Goal: Task Accomplishment & Management: Use online tool/utility

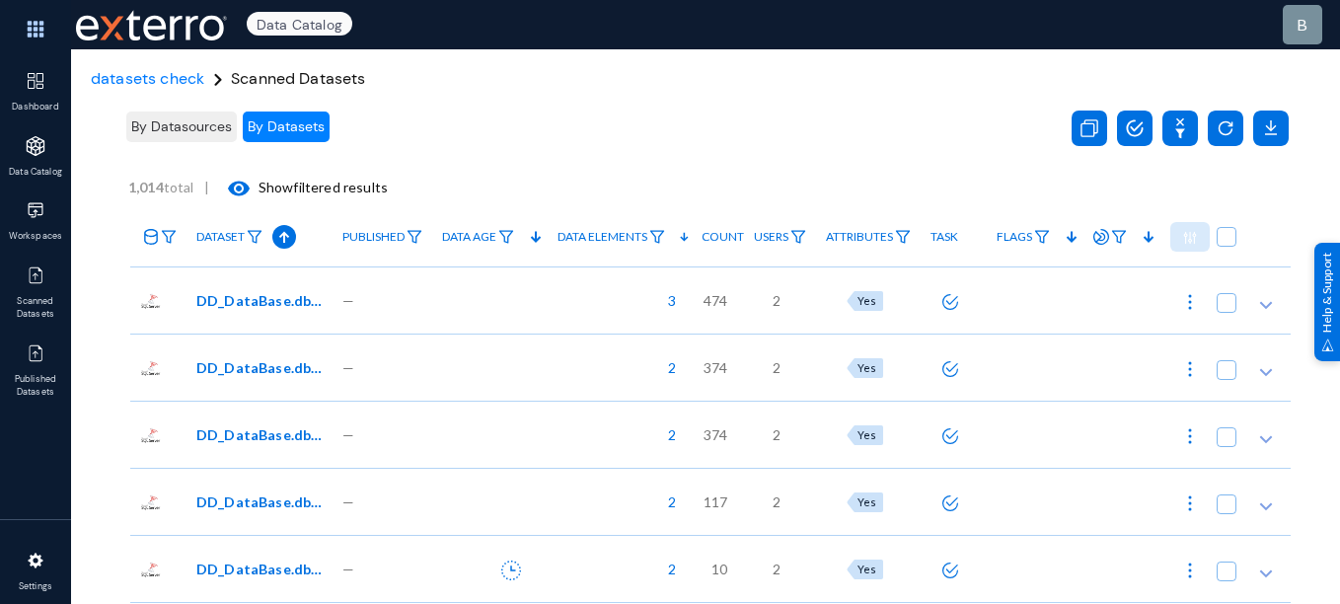
click at [539, 318] on div at bounding box center [489, 299] width 115 height 67
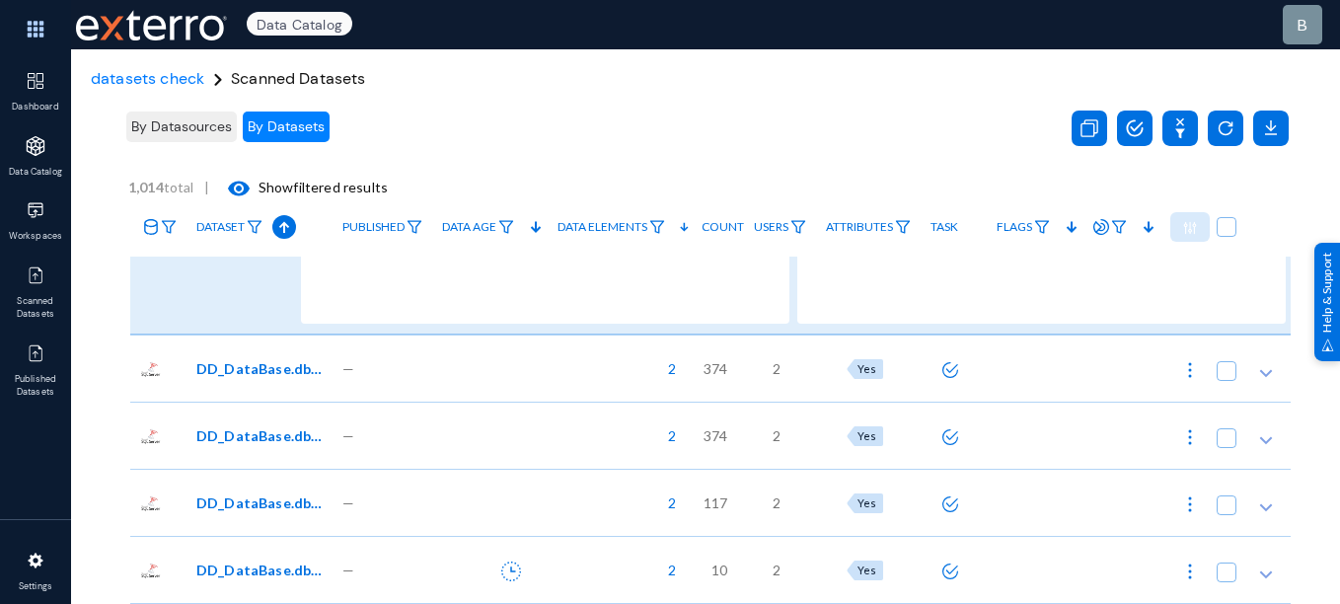
scroll to position [273, 0]
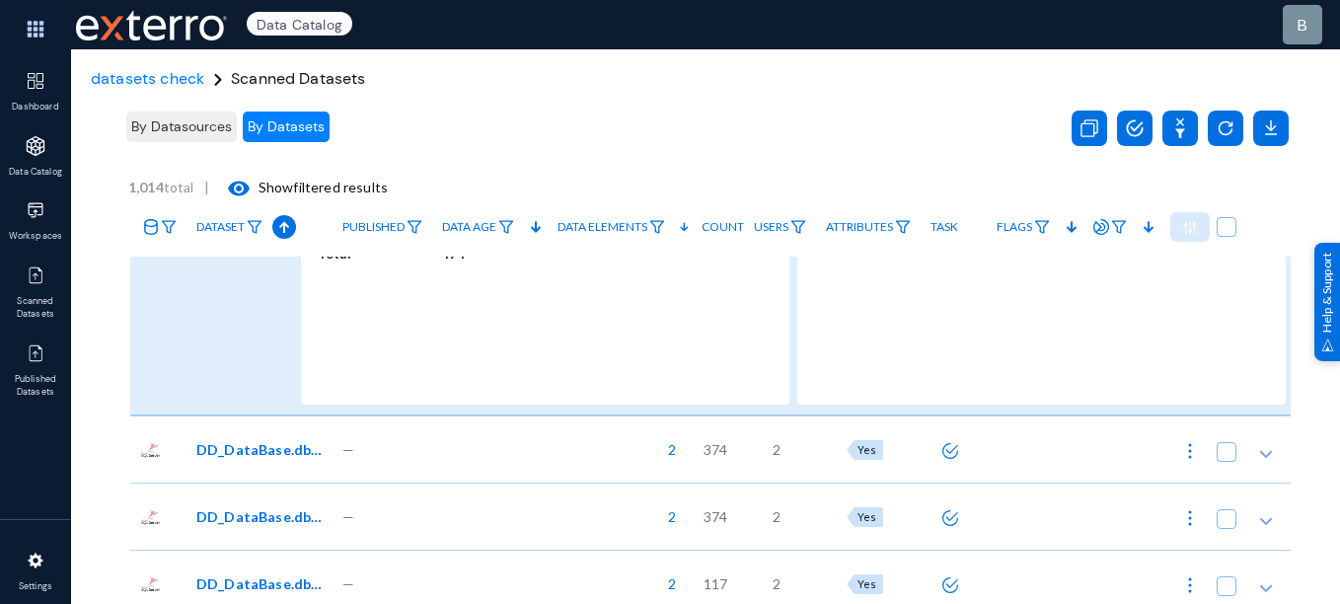
click at [482, 443] on div at bounding box center [489, 449] width 115 height 67
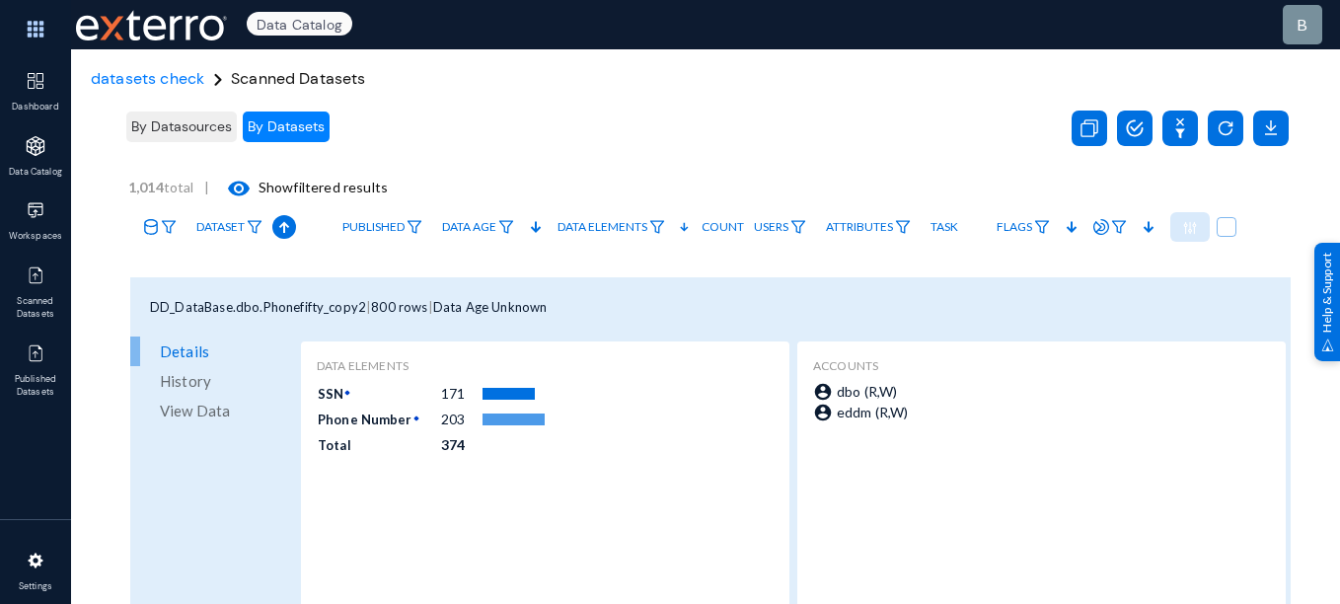
scroll to position [0, 0]
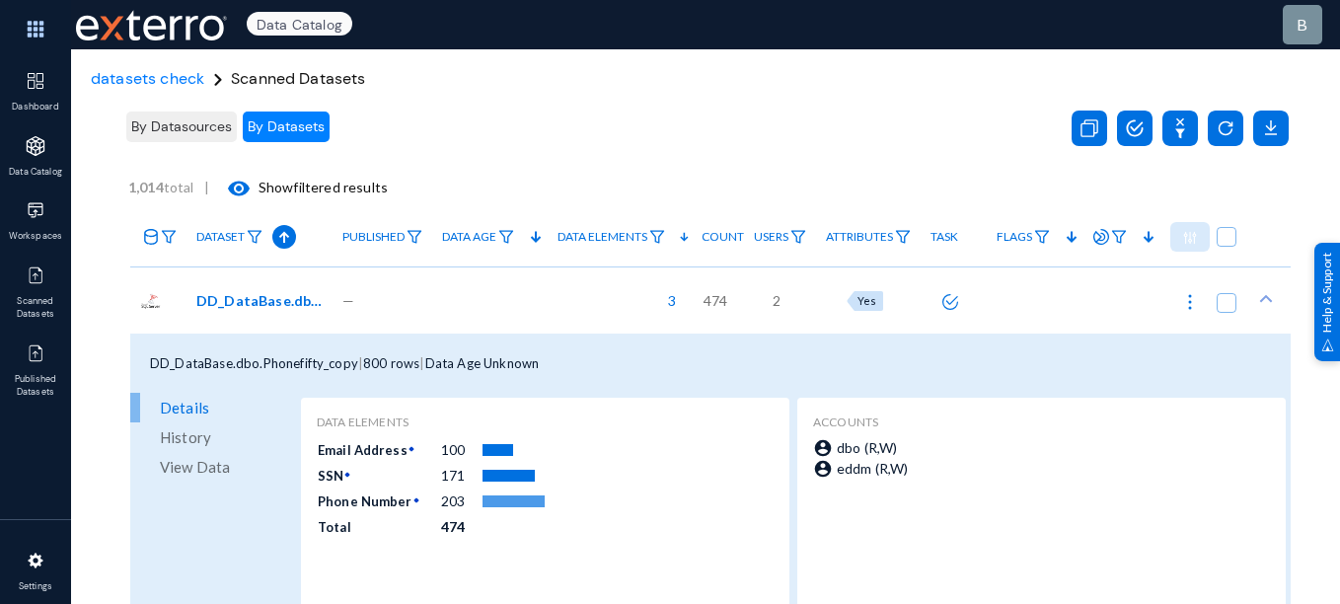
click at [176, 129] on span "By Datasources" at bounding box center [181, 126] width 101 height 18
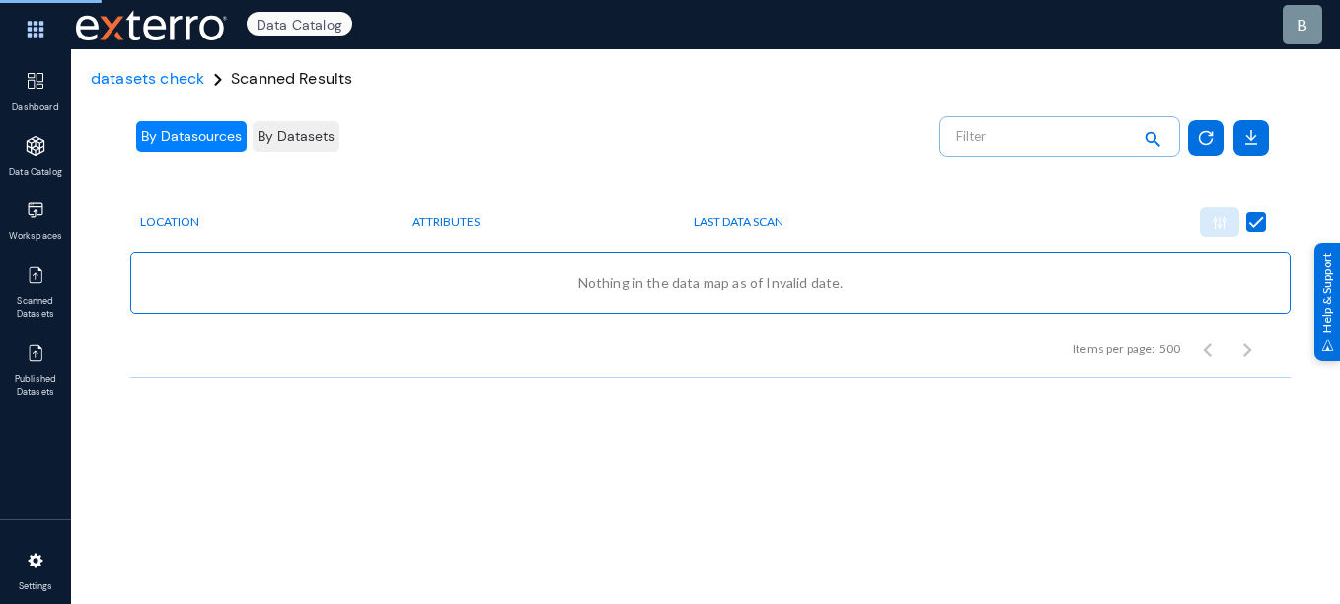
checkbox input "false"
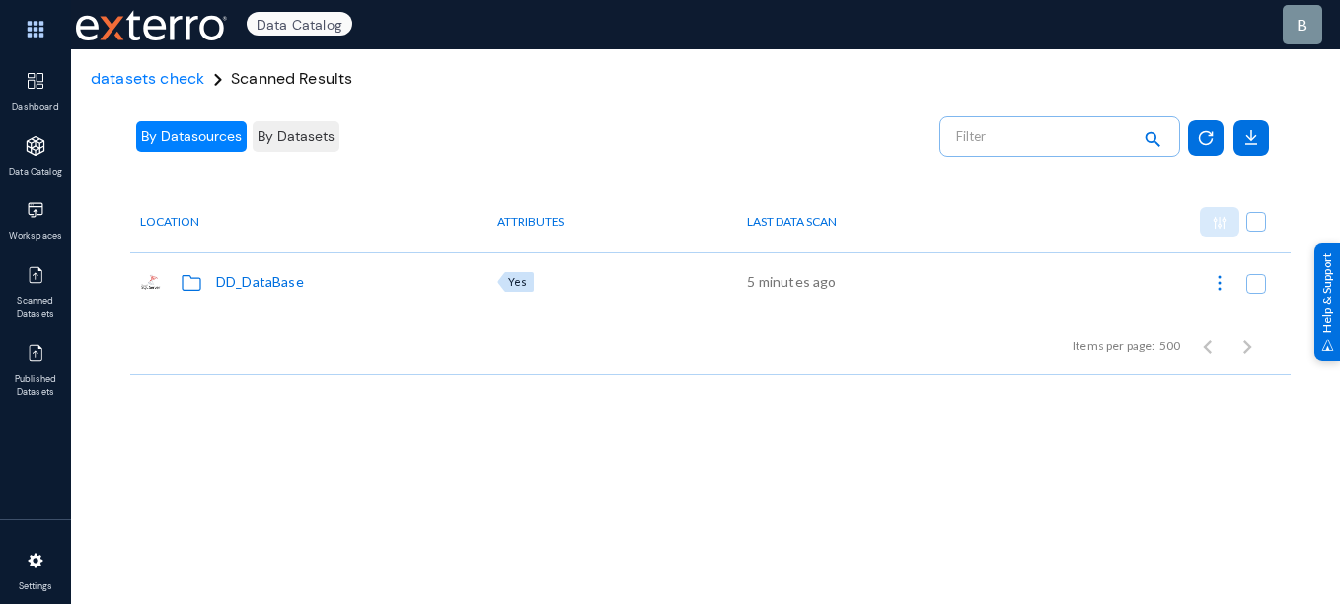
click at [273, 286] on div "DD_DataBase" at bounding box center [260, 281] width 88 height 21
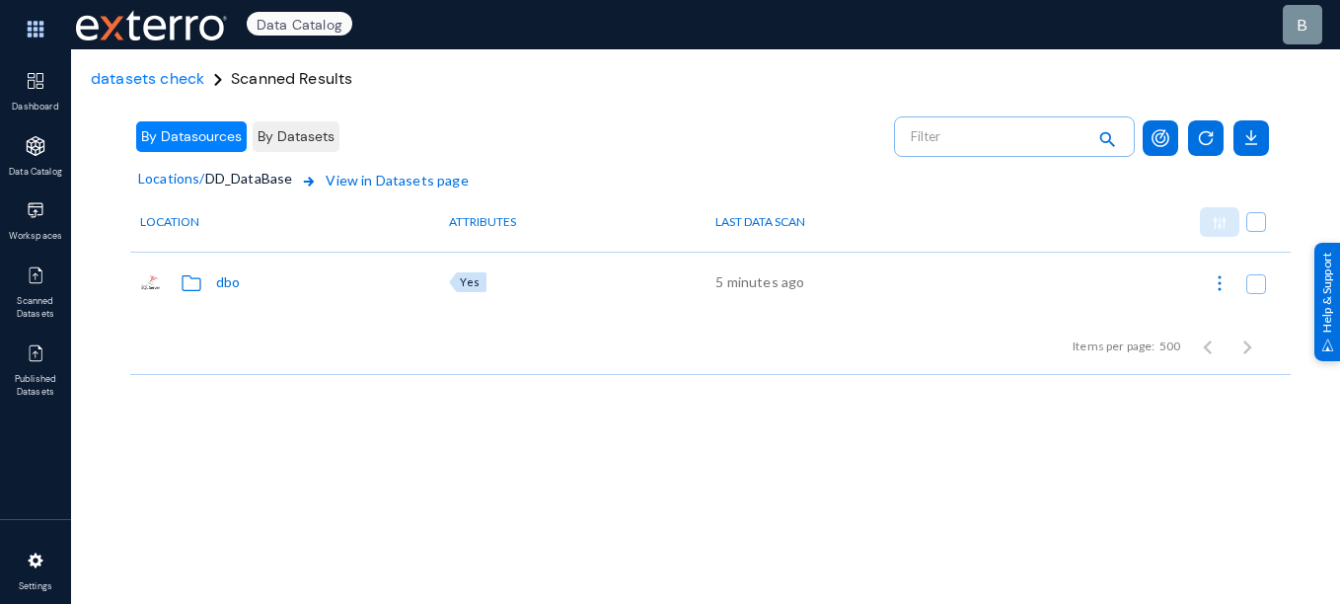
click at [226, 275] on div "dbo" at bounding box center [228, 281] width 24 height 21
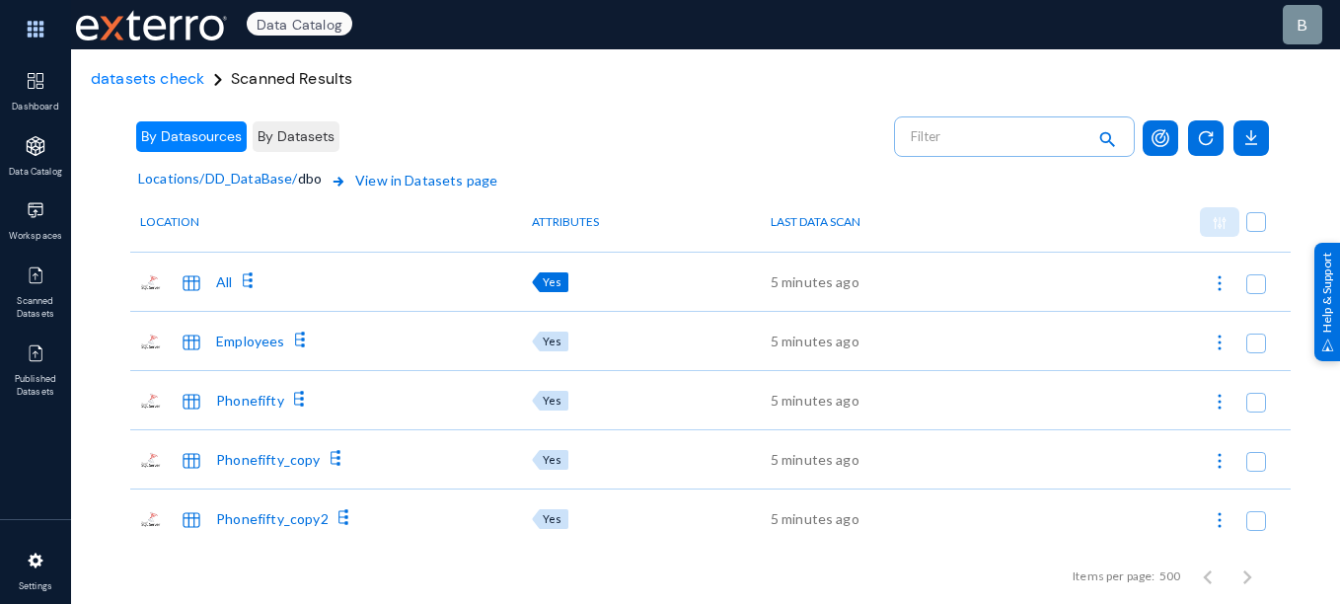
click at [556, 291] on div "Yes" at bounding box center [550, 282] width 37 height 20
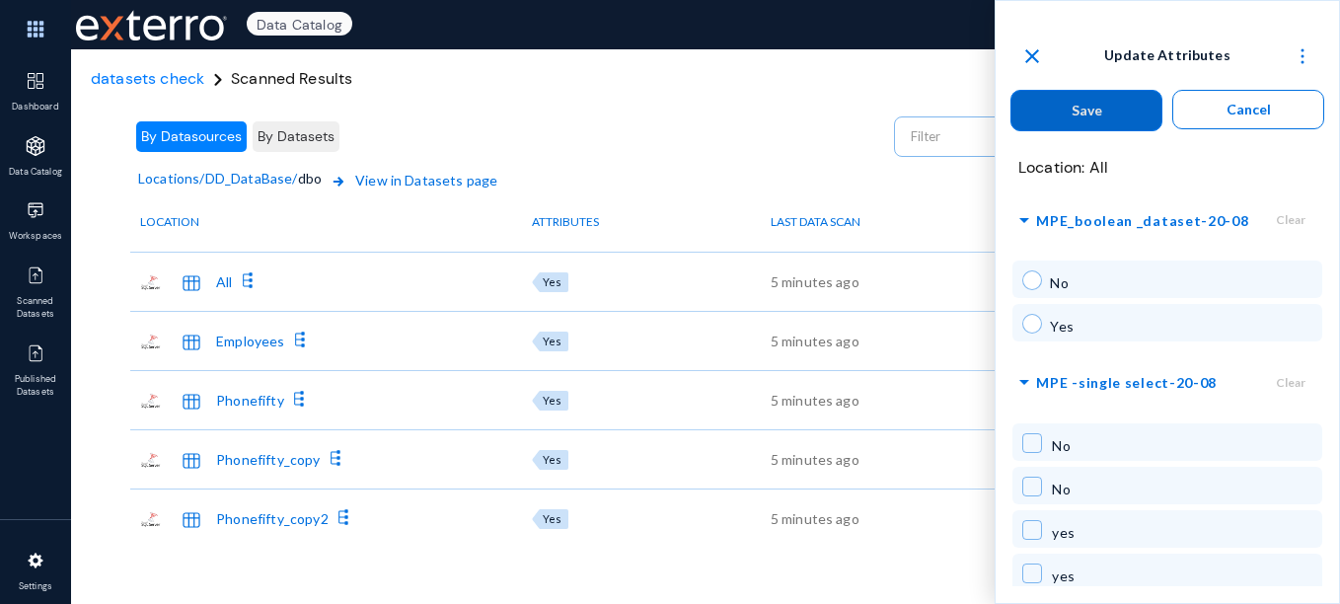
scroll to position [652, 0]
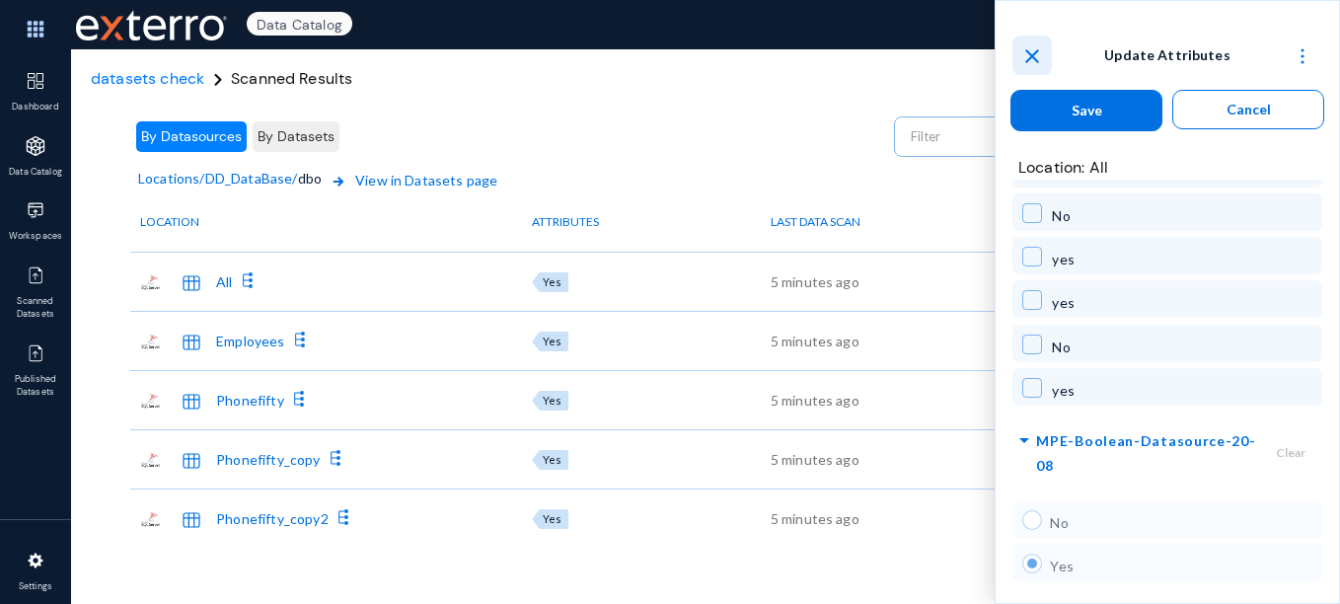
click at [1037, 54] on mat-icon "close" at bounding box center [1033, 56] width 24 height 24
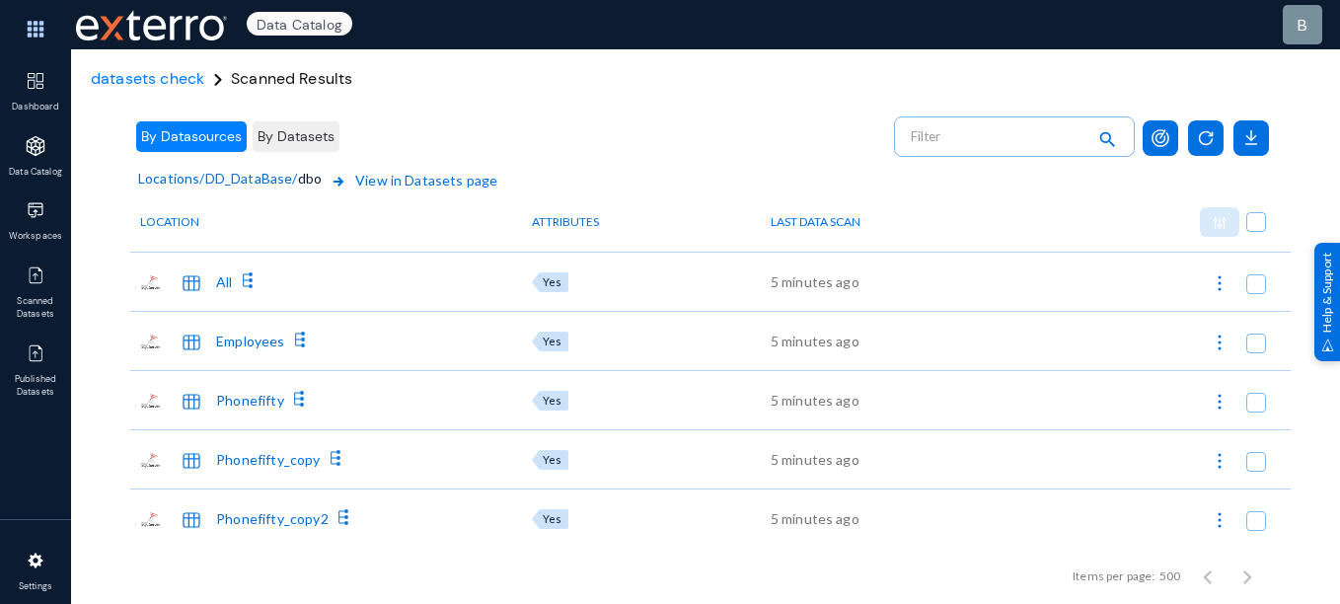
radio input "false"
click at [705, 112] on div "By Datasources By Datasets" at bounding box center [498, 137] width 751 height 56
click at [396, 182] on span "View in Datasets page" at bounding box center [412, 193] width 171 height 47
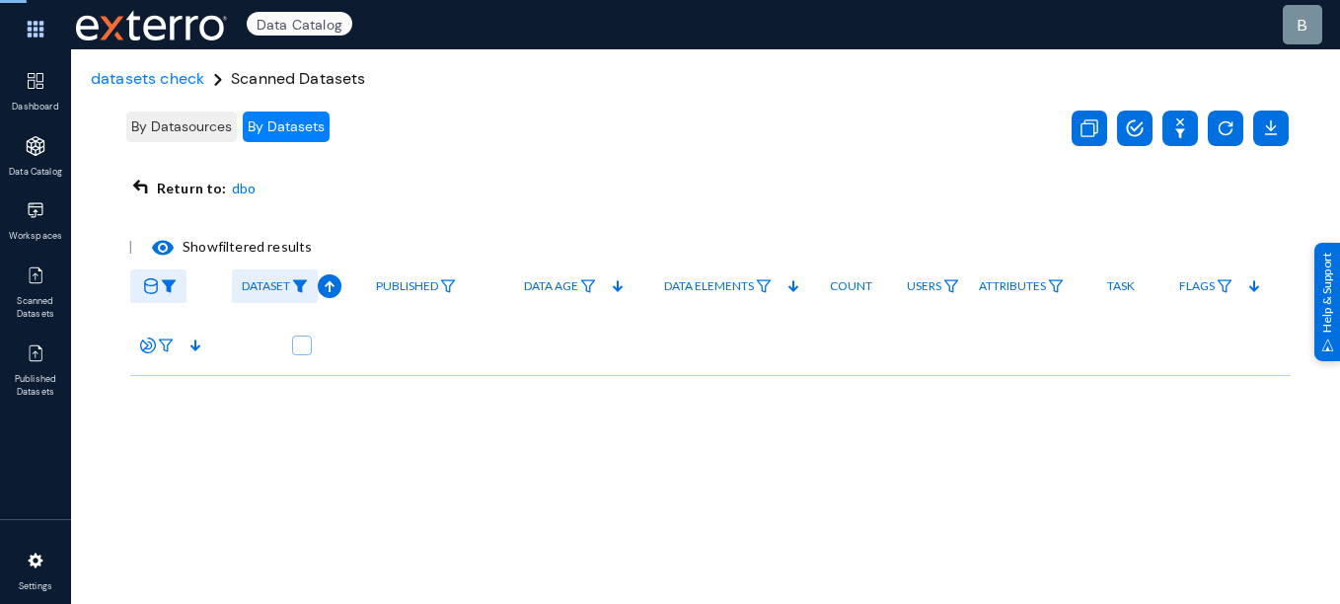
checkbox input "true"
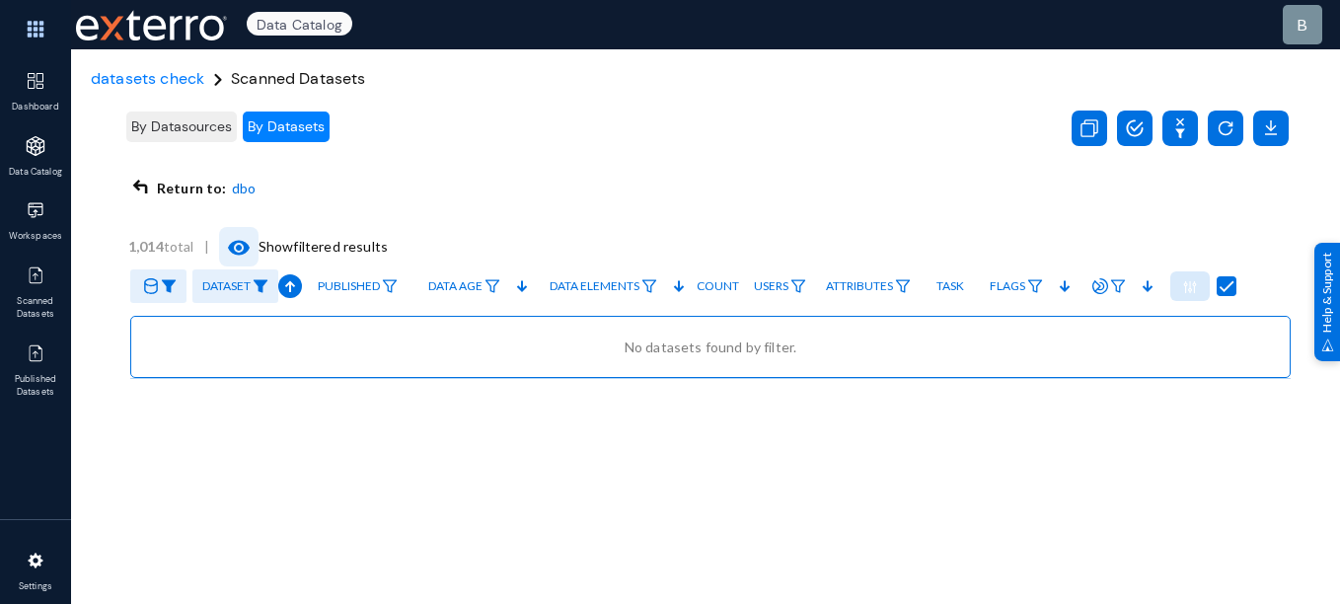
click at [239, 242] on mat-icon "visibility" at bounding box center [239, 248] width 24 height 24
click at [146, 187] on icon at bounding box center [140, 188] width 15 height 16
click at [181, 134] on span "By Datasources" at bounding box center [181, 126] width 101 height 18
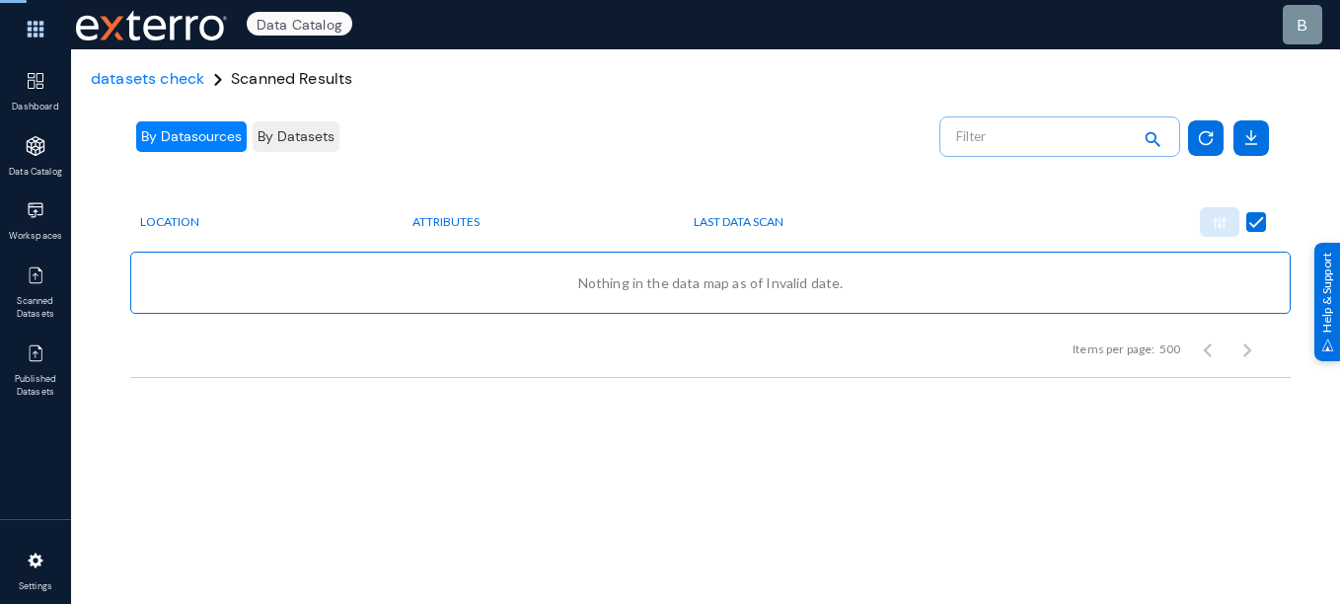
checkbox input "false"
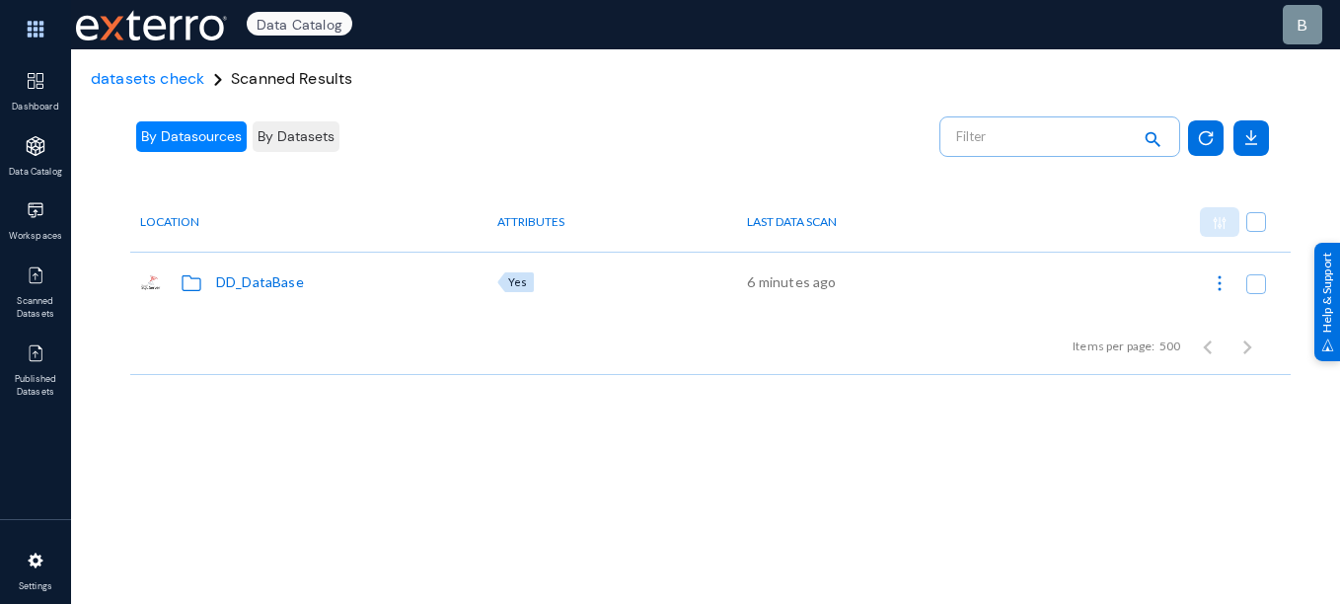
click at [269, 293] on div "DD_DataBase" at bounding box center [305, 281] width 331 height 23
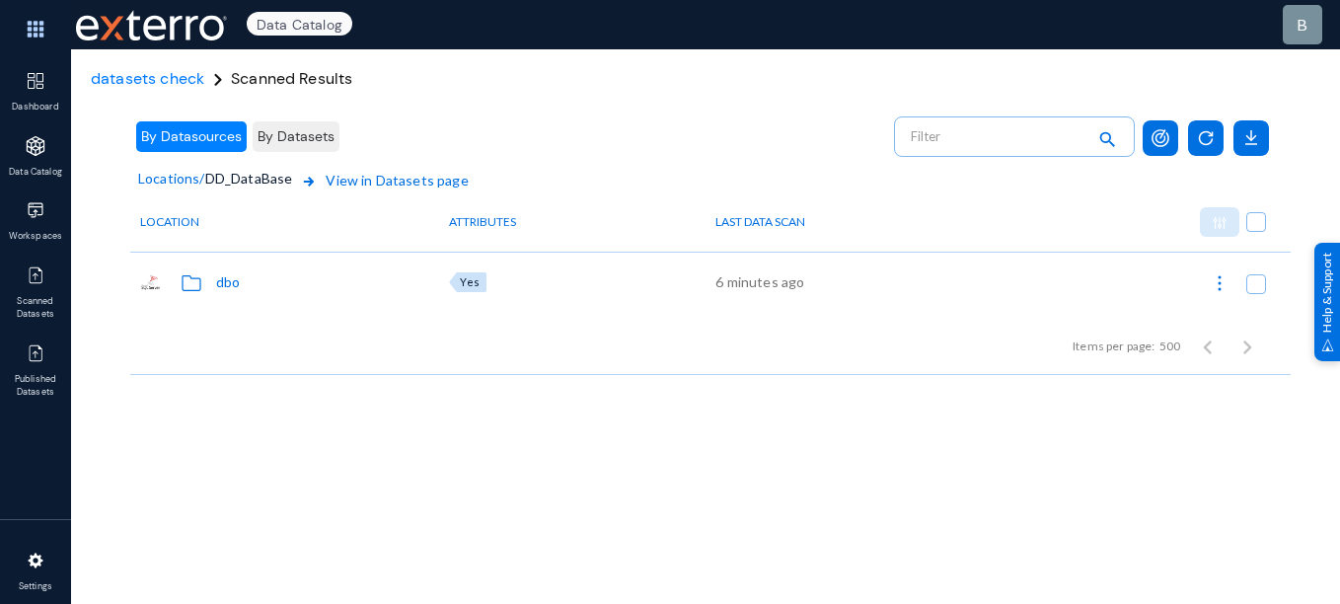
click at [374, 178] on span "View in Datasets page" at bounding box center [382, 193] width 171 height 47
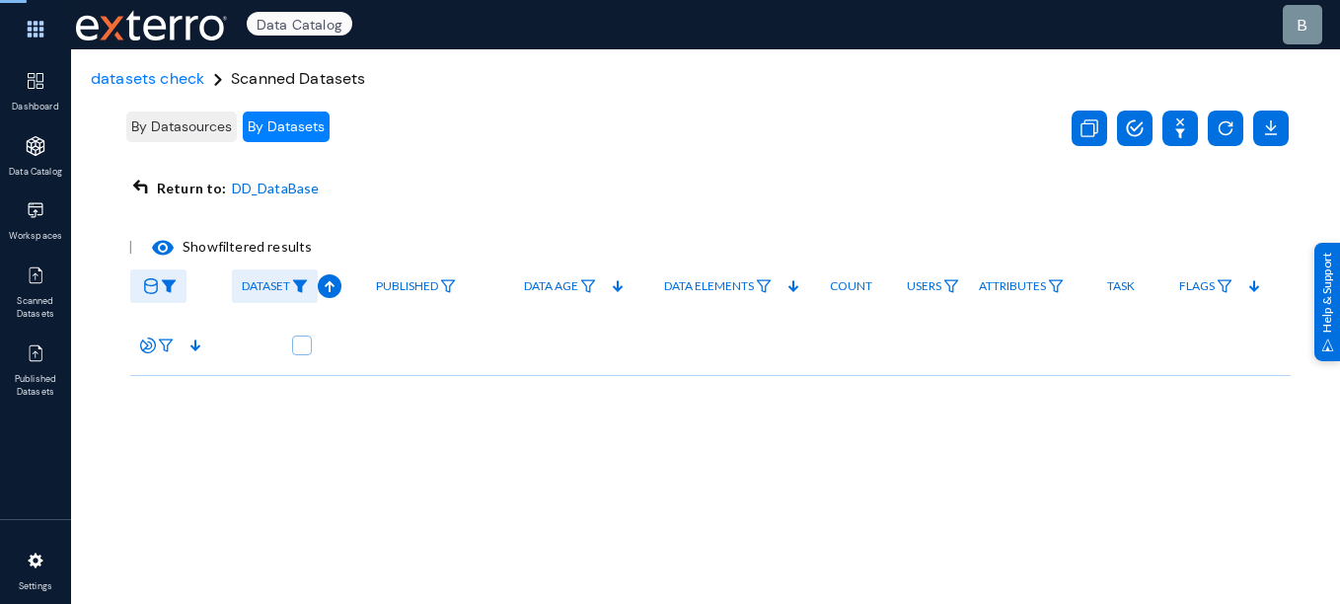
checkbox input "true"
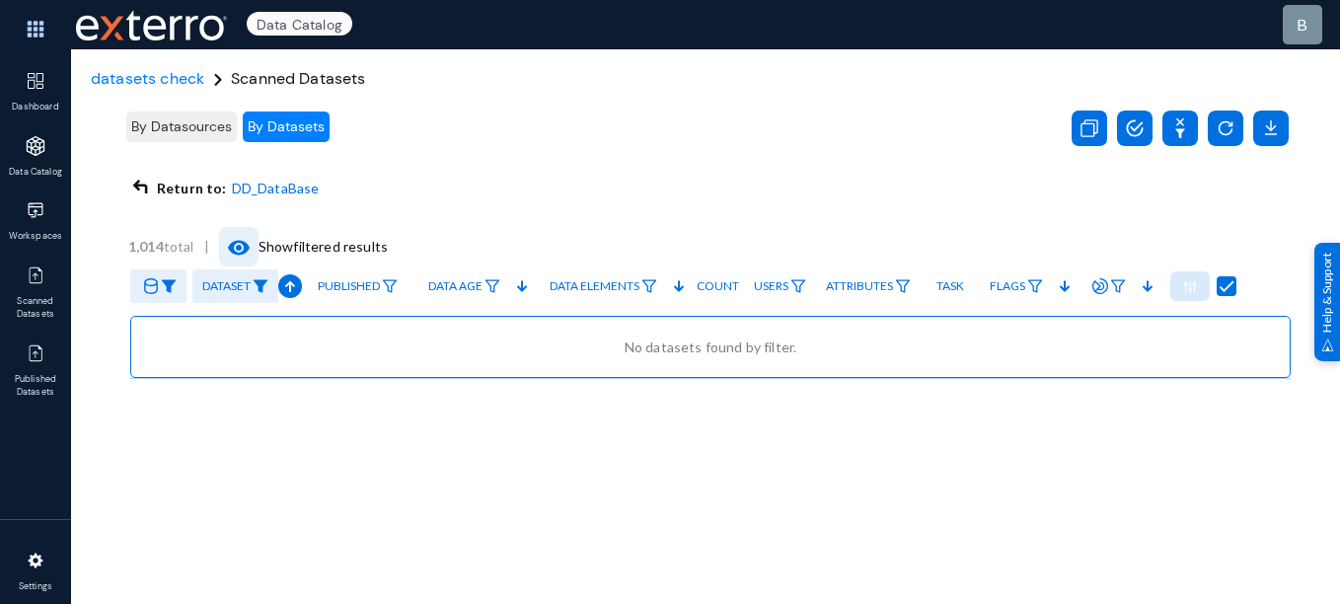
click at [235, 249] on mat-icon "visibility" at bounding box center [239, 248] width 24 height 24
click at [261, 289] on img at bounding box center [261, 286] width 16 height 14
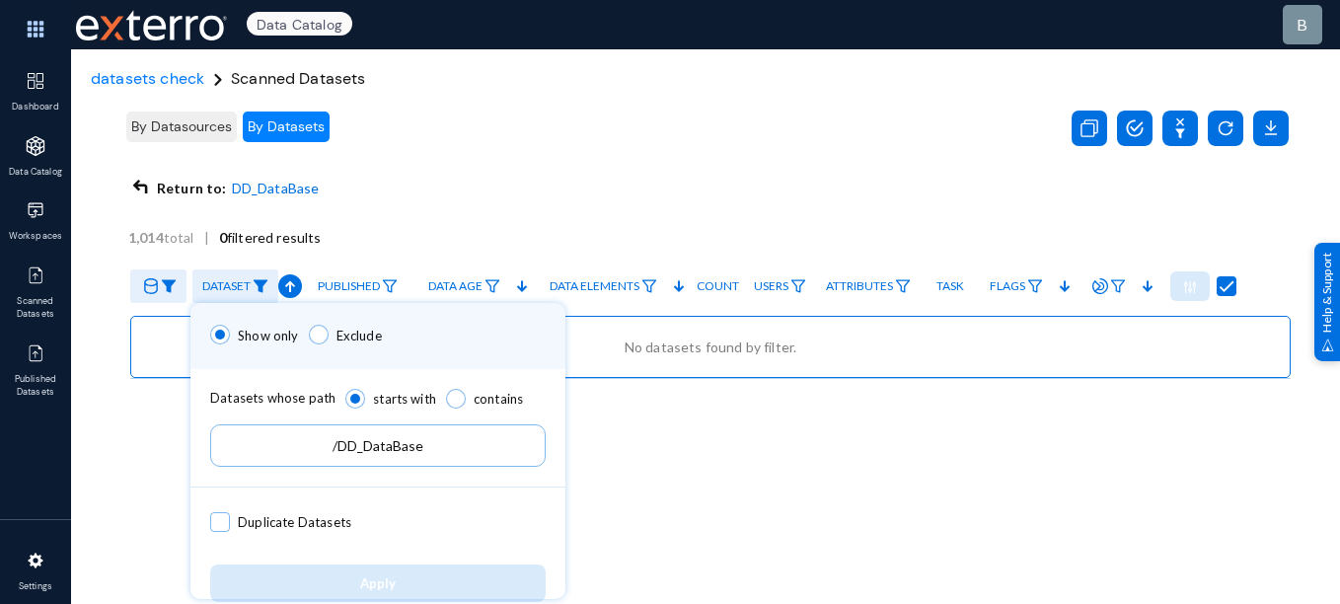
click at [467, 452] on input "/DD_DataBase" at bounding box center [378, 445] width 336 height 42
click at [652, 464] on div at bounding box center [670, 302] width 1340 height 604
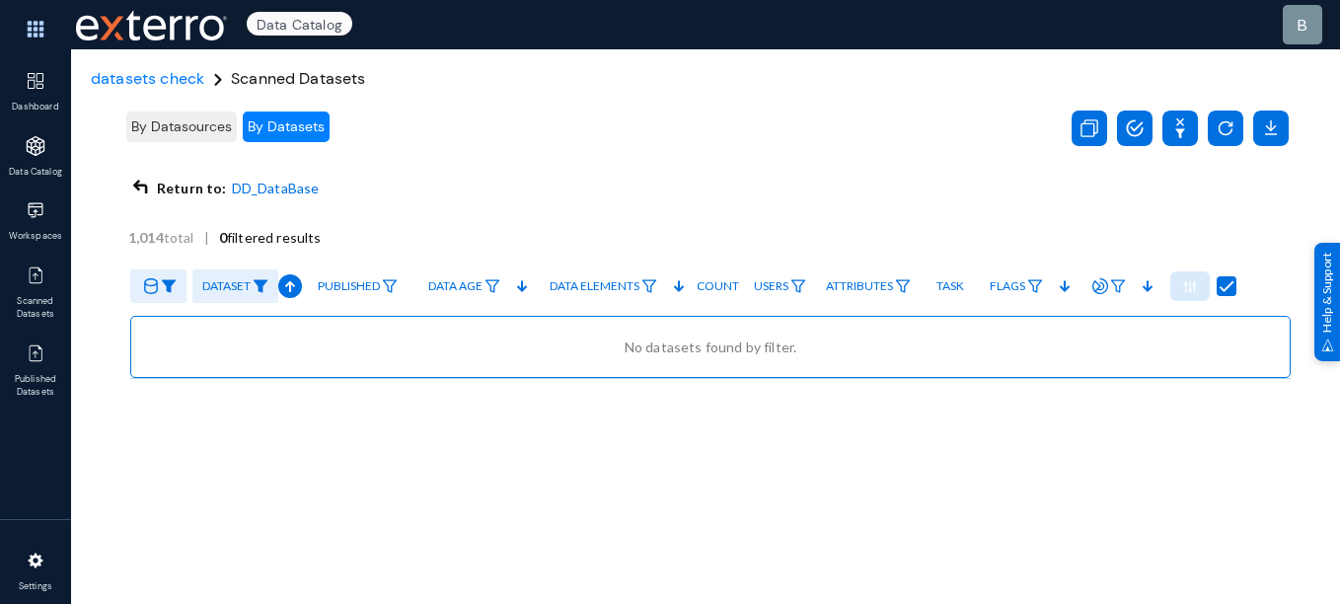
click at [190, 142] on div "By Datasources By Datasets" at bounding box center [227, 127] width 209 height 37
click at [187, 138] on button "By Datasources" at bounding box center [181, 127] width 111 height 31
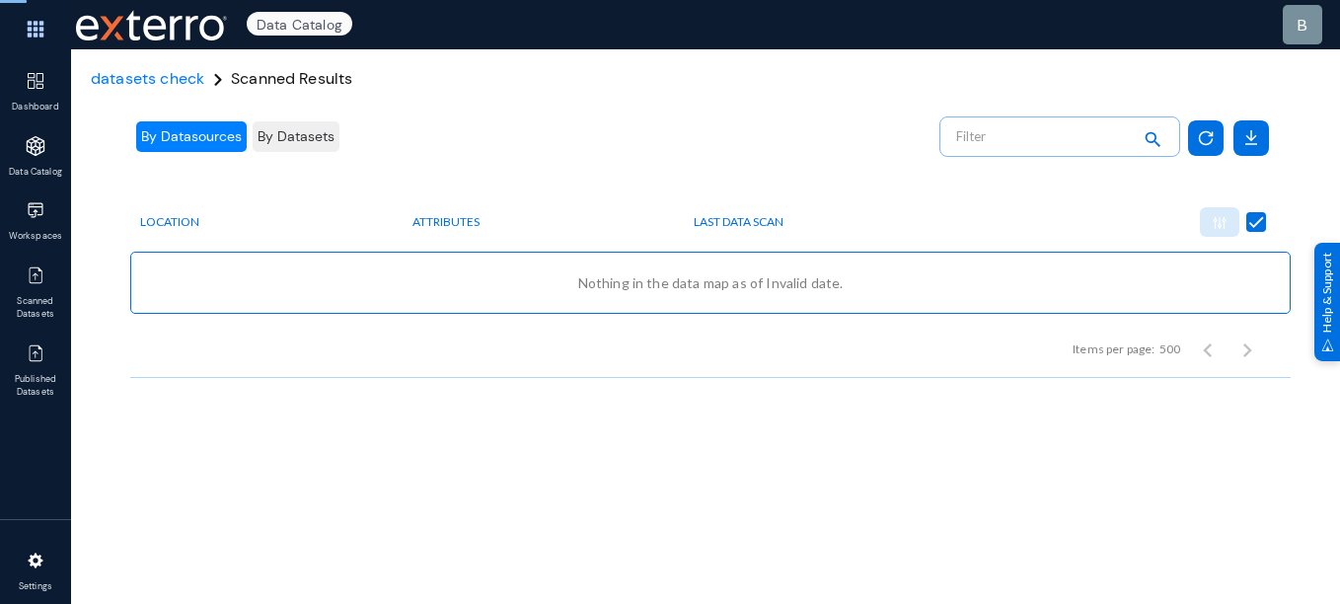
checkbox input "false"
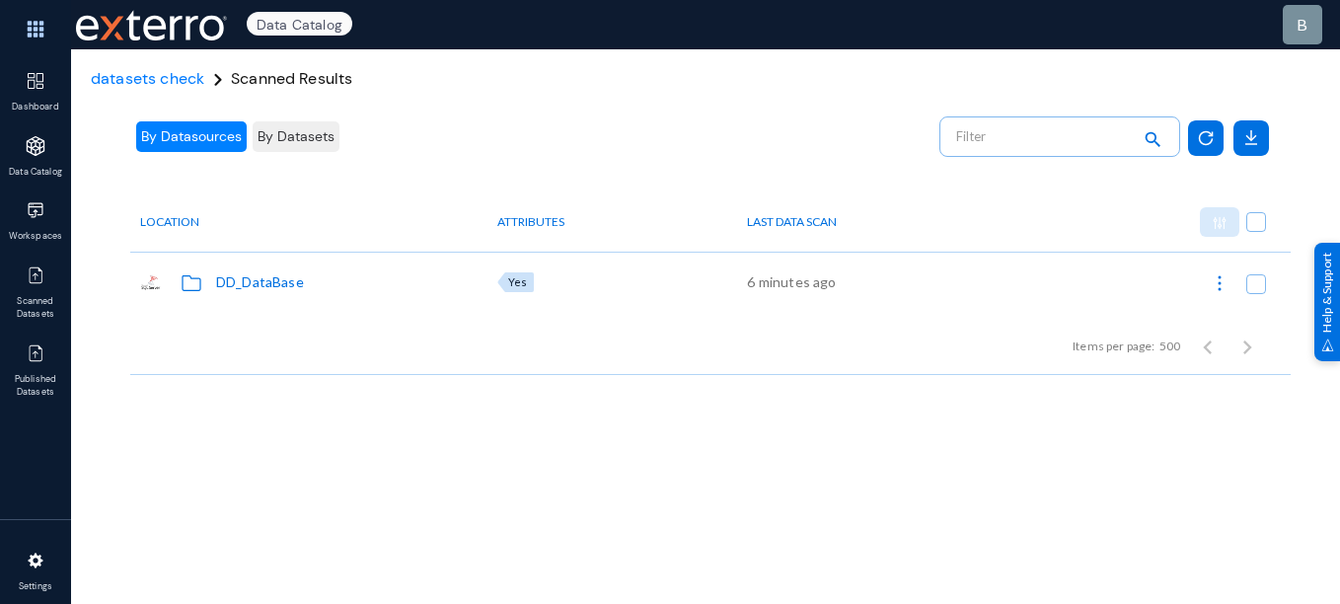
click at [291, 295] on div "DD_DataBase" at bounding box center [308, 281] width 357 height 59
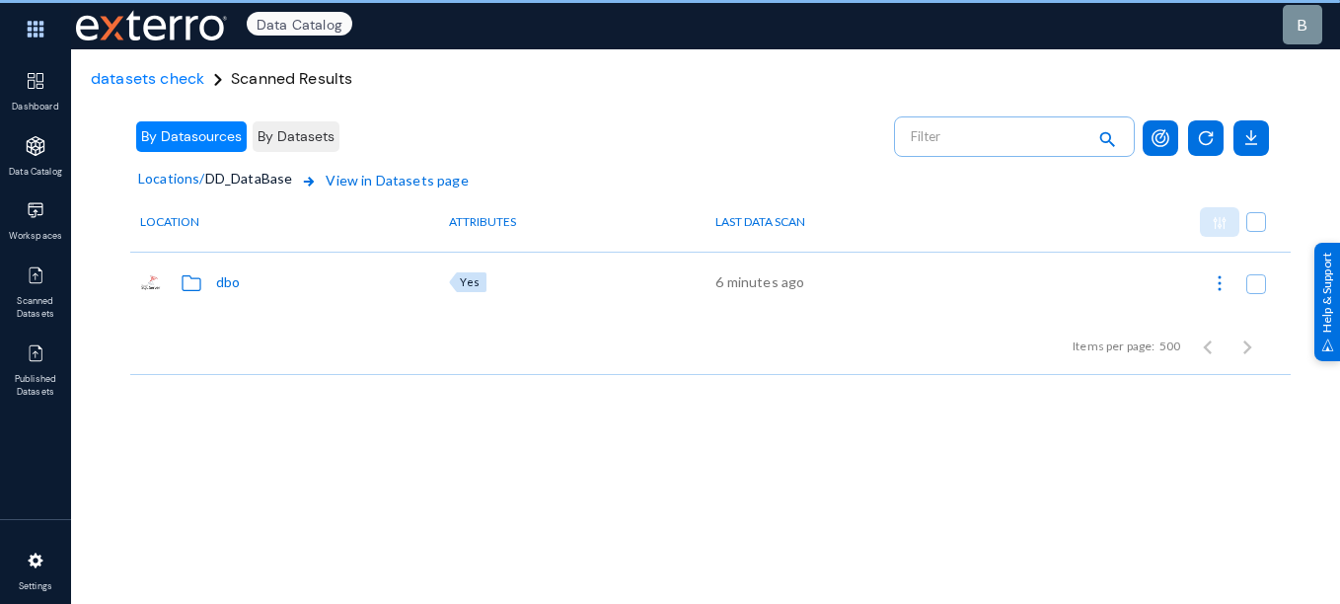
click at [273, 288] on div "dbo" at bounding box center [281, 281] width 282 height 23
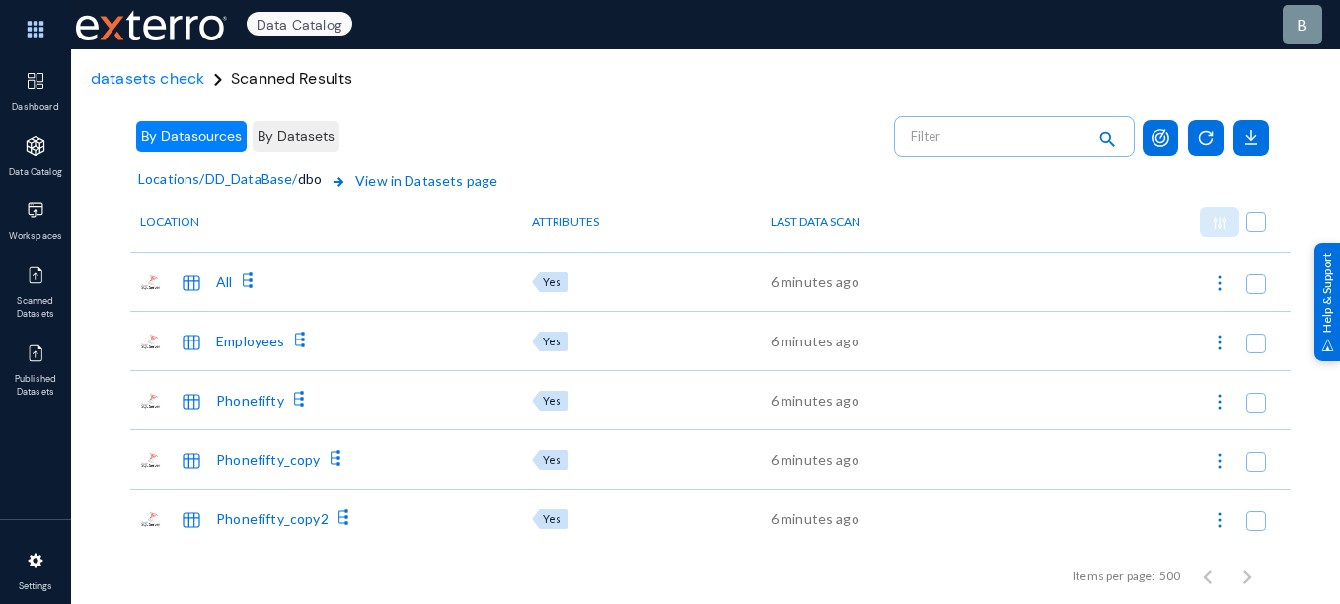
click at [237, 297] on div "All" at bounding box center [326, 281] width 392 height 59
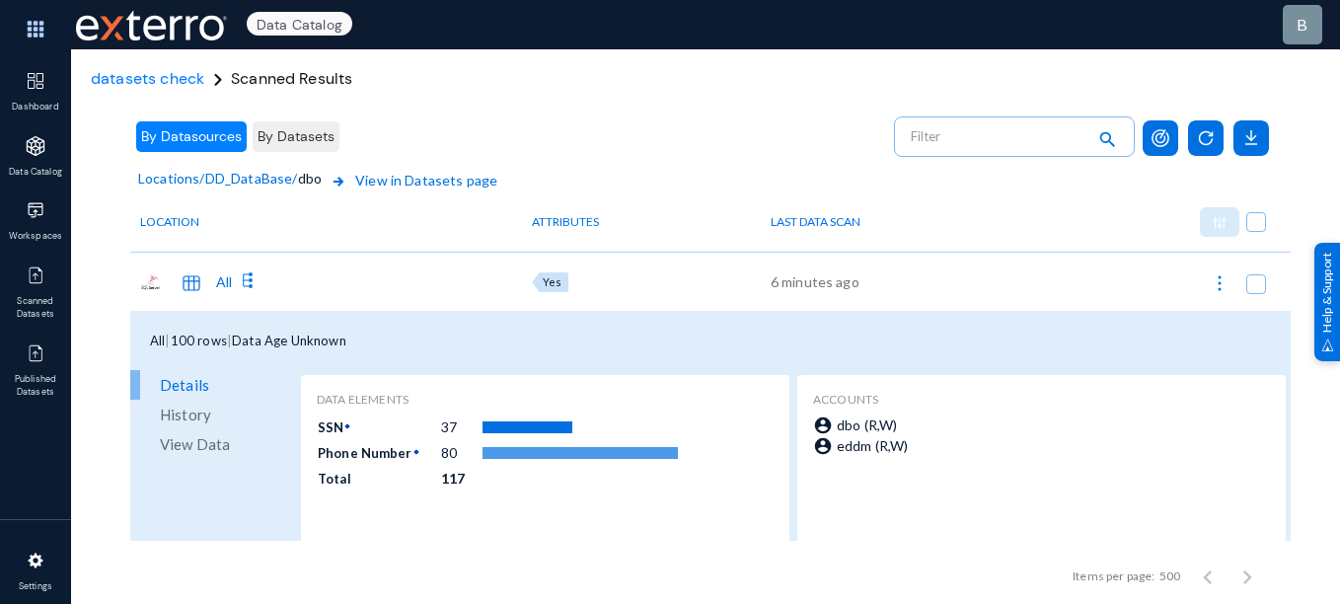
click at [230, 284] on div "All" at bounding box center [224, 281] width 16 height 21
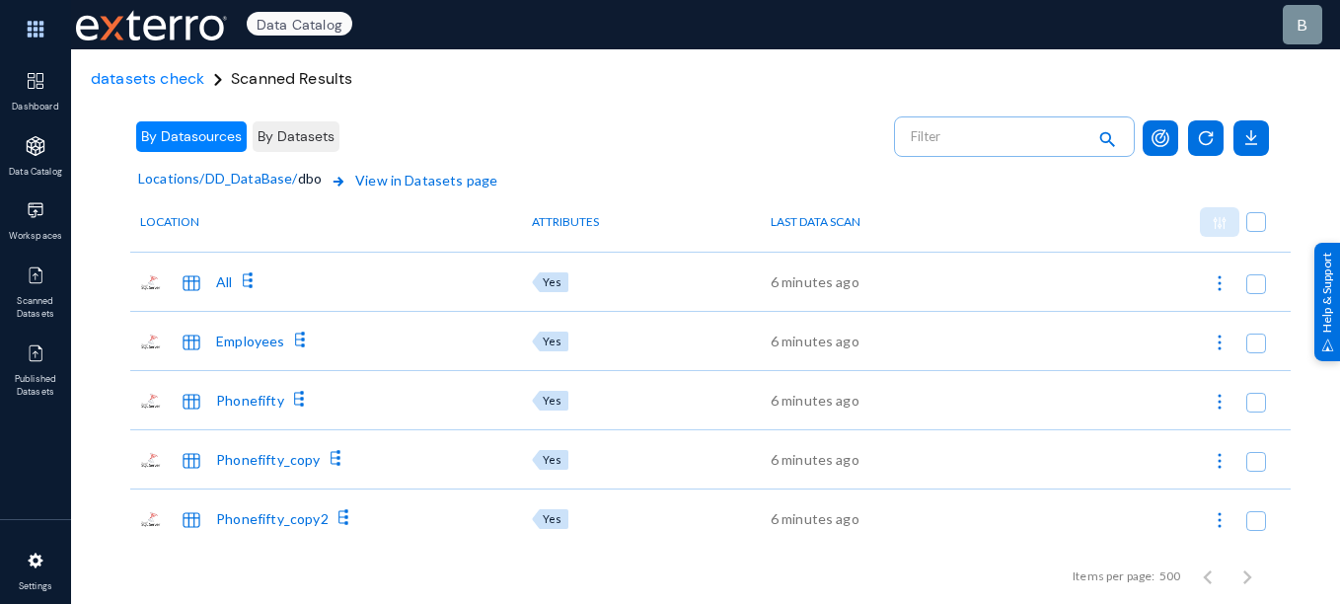
click at [230, 284] on div "All" at bounding box center [224, 281] width 16 height 21
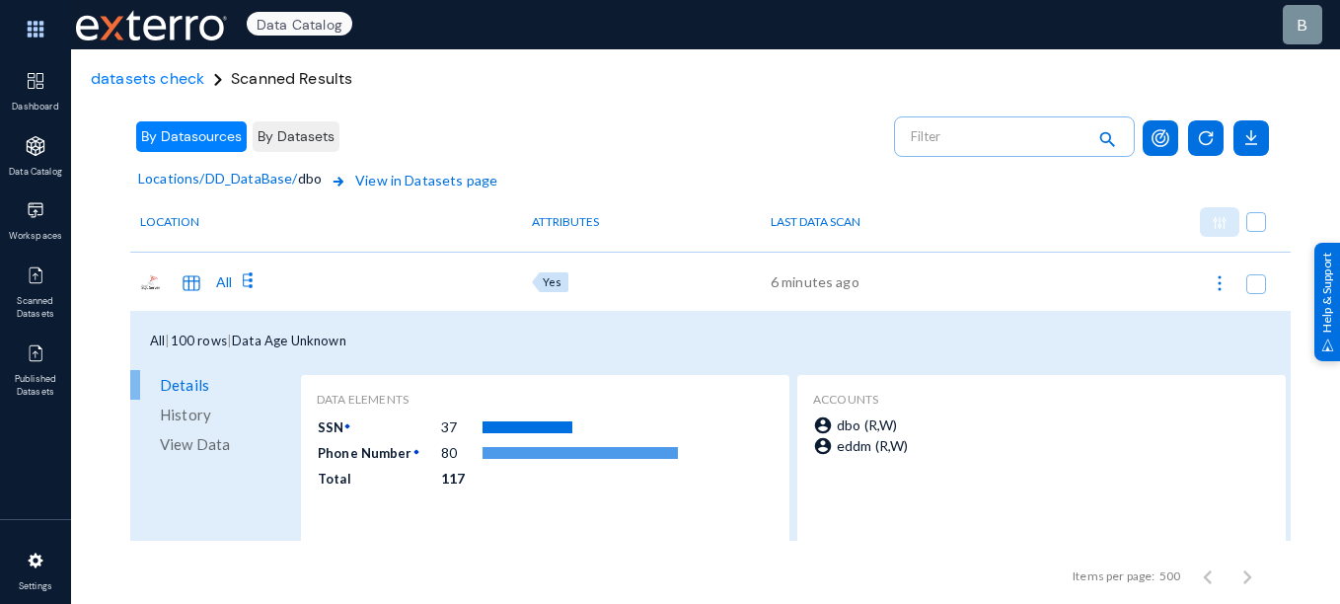
click at [318, 125] on button "By Datasets" at bounding box center [296, 136] width 87 height 31
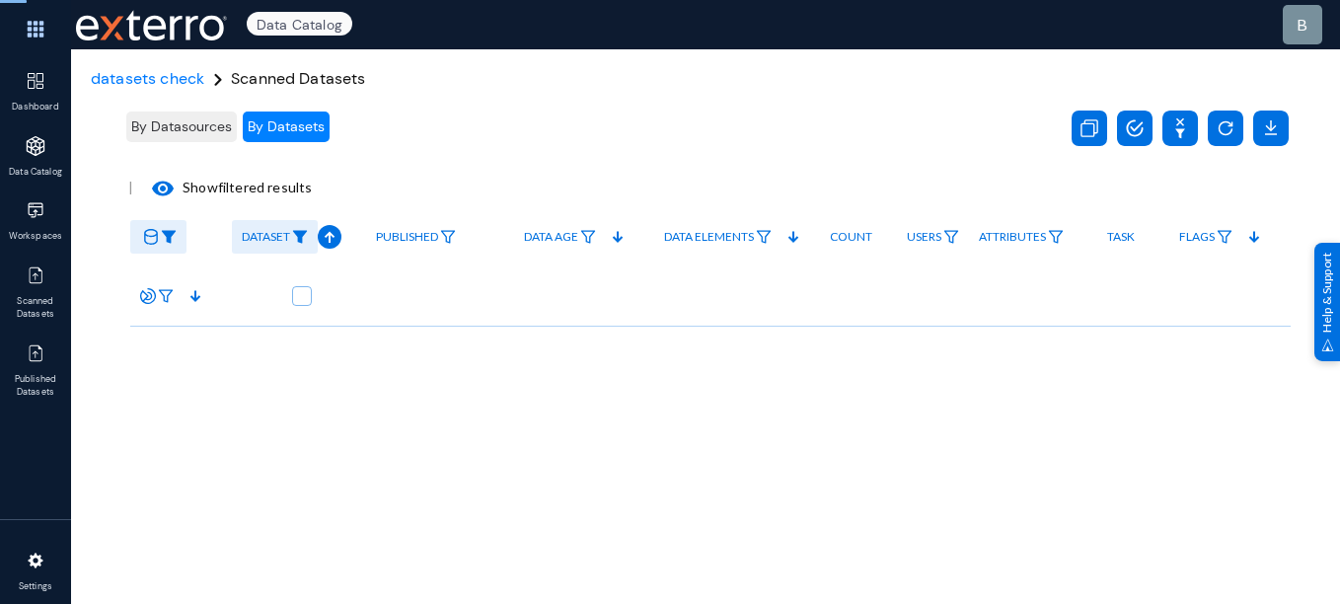
checkbox input "true"
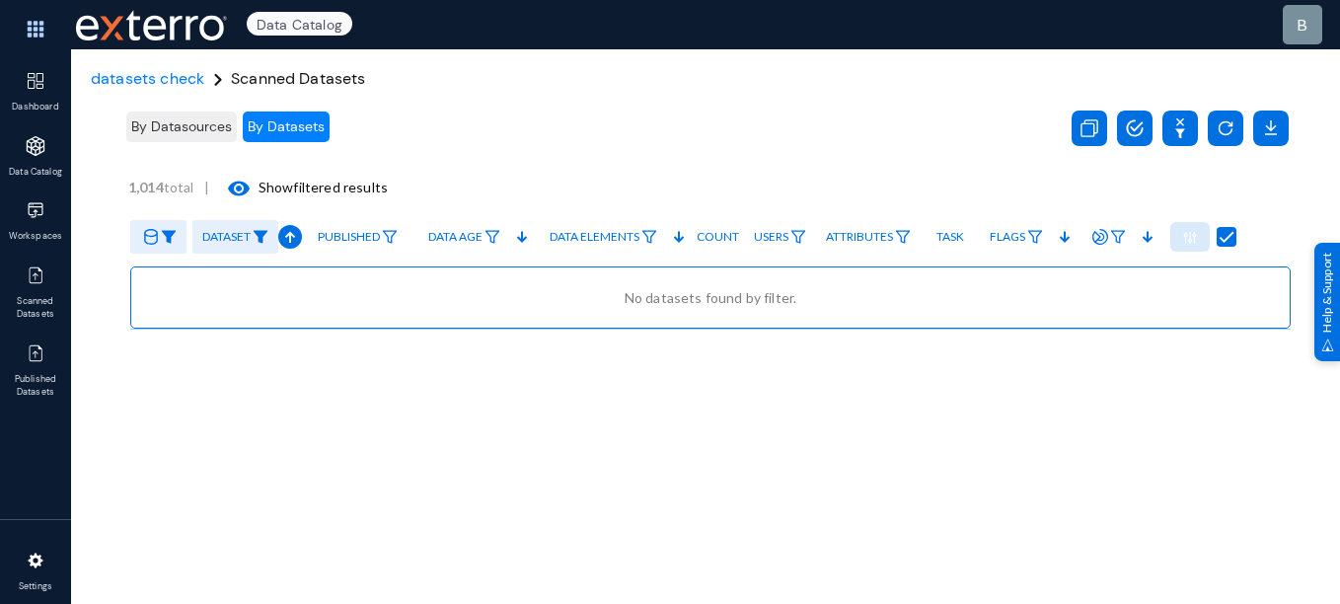
click at [258, 232] on img at bounding box center [261, 237] width 16 height 14
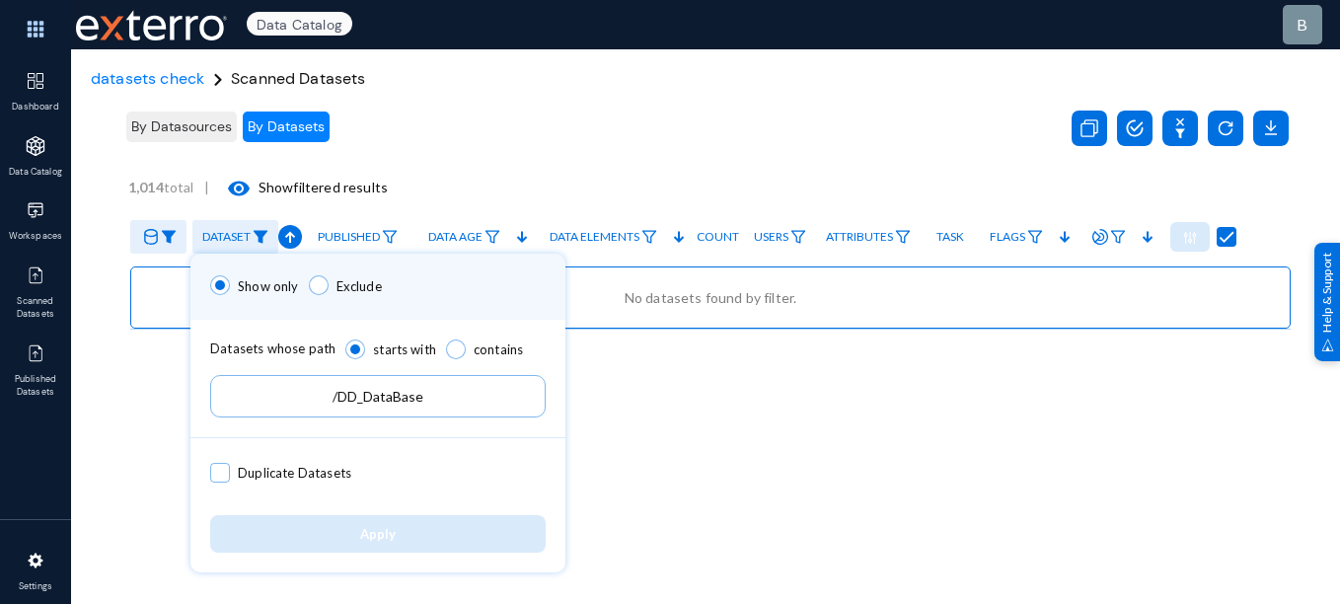
click at [342, 400] on input "/DD_DataBase" at bounding box center [378, 396] width 336 height 42
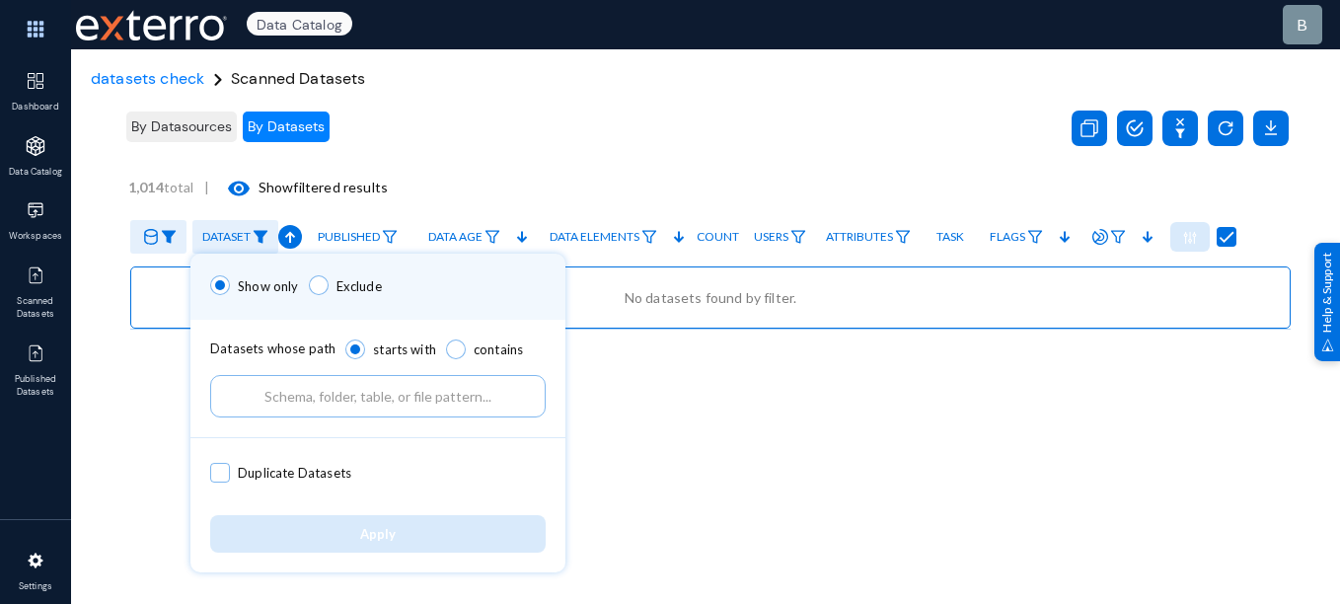
type input "\"
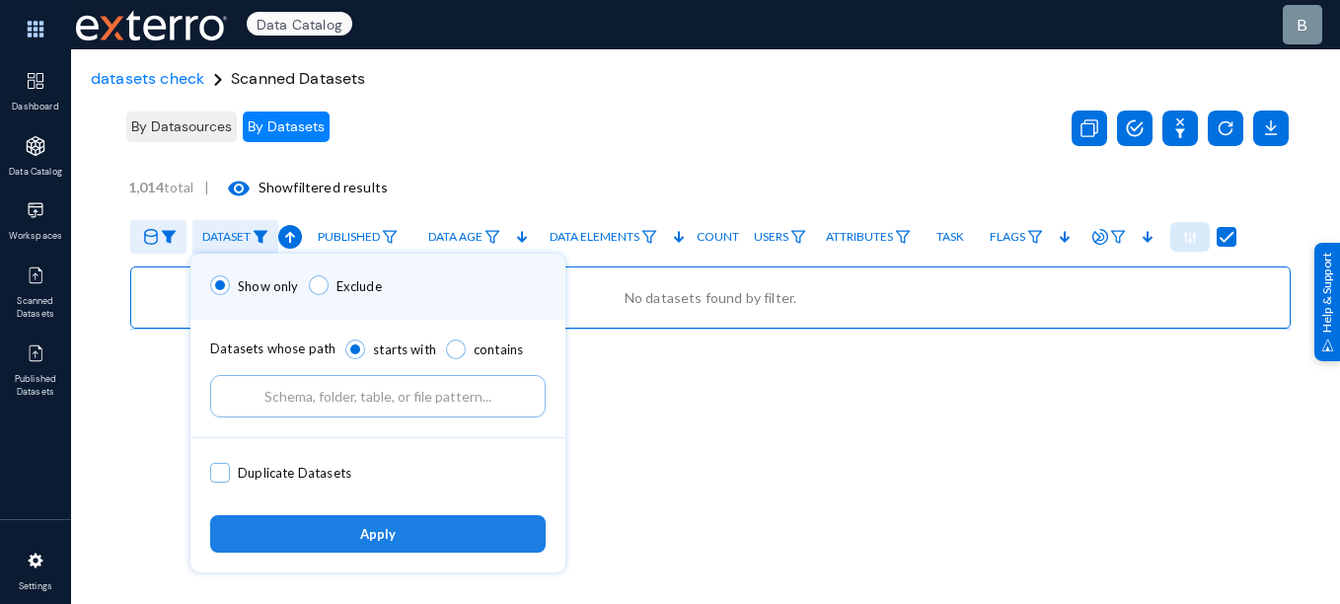
click at [419, 541] on button "Apply" at bounding box center [378, 533] width 336 height 37
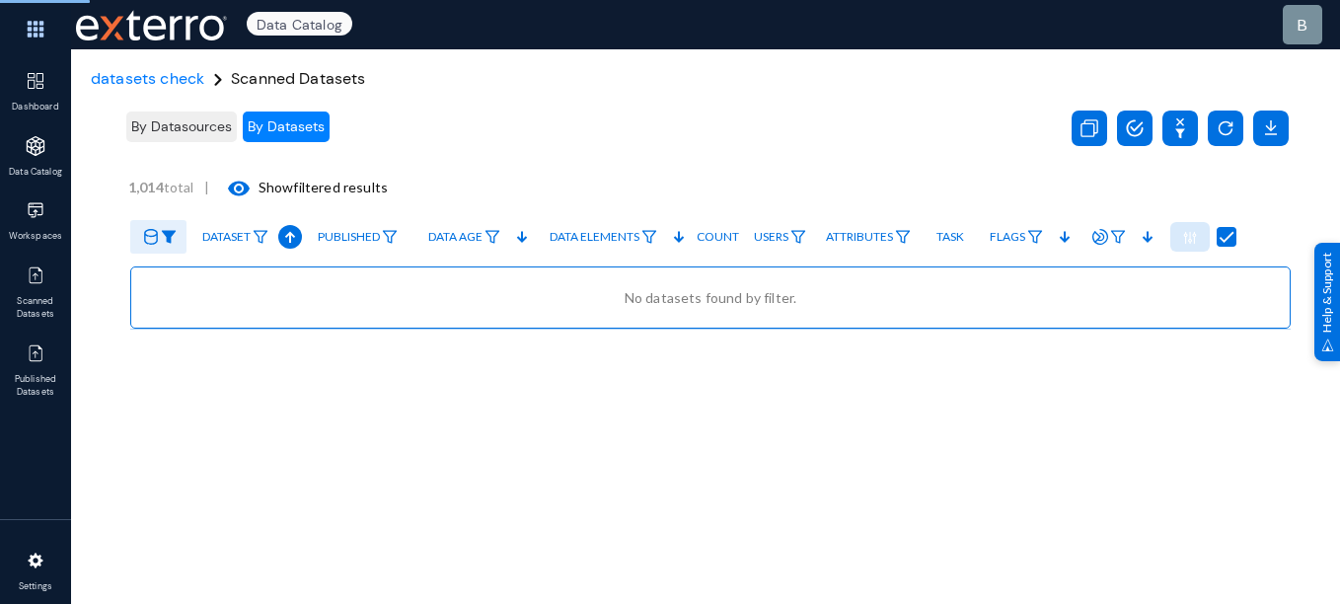
checkbox input "false"
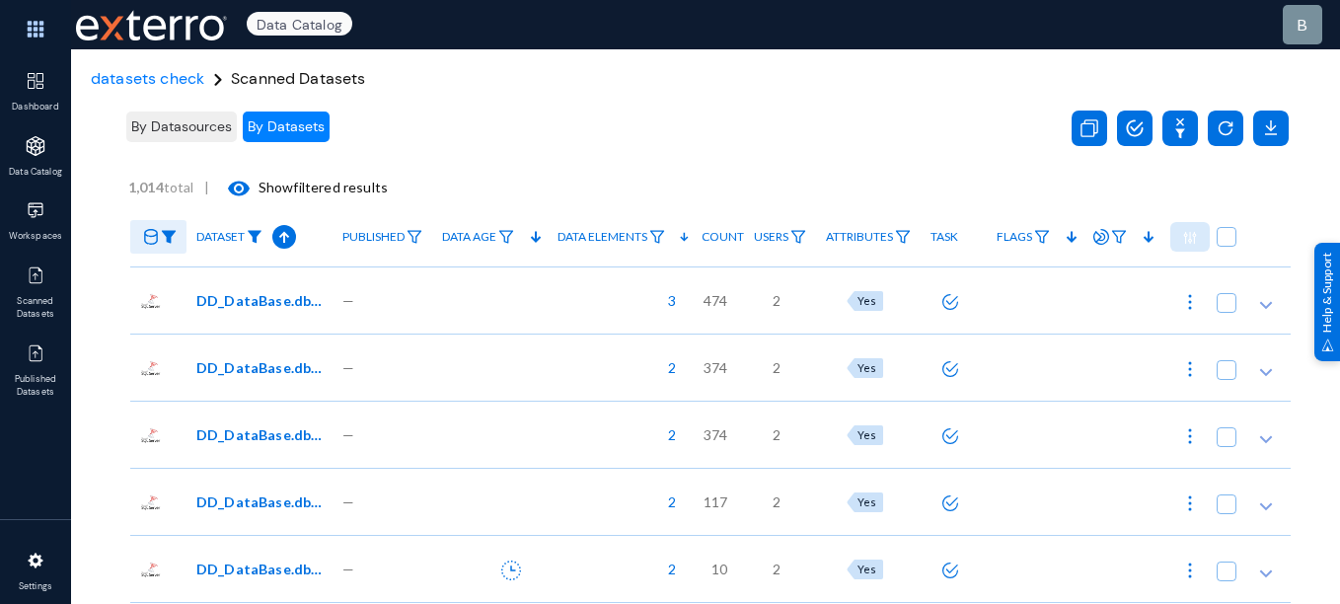
click at [260, 240] on img at bounding box center [255, 237] width 16 height 14
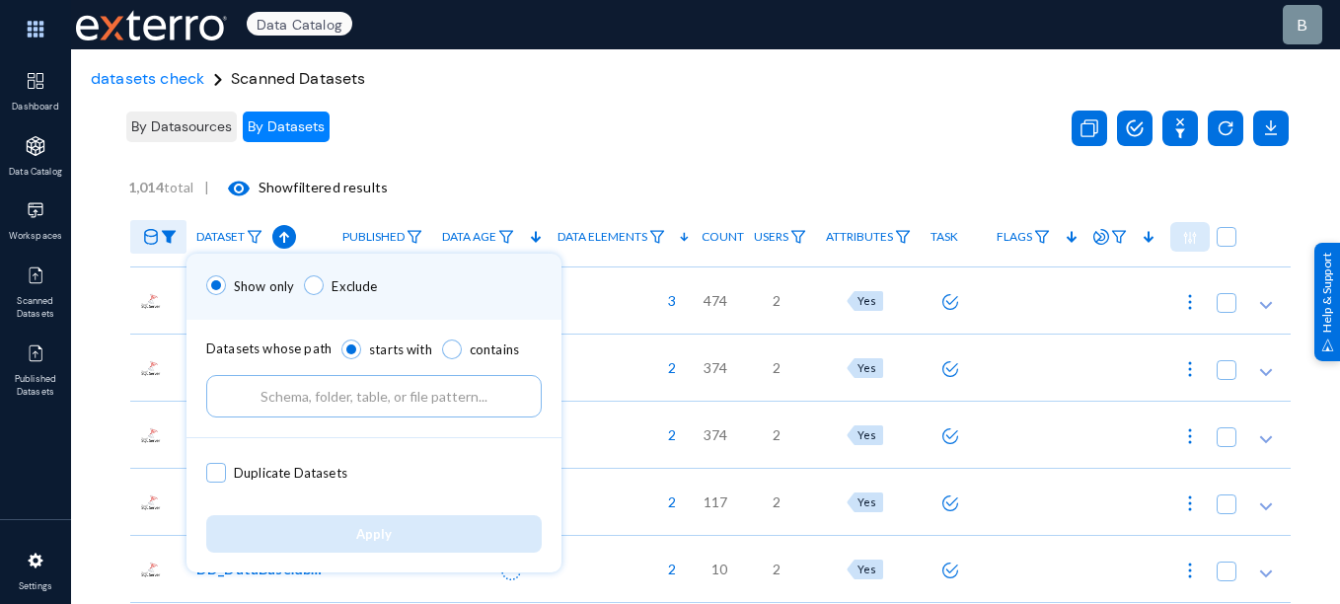
click at [313, 385] on input "text" at bounding box center [374, 396] width 336 height 42
click at [820, 21] on div at bounding box center [670, 302] width 1340 height 604
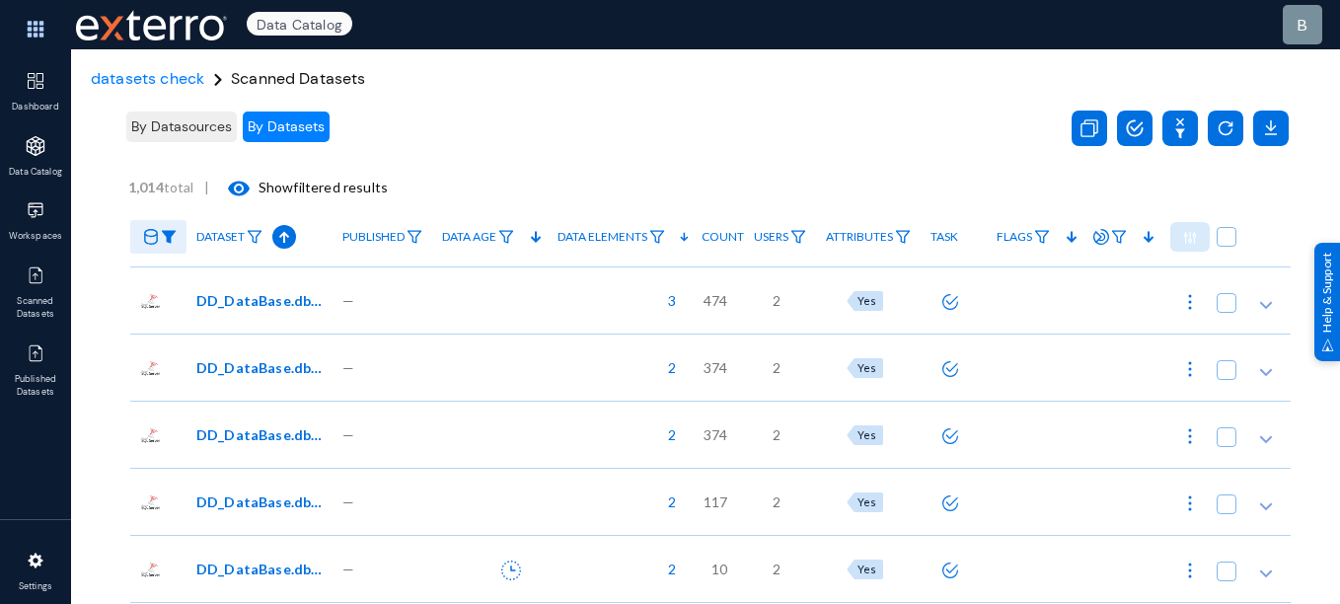
click at [671, 116] on div "By Datasources By Datasets" at bounding box center [583, 127] width 921 height 56
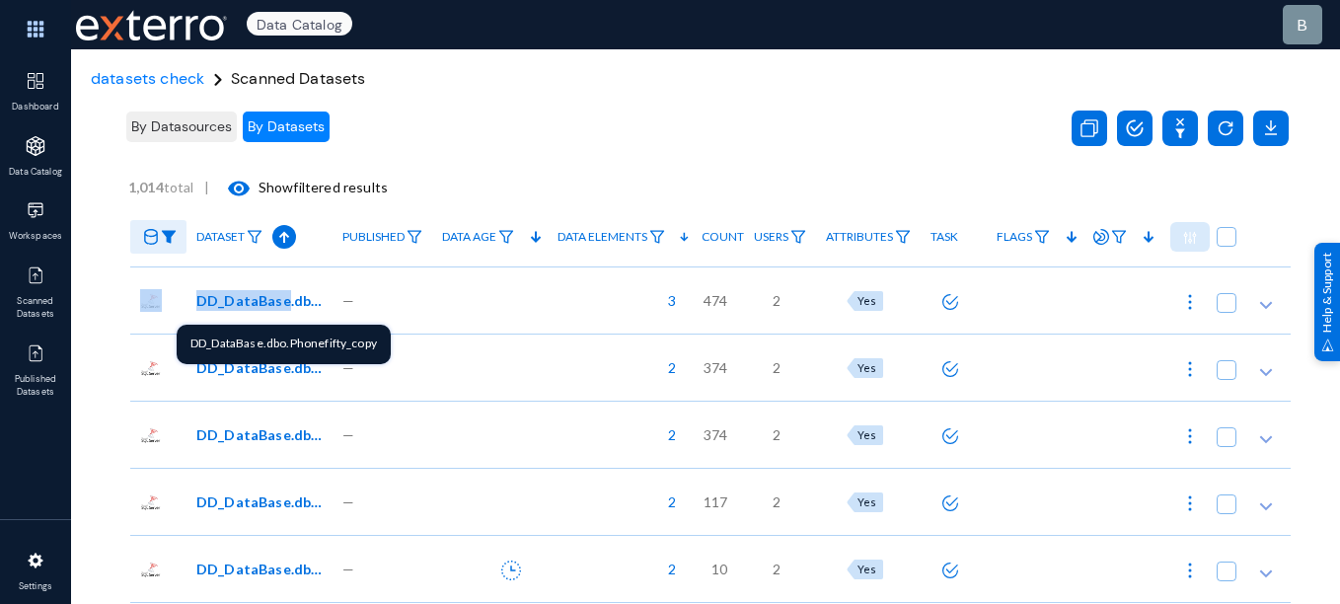
drag, startPoint x: 186, startPoint y: 309, endPoint x: 282, endPoint y: 298, distance: 97.3
click at [0, 0] on anms-location "DD_DataBase.dbo.Phonefifty_copy — 3 474 2 Yes" at bounding box center [0, 0] width 0 height 0
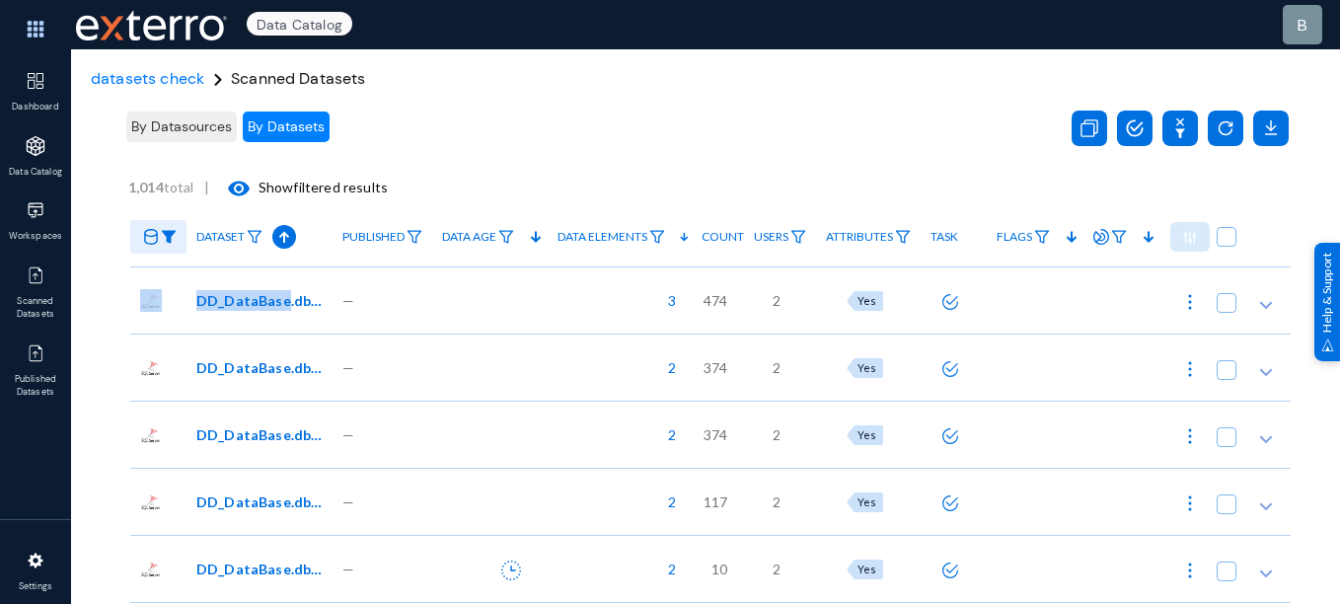
copy anms-location "DD_DataBase"
click at [257, 242] on img at bounding box center [255, 237] width 16 height 14
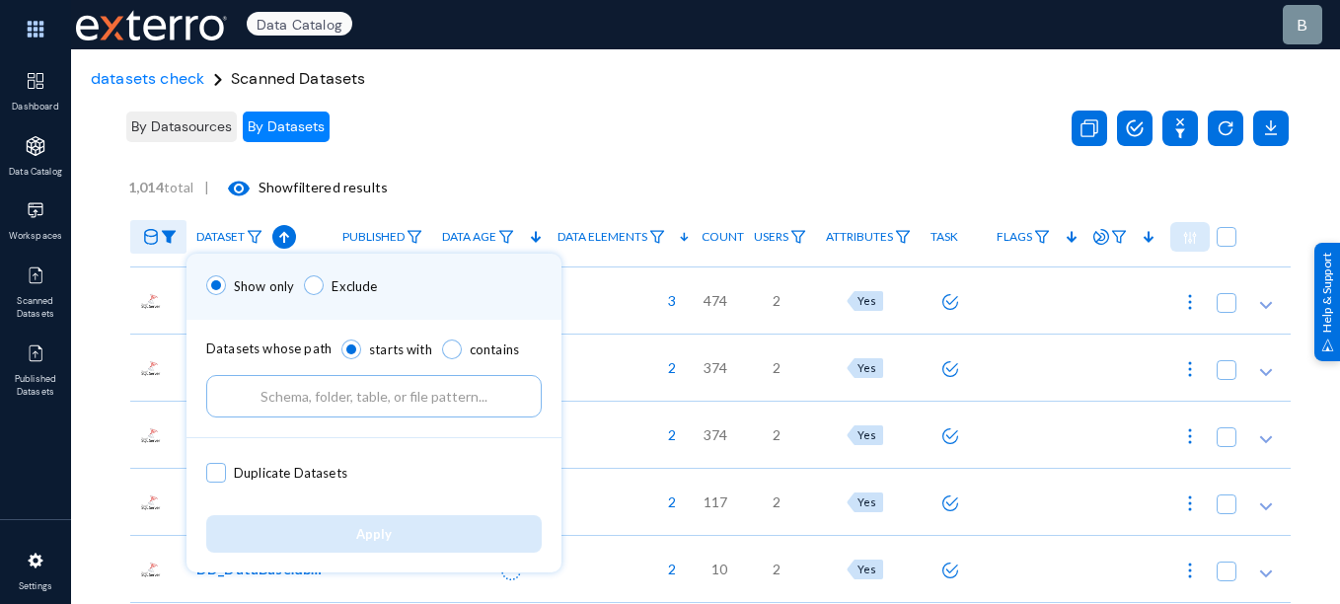
click at [290, 410] on input "text" at bounding box center [374, 396] width 336 height 42
paste input "DD_DataBase"
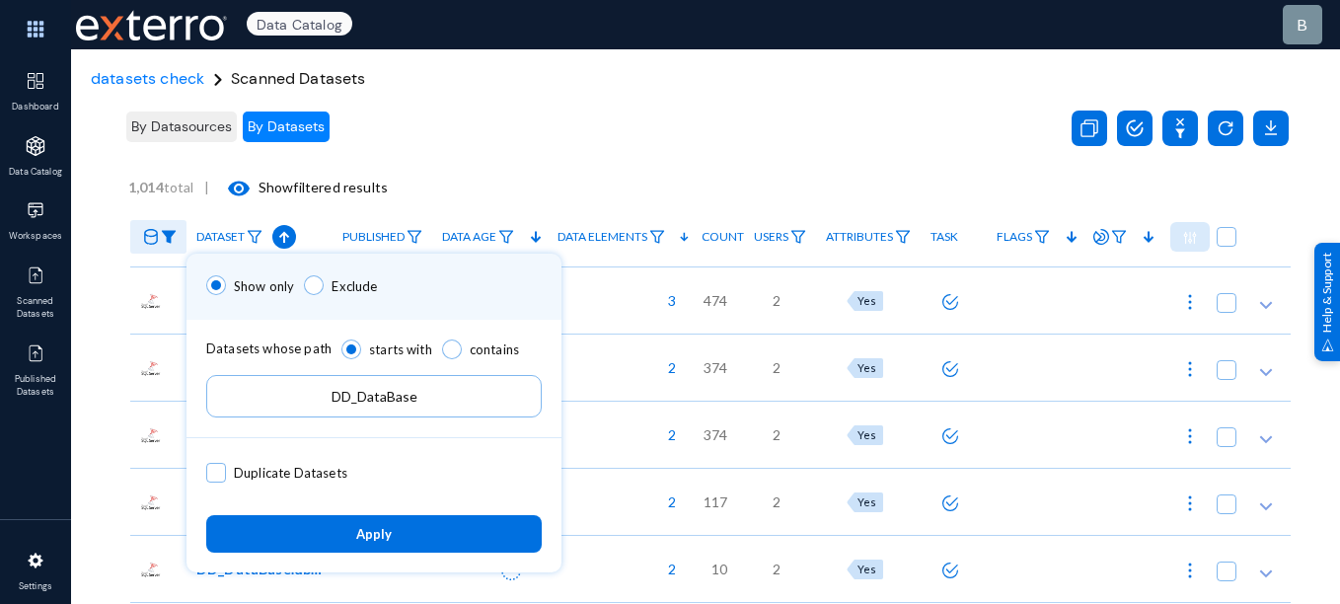
type input "DD_DataBase"
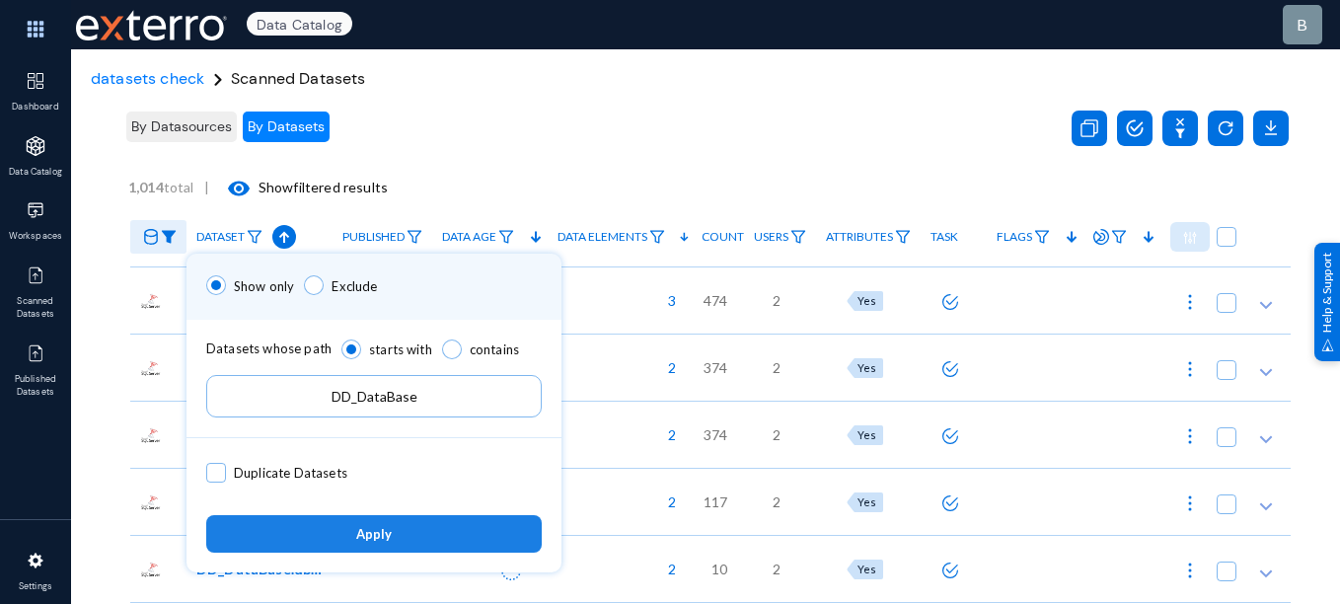
click at [316, 523] on button "Apply" at bounding box center [374, 533] width 336 height 37
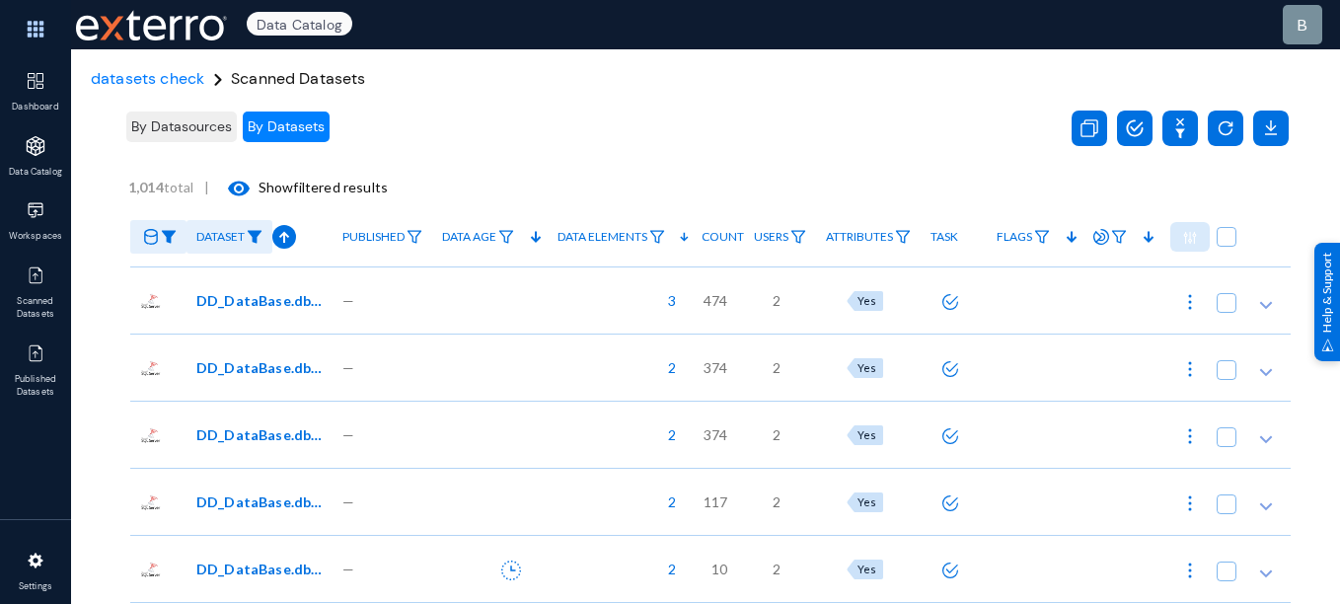
scroll to position [38, 0]
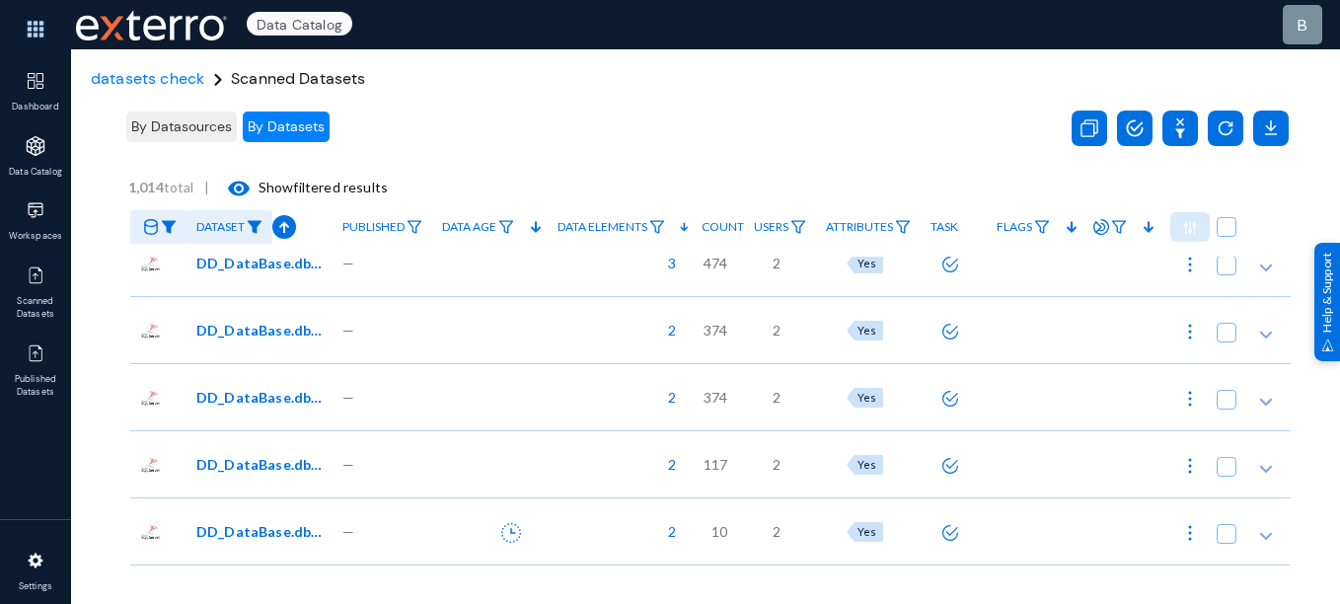
click at [263, 222] on img at bounding box center [255, 227] width 16 height 14
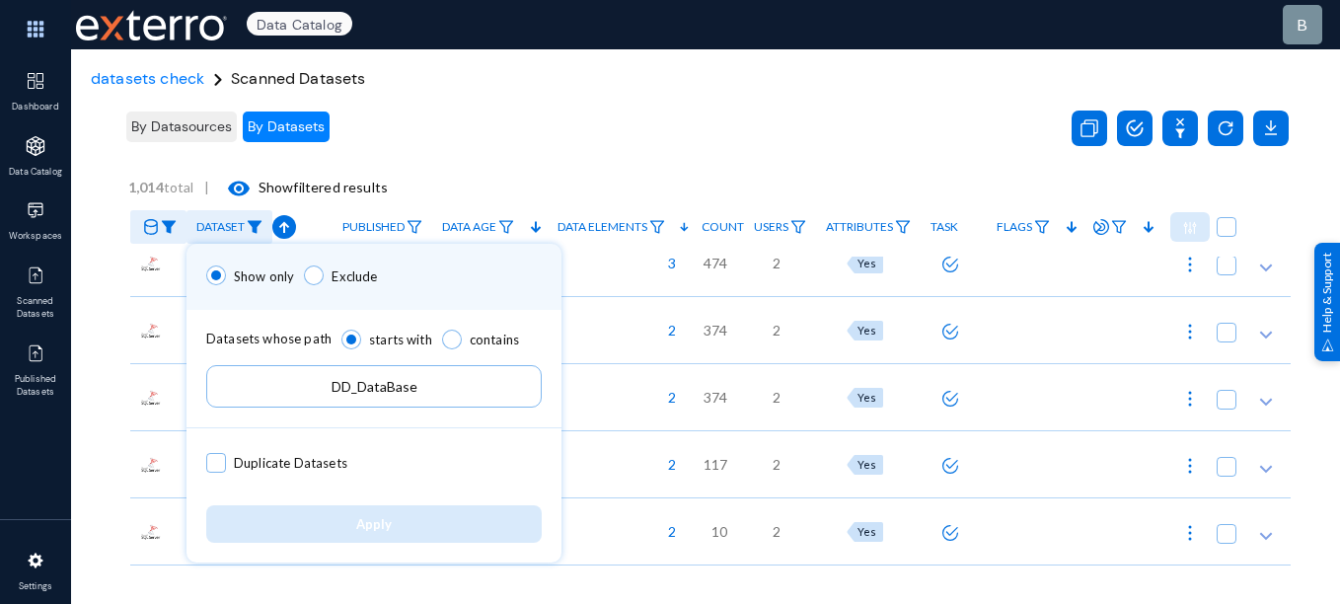
drag, startPoint x: 427, startPoint y: 405, endPoint x: 110, endPoint y: 402, distance: 317.8
click at [110, 402] on div "Show only Exclude Datasets whose path starts with contains DD_DataBase Duplicat…" at bounding box center [670, 302] width 1340 height 604
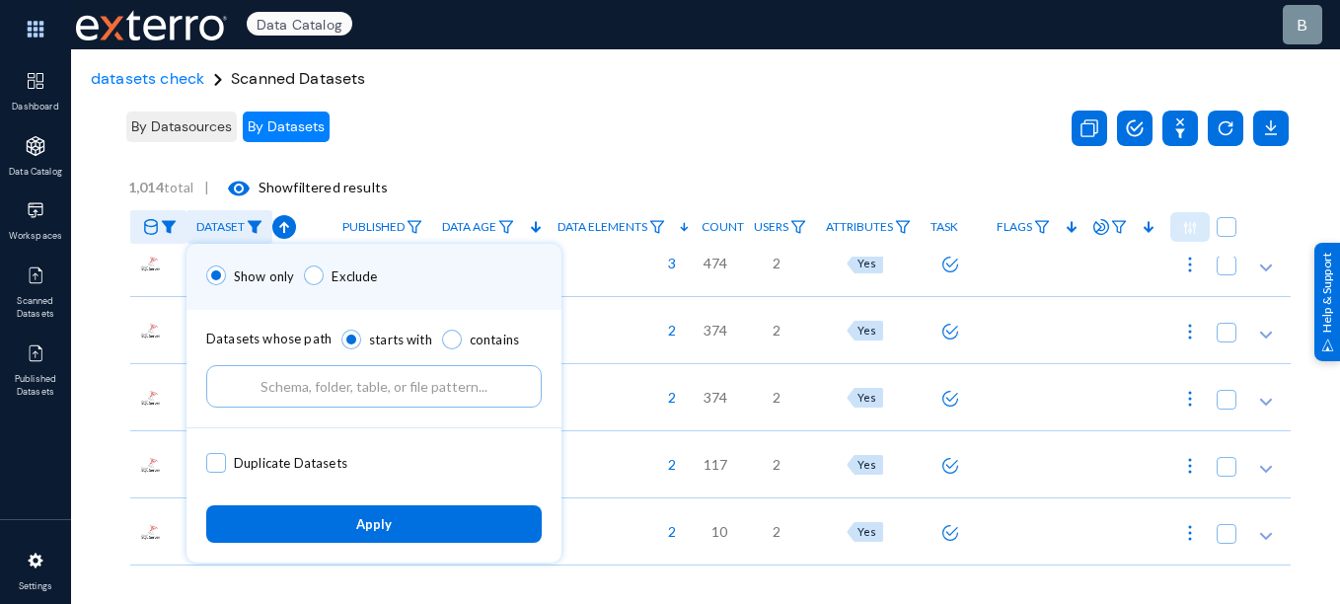
click at [394, 531] on button "Apply" at bounding box center [374, 523] width 336 height 37
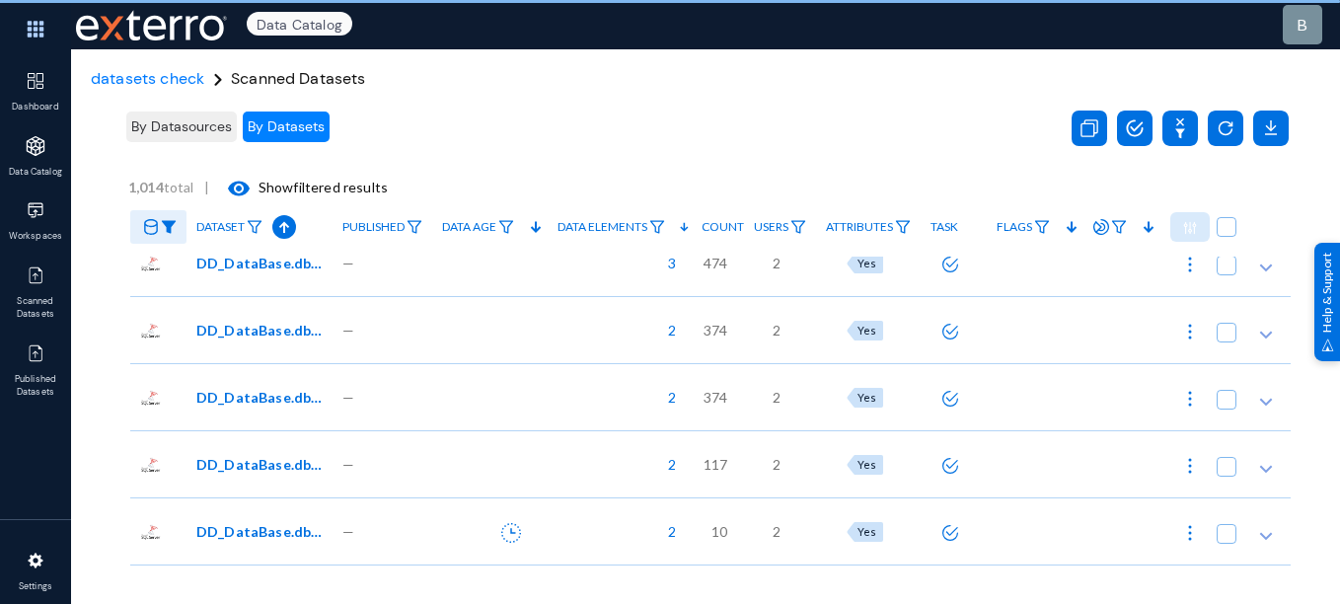
click at [205, 121] on span "By Datasources" at bounding box center [181, 126] width 101 height 18
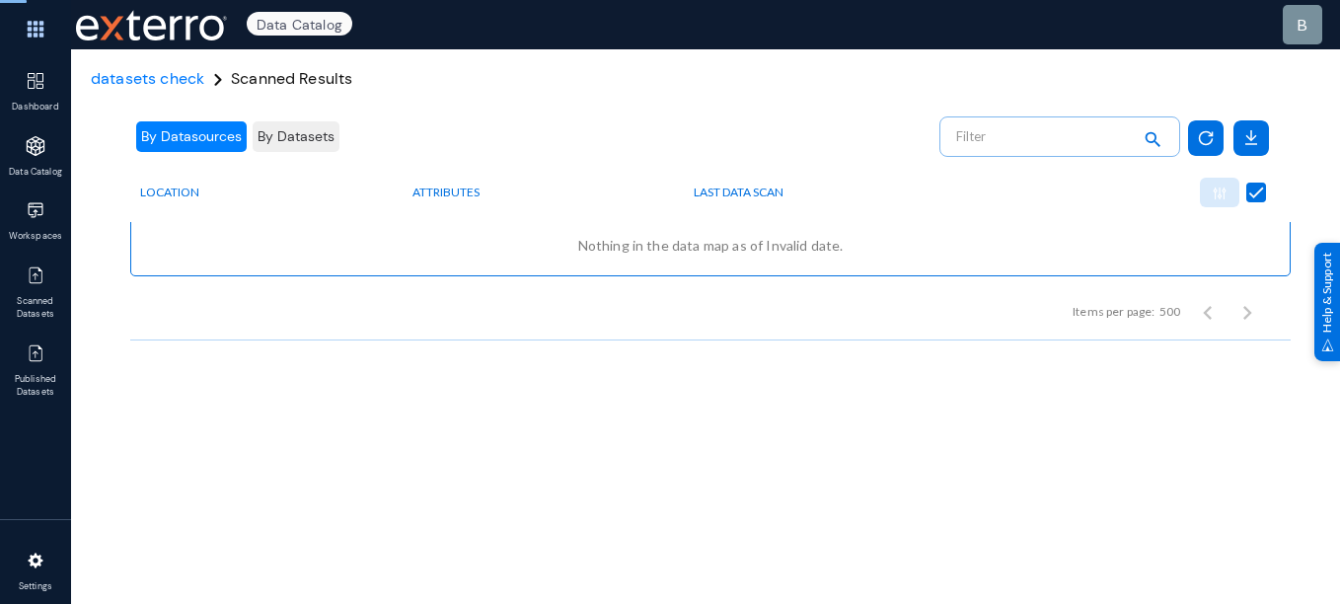
checkbox input "false"
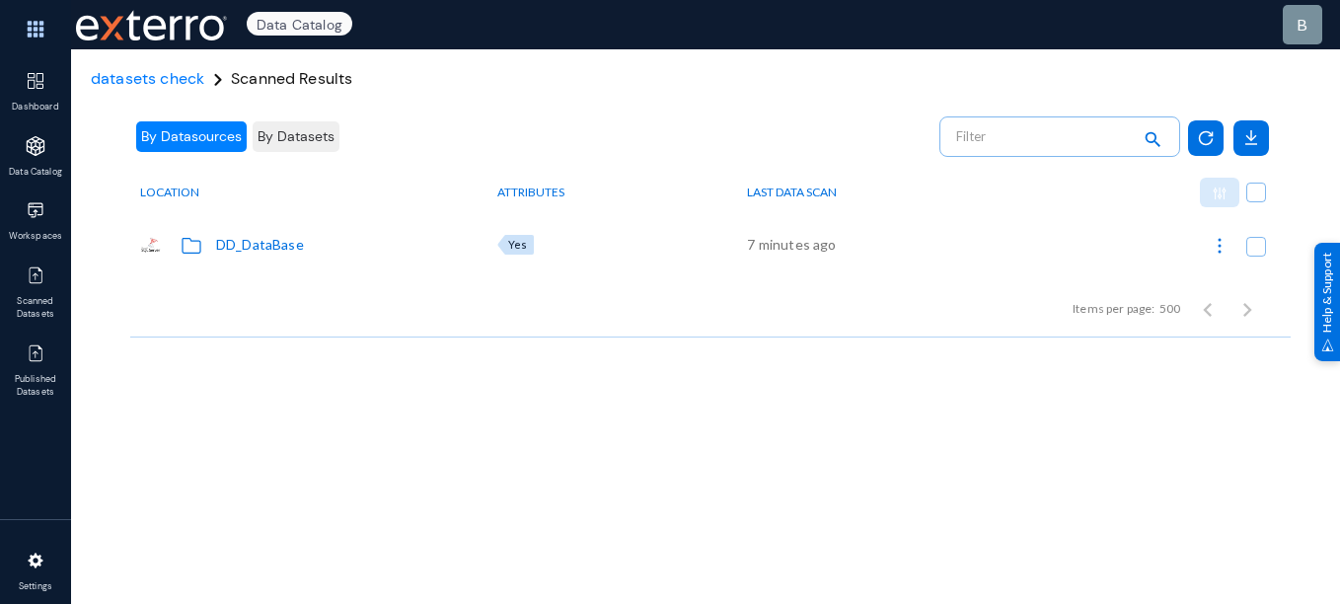
click at [266, 238] on div "DD_DataBase" at bounding box center [260, 244] width 88 height 21
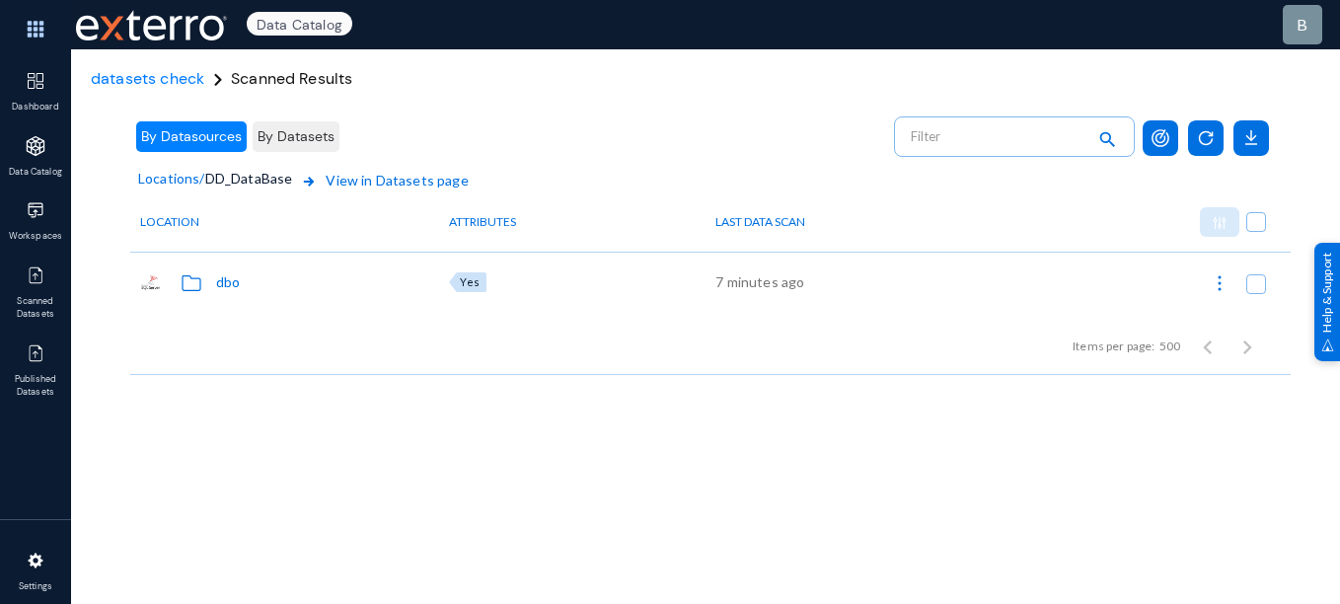
click at [386, 182] on span "View in Datasets page" at bounding box center [382, 193] width 171 height 47
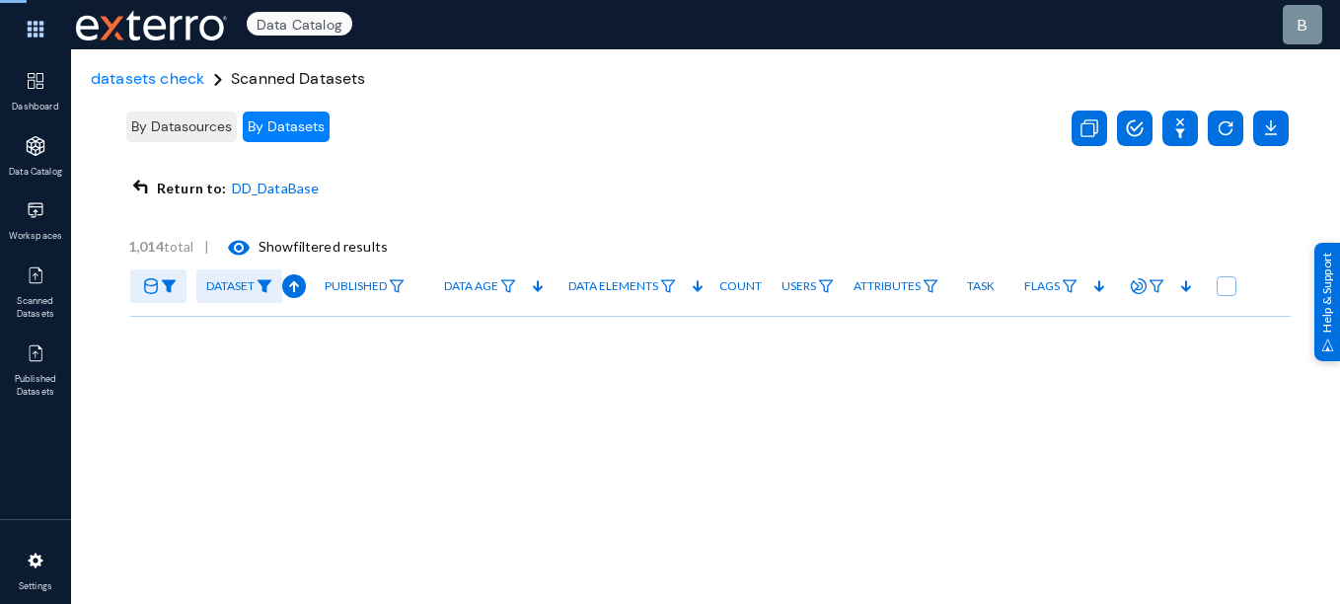
checkbox input "true"
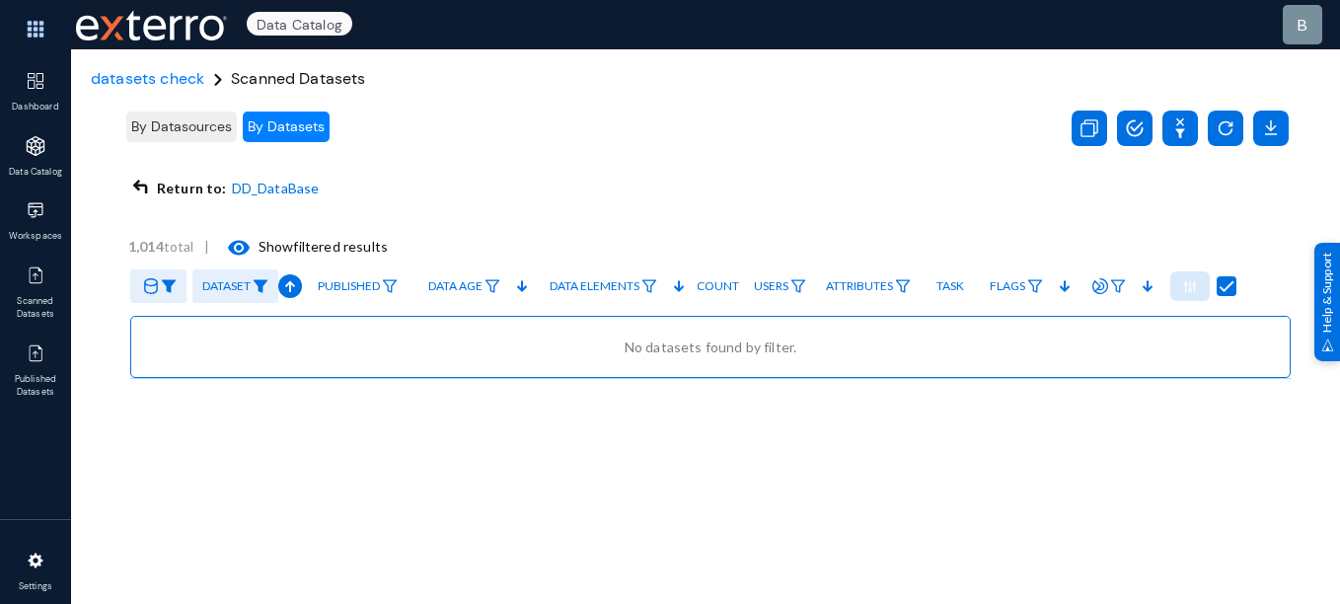
click at [259, 292] on img at bounding box center [261, 286] width 16 height 14
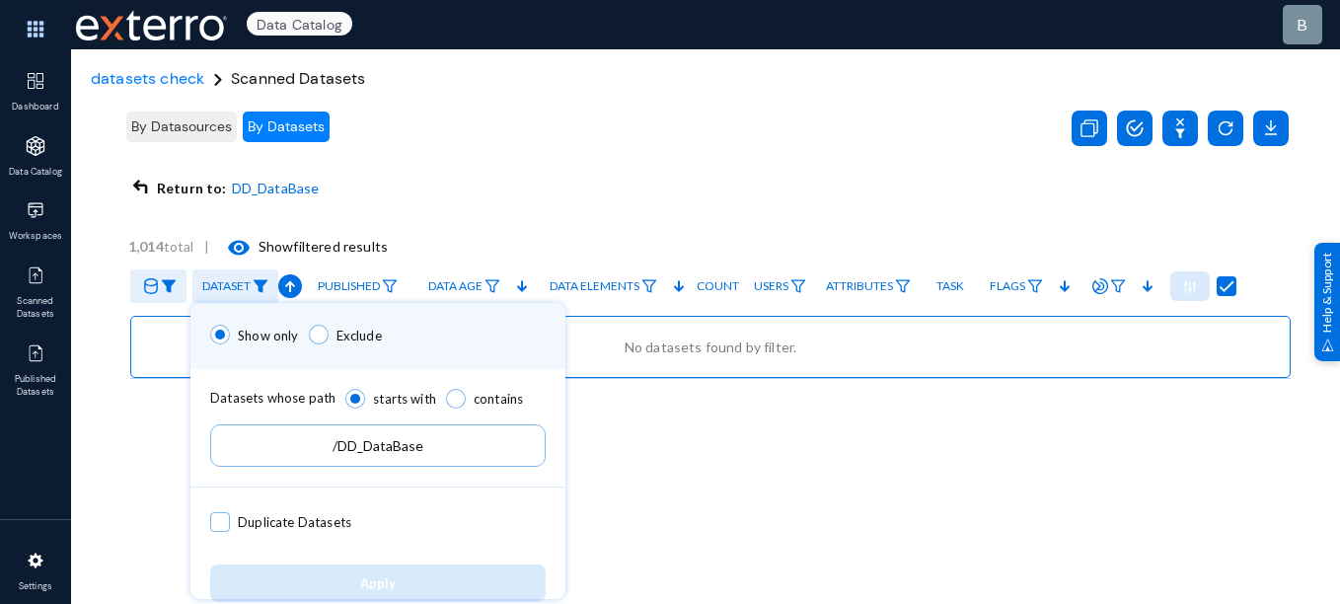
click at [342, 446] on input "/DD_DataBase" at bounding box center [378, 445] width 336 height 42
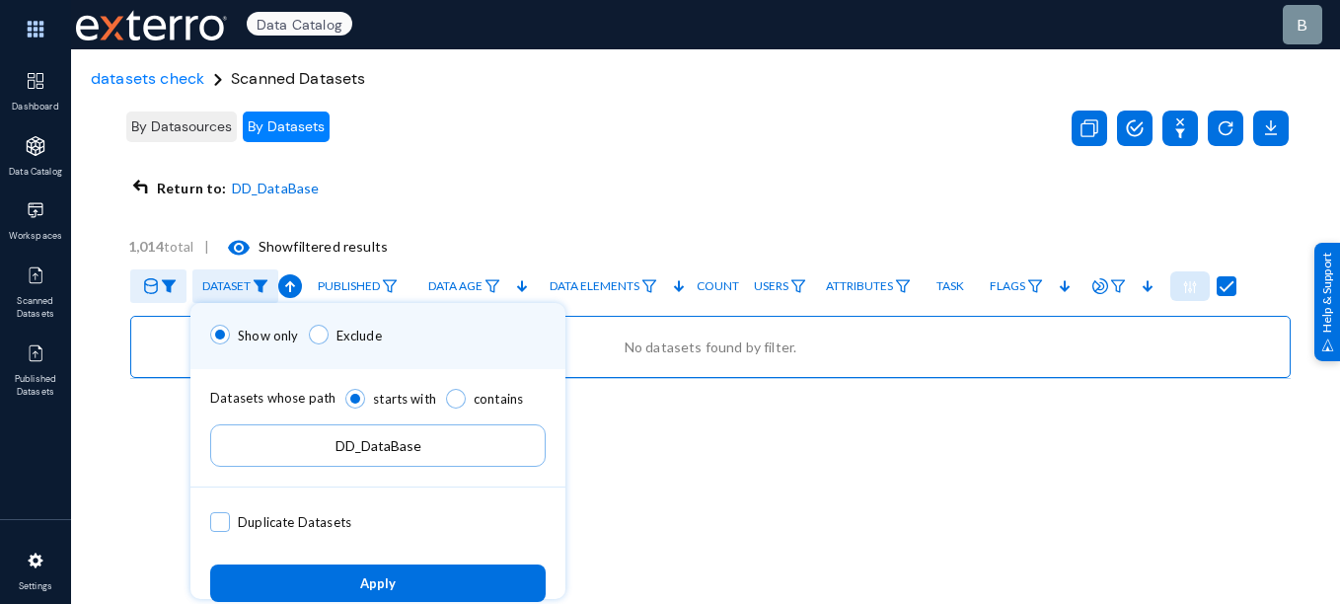
type input "DD_DataBase"
click at [341, 578] on button "Apply" at bounding box center [378, 583] width 336 height 37
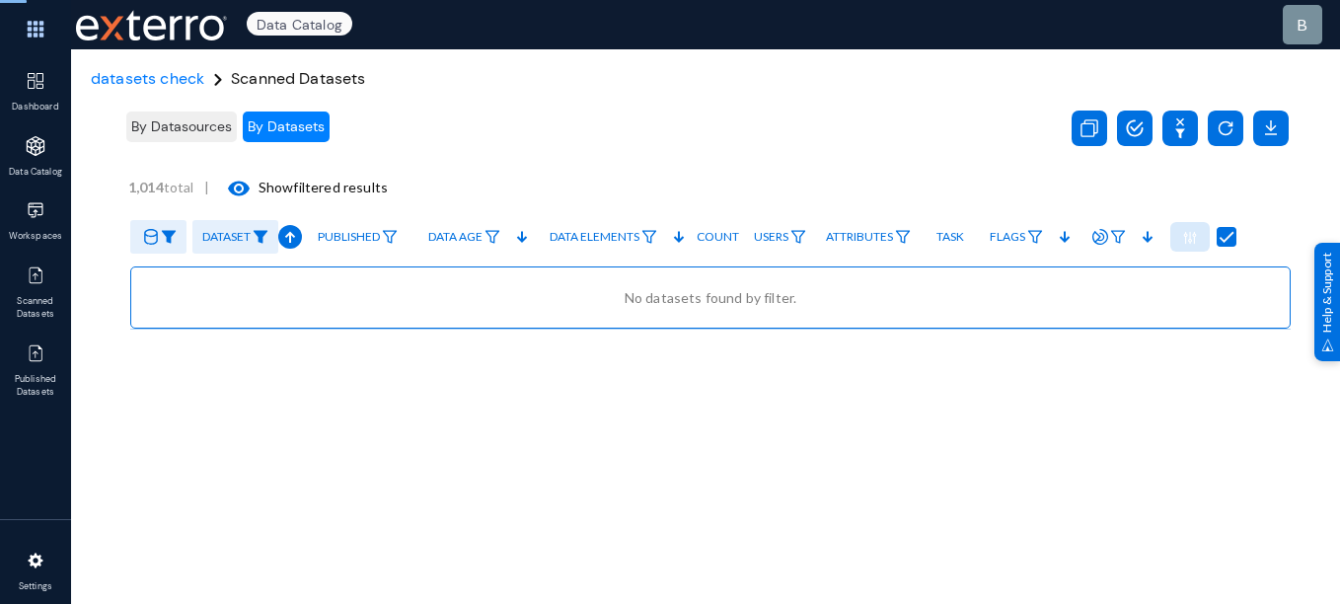
checkbox input "false"
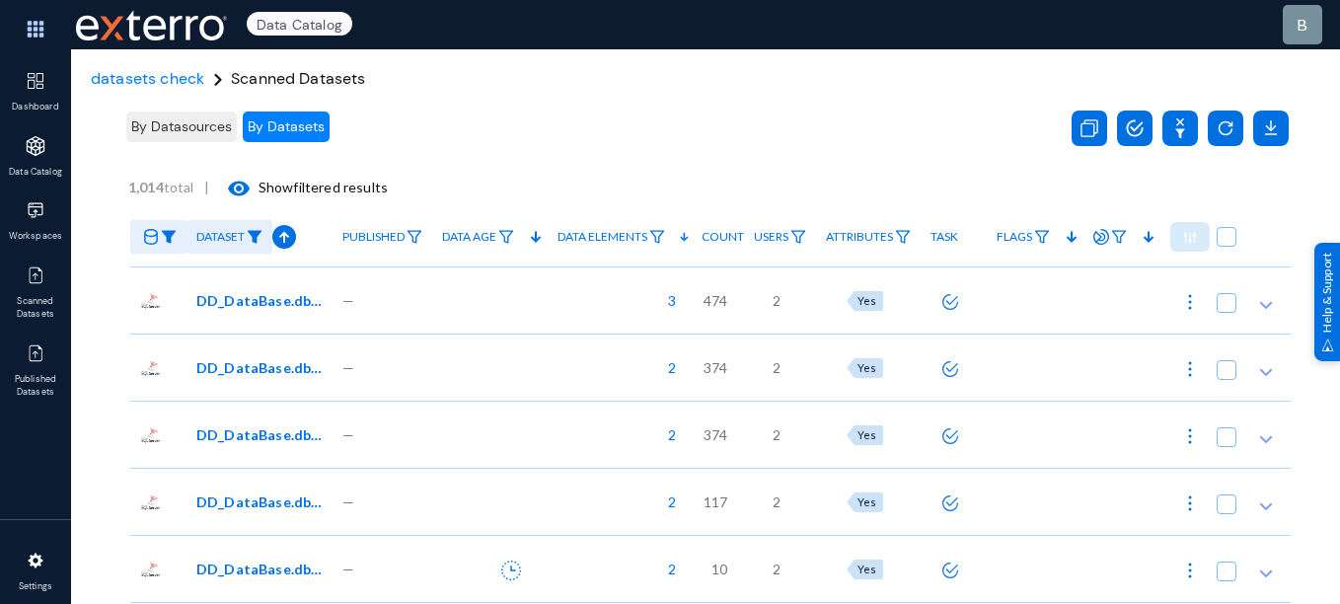
scroll to position [38, 0]
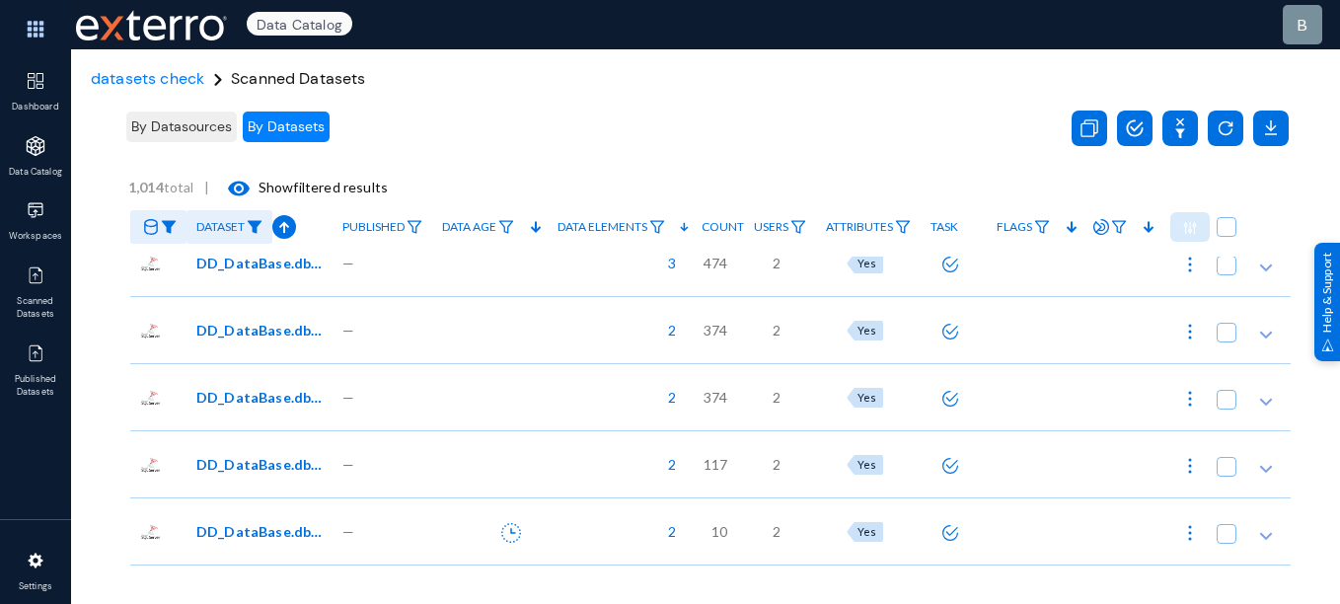
click at [202, 127] on span "By Datasources" at bounding box center [181, 126] width 101 height 18
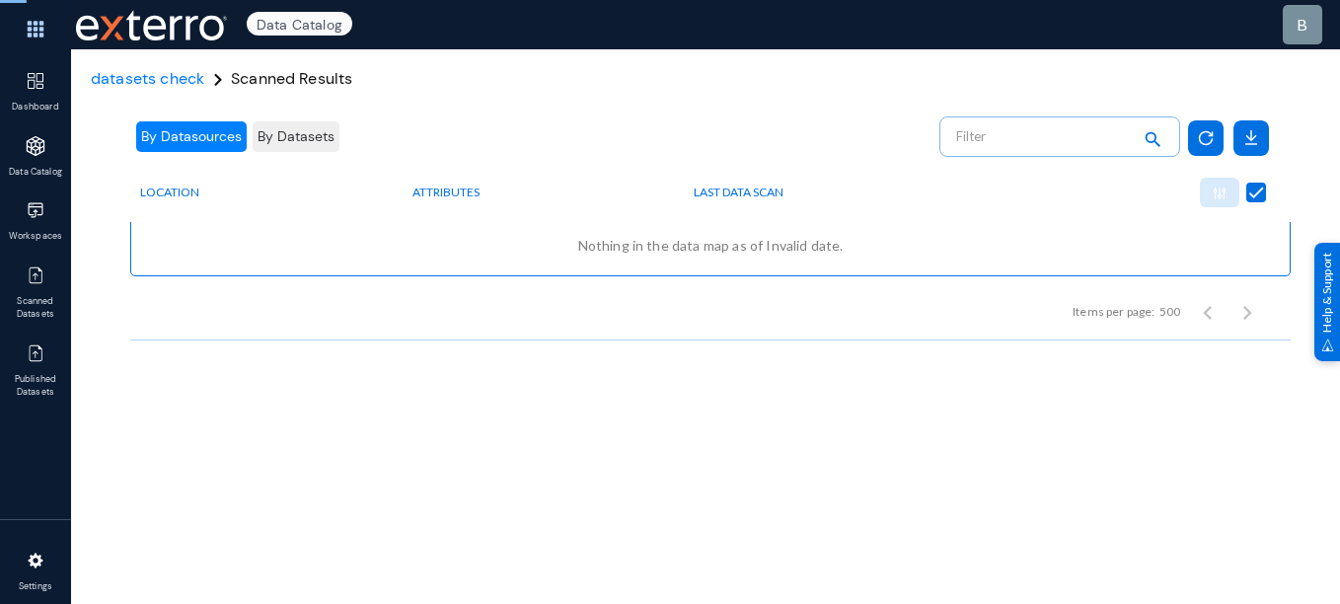
checkbox input "false"
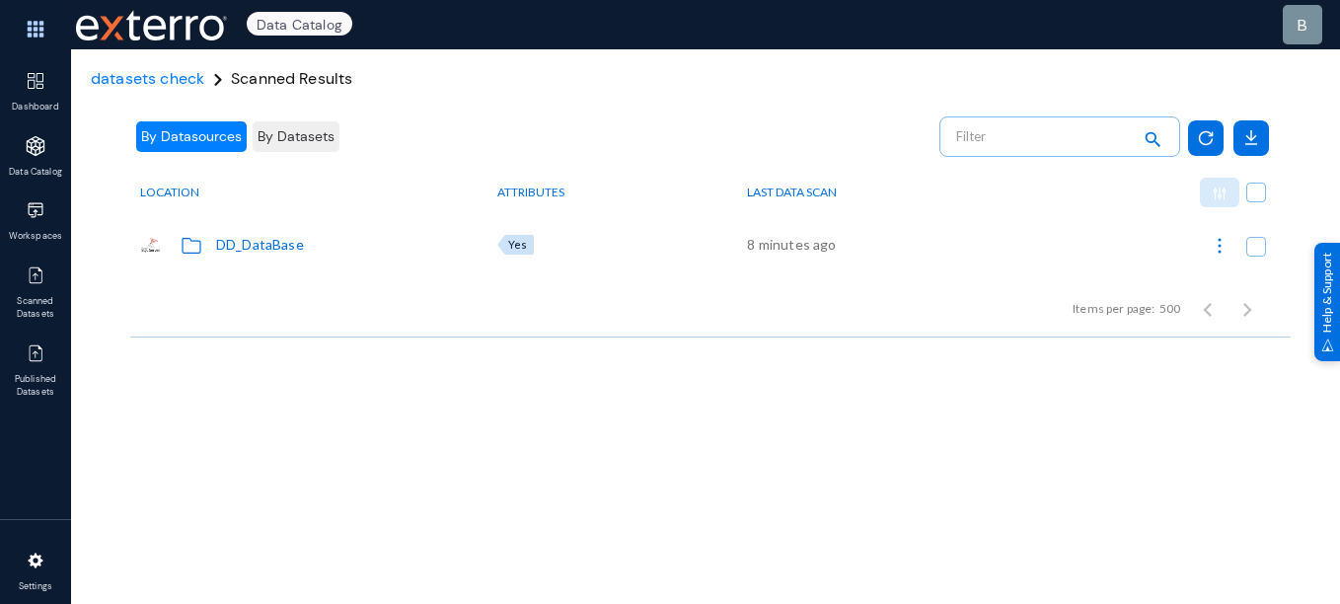
click at [255, 237] on div "DD_DataBase" at bounding box center [260, 244] width 88 height 21
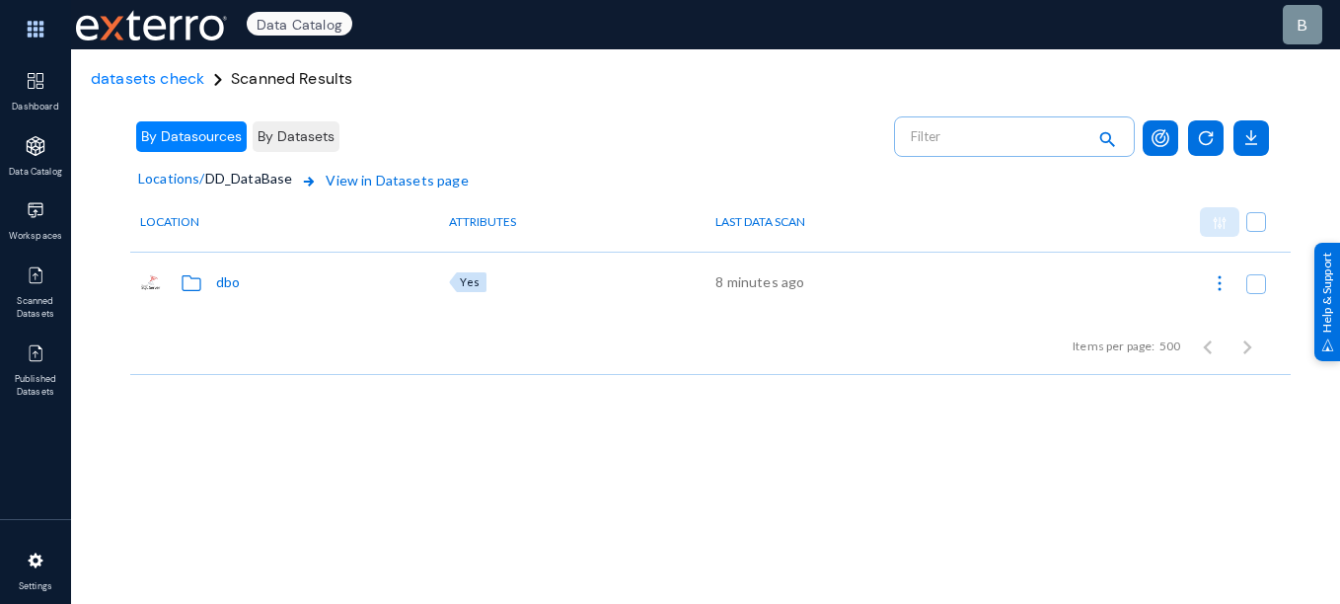
click at [226, 284] on div "dbo" at bounding box center [228, 281] width 24 height 21
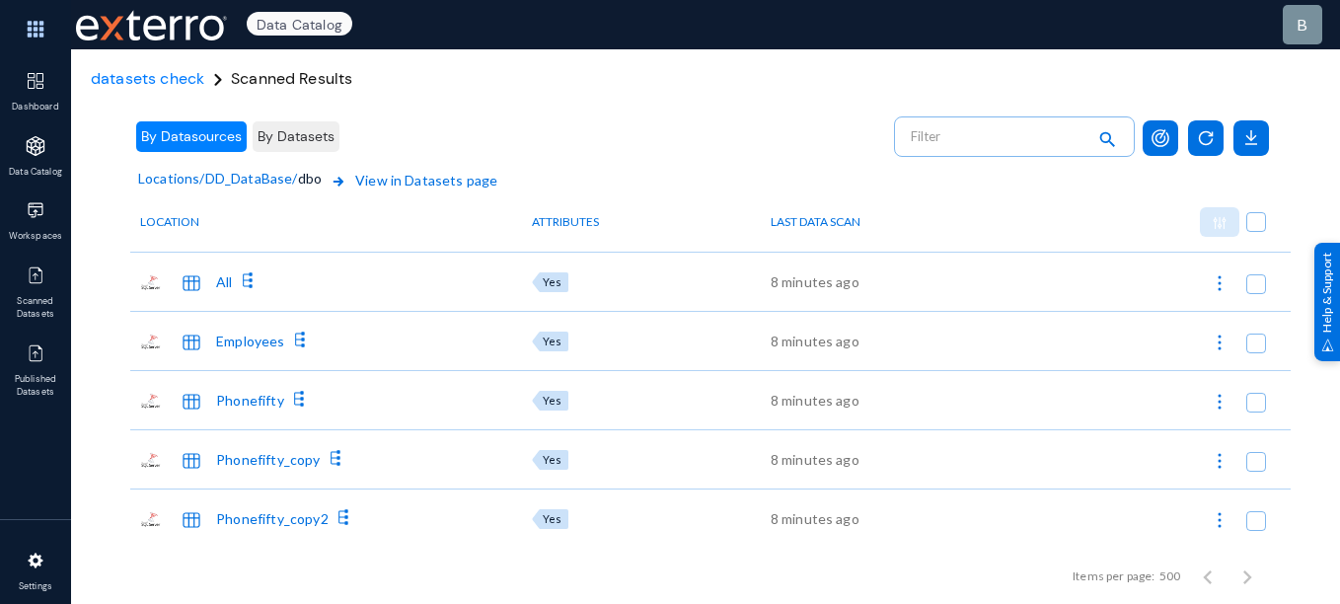
click at [258, 182] on span "DD_DataBase" at bounding box center [249, 193] width 88 height 48
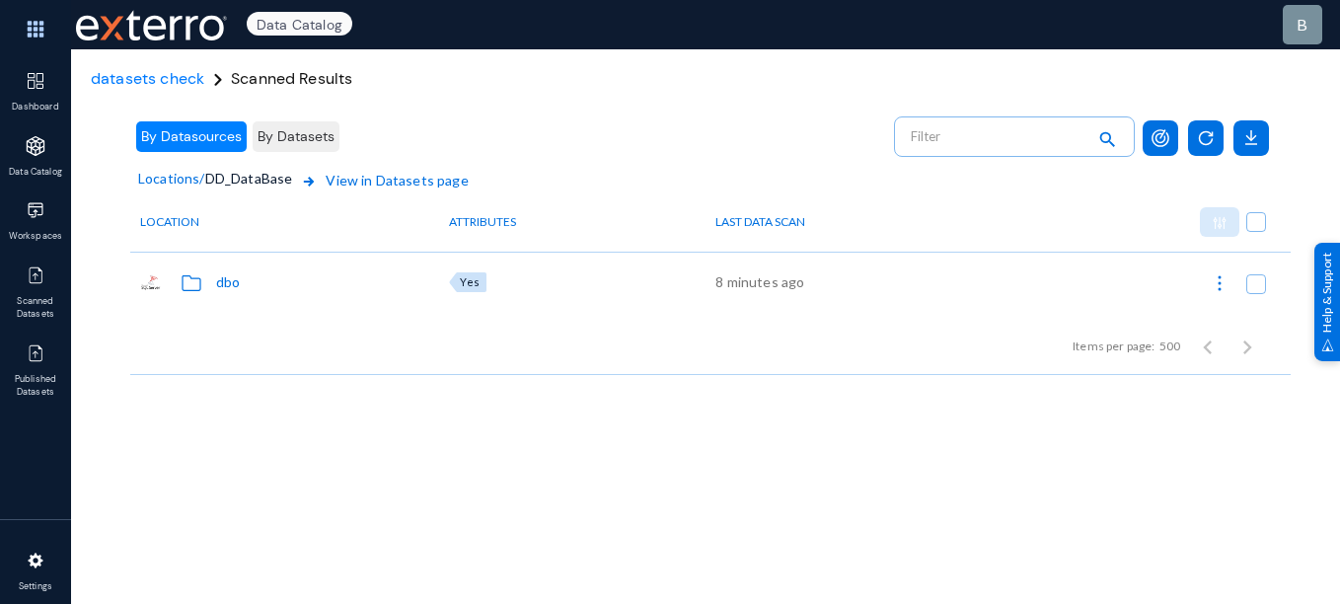
click at [391, 183] on span "View in Datasets page" at bounding box center [382, 193] width 171 height 47
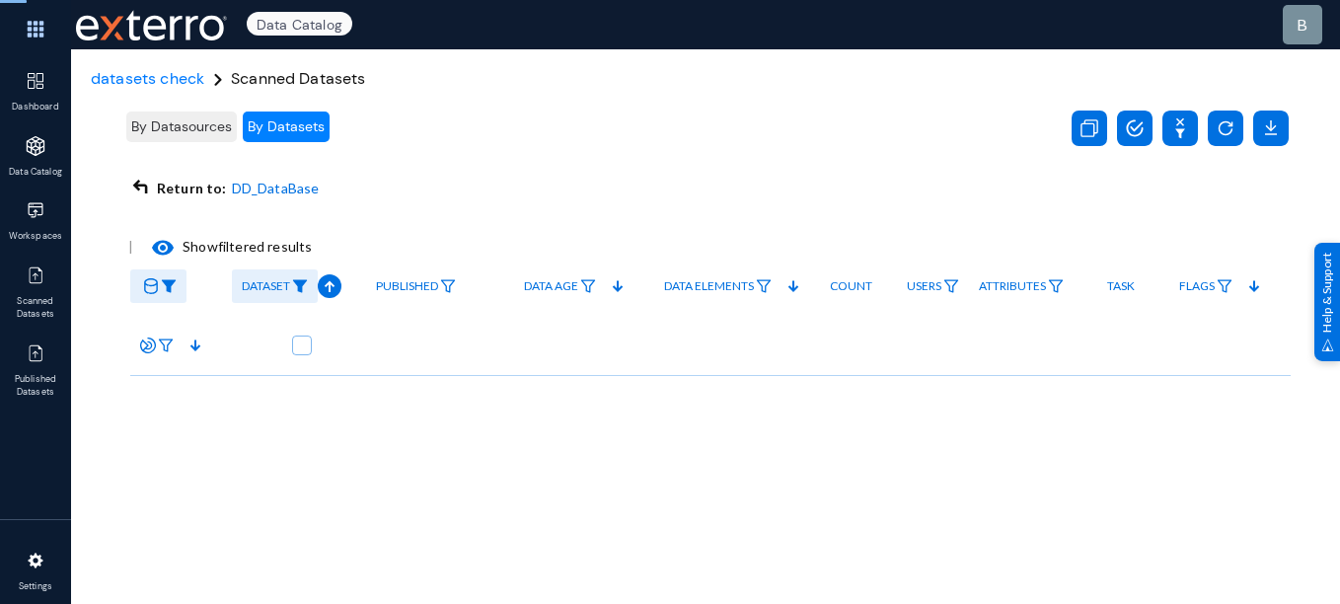
checkbox input "true"
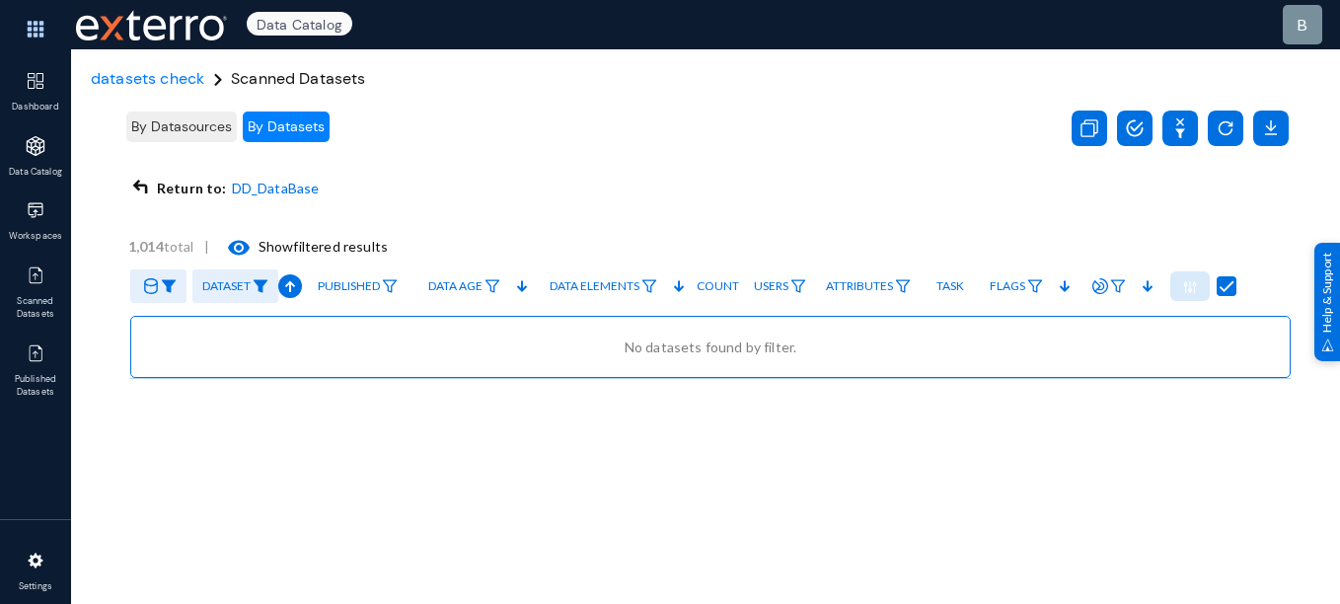
click at [264, 290] on img at bounding box center [261, 286] width 16 height 14
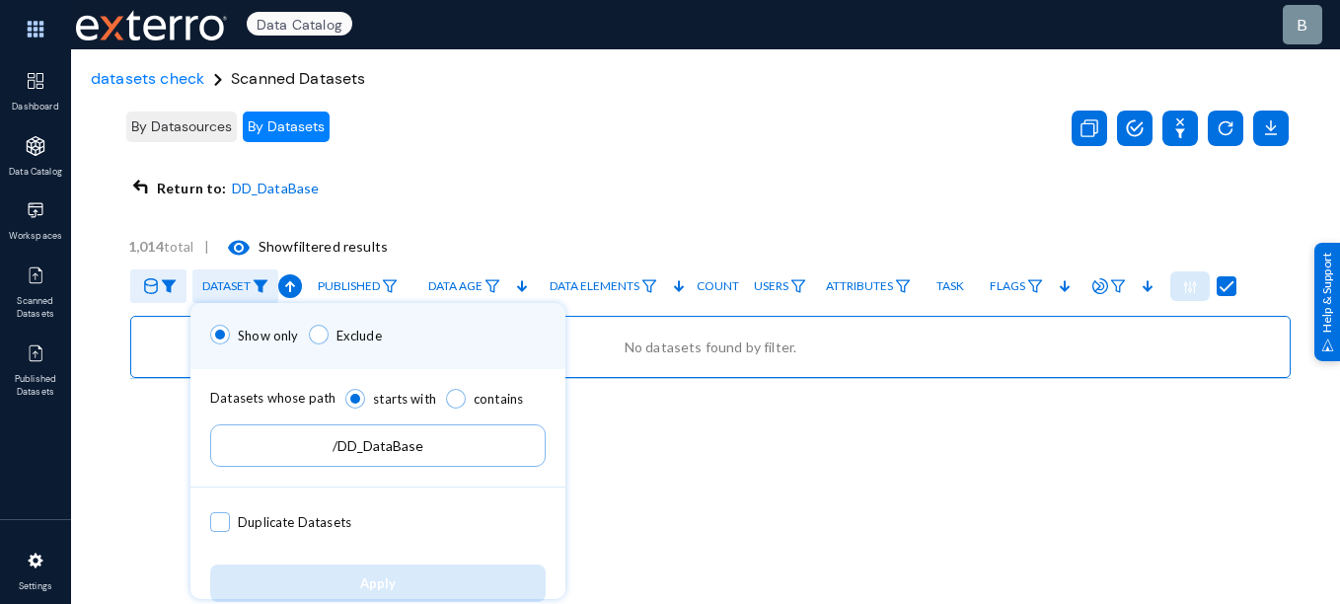
click at [340, 450] on input "/DD_DataBase" at bounding box center [378, 445] width 336 height 42
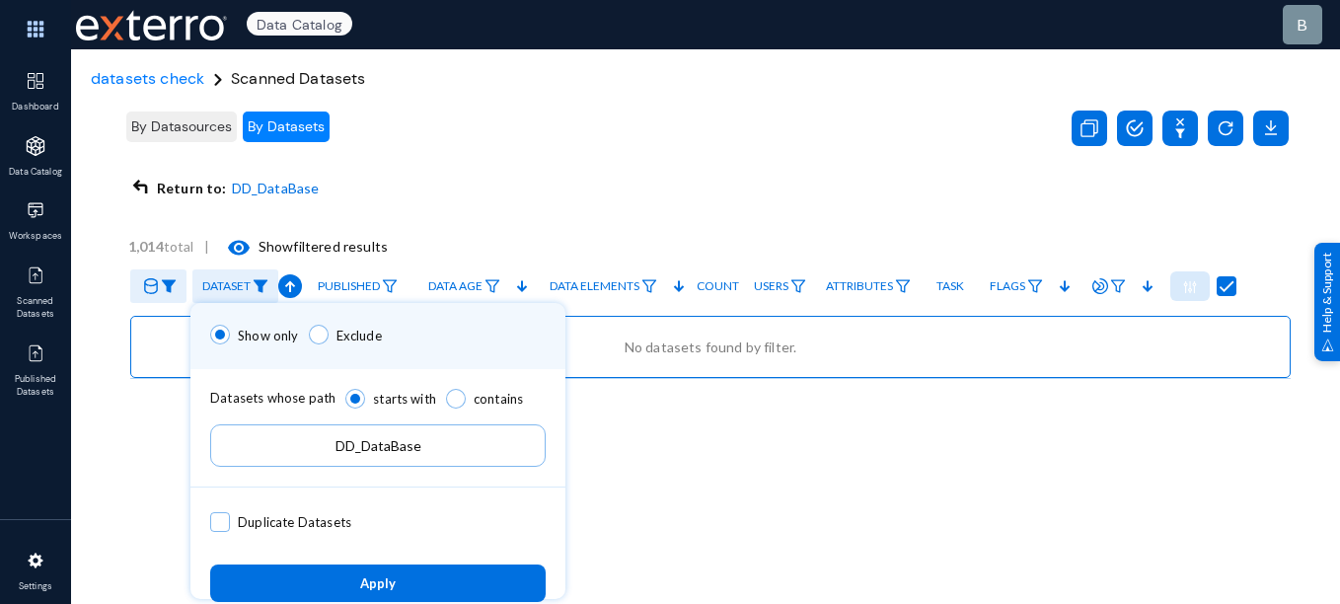
type input "DD_DataBase"
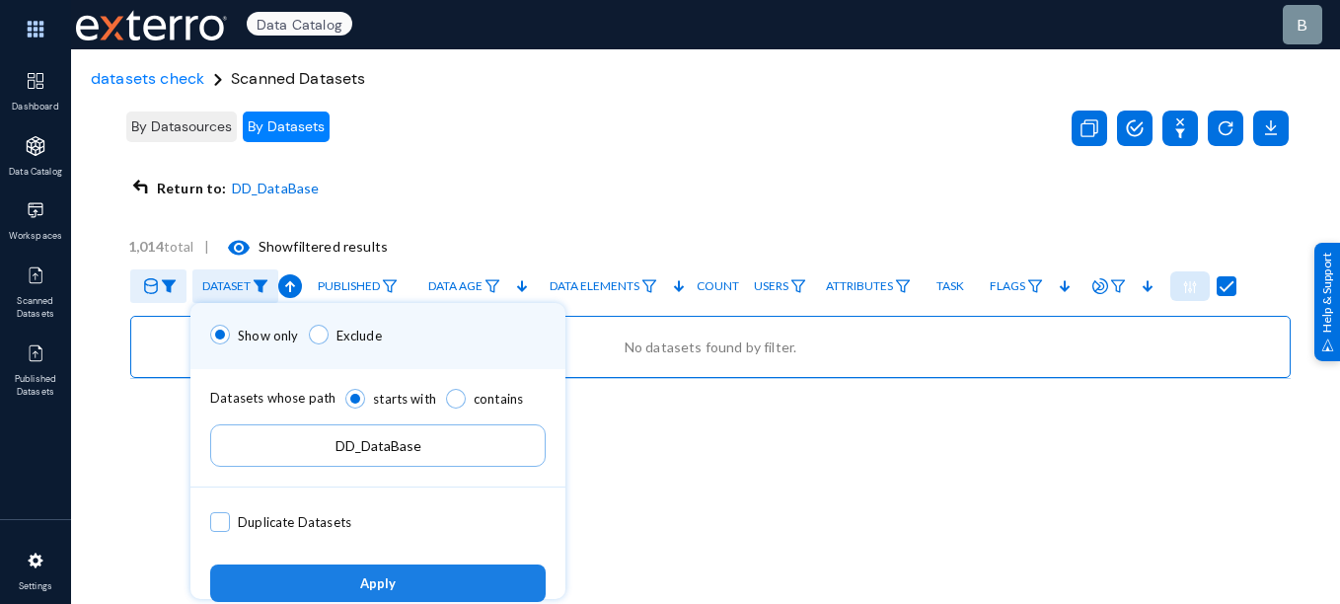
click at [393, 574] on span "Apply" at bounding box center [378, 581] width 36 height 17
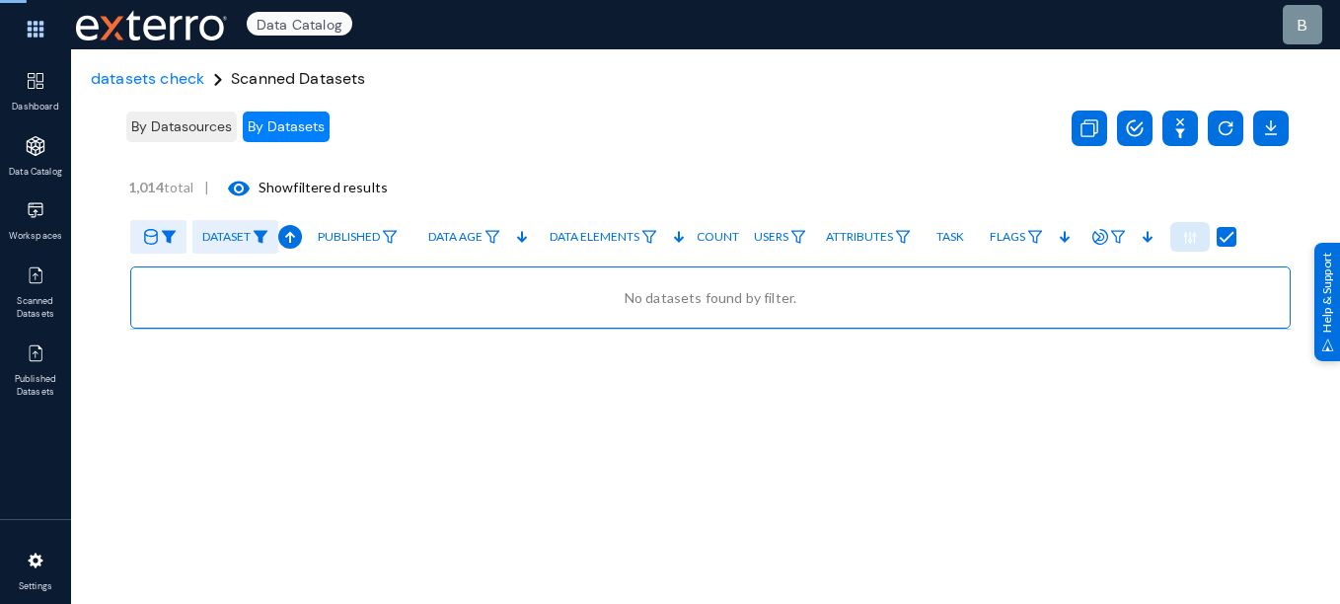
checkbox input "false"
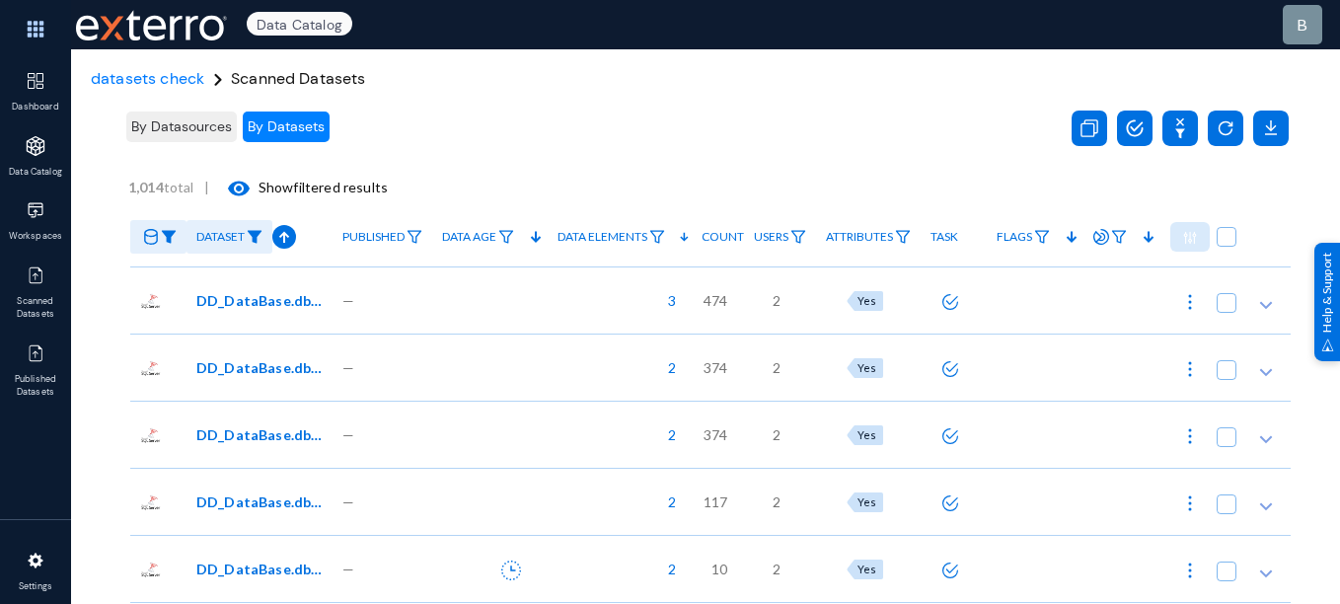
click at [406, 312] on div "—" at bounding box center [383, 299] width 100 height 67
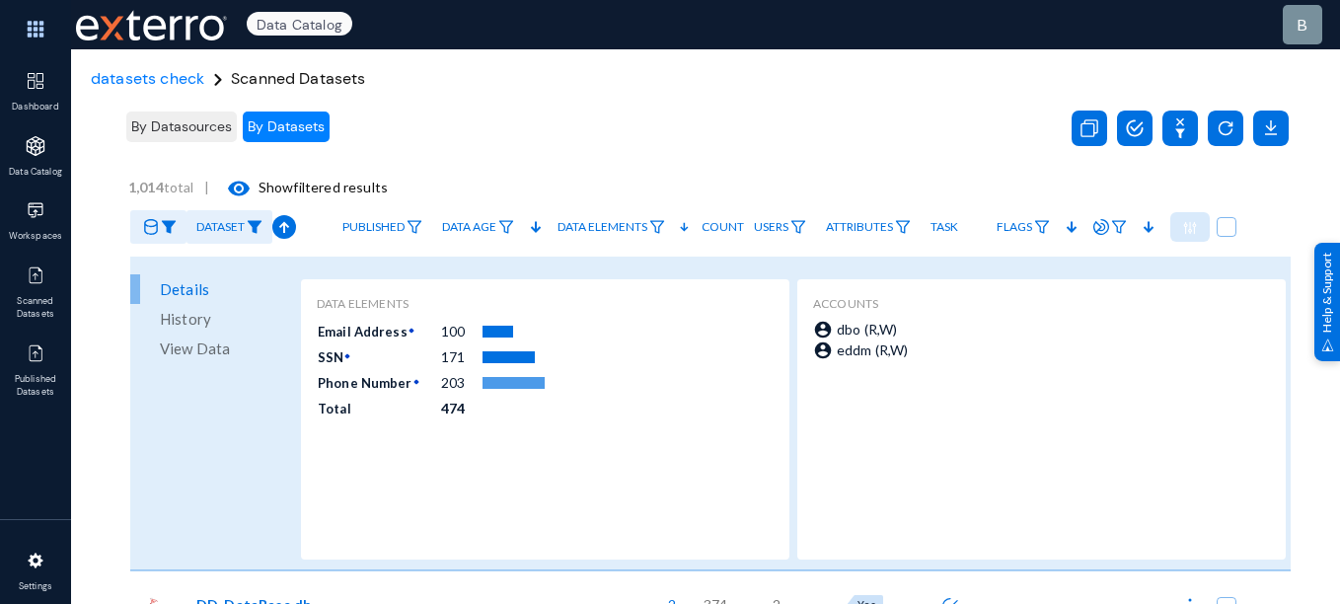
scroll to position [119, 0]
click at [209, 118] on span "By Datasources" at bounding box center [181, 126] width 101 height 18
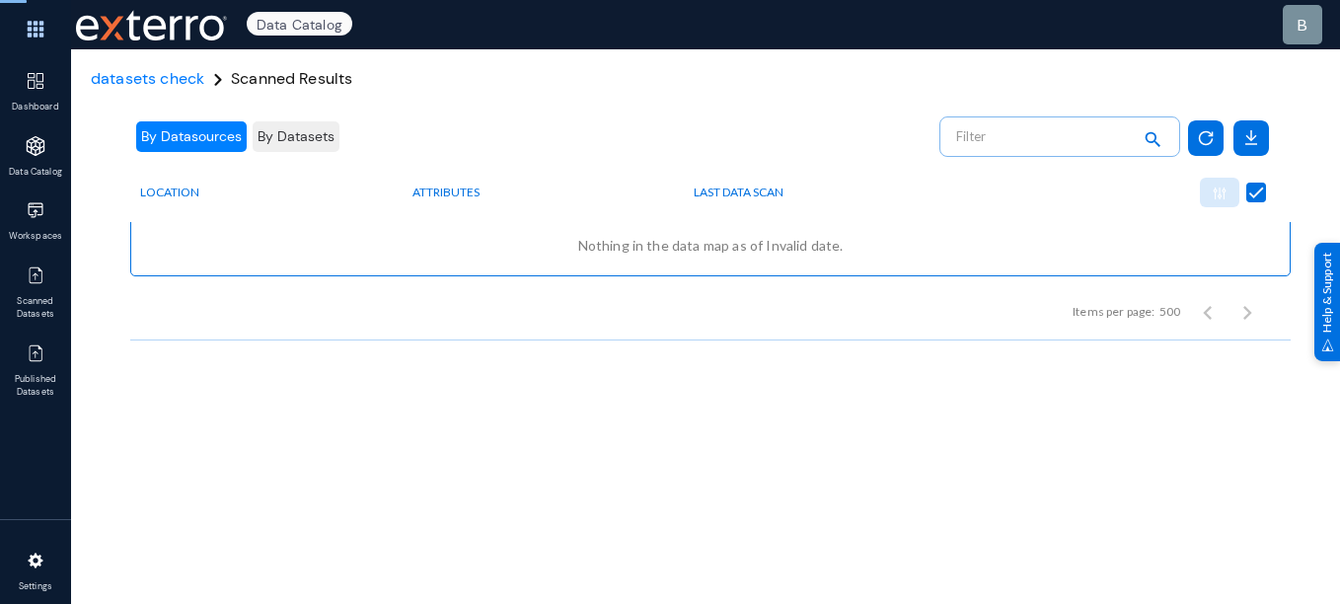
checkbox input "false"
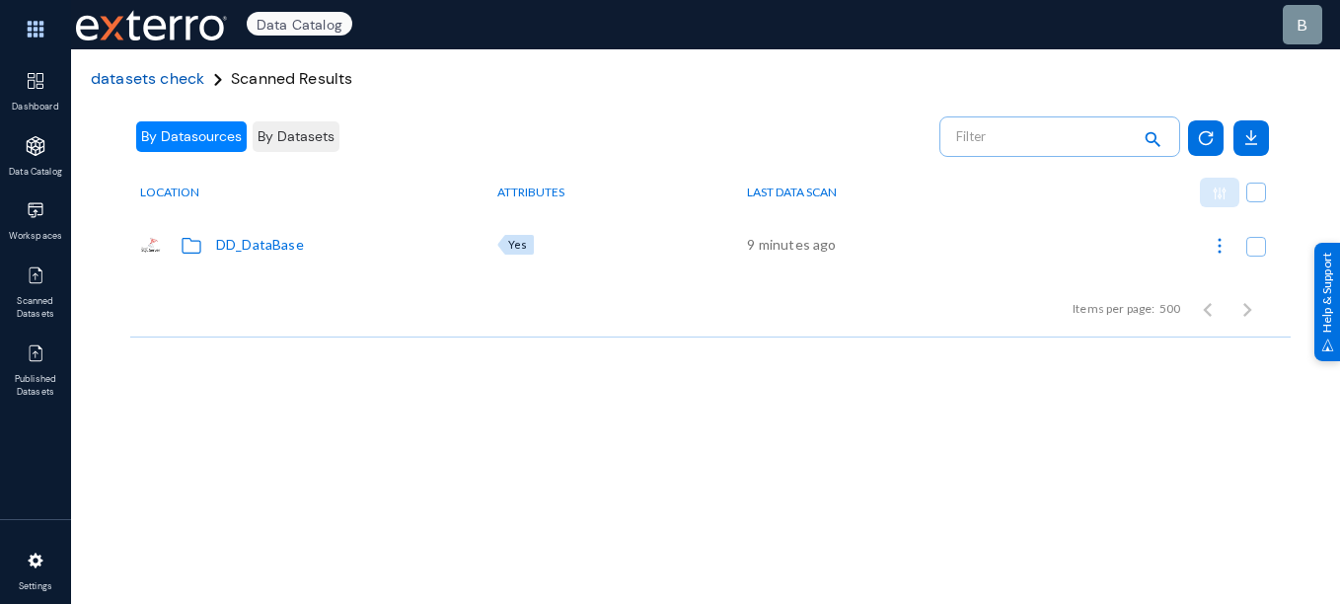
click at [166, 76] on span "datasets check" at bounding box center [148, 78] width 114 height 21
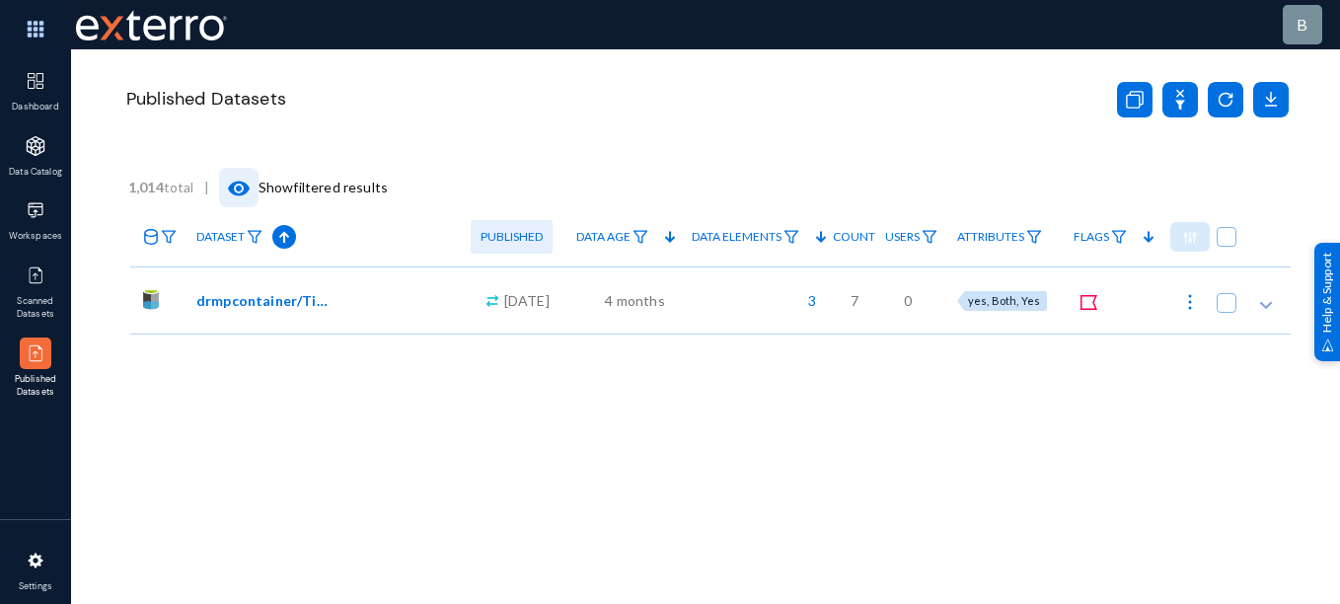
click at [241, 187] on mat-icon "visibility" at bounding box center [239, 189] width 24 height 24
click at [505, 240] on link "Published" at bounding box center [512, 237] width 82 height 34
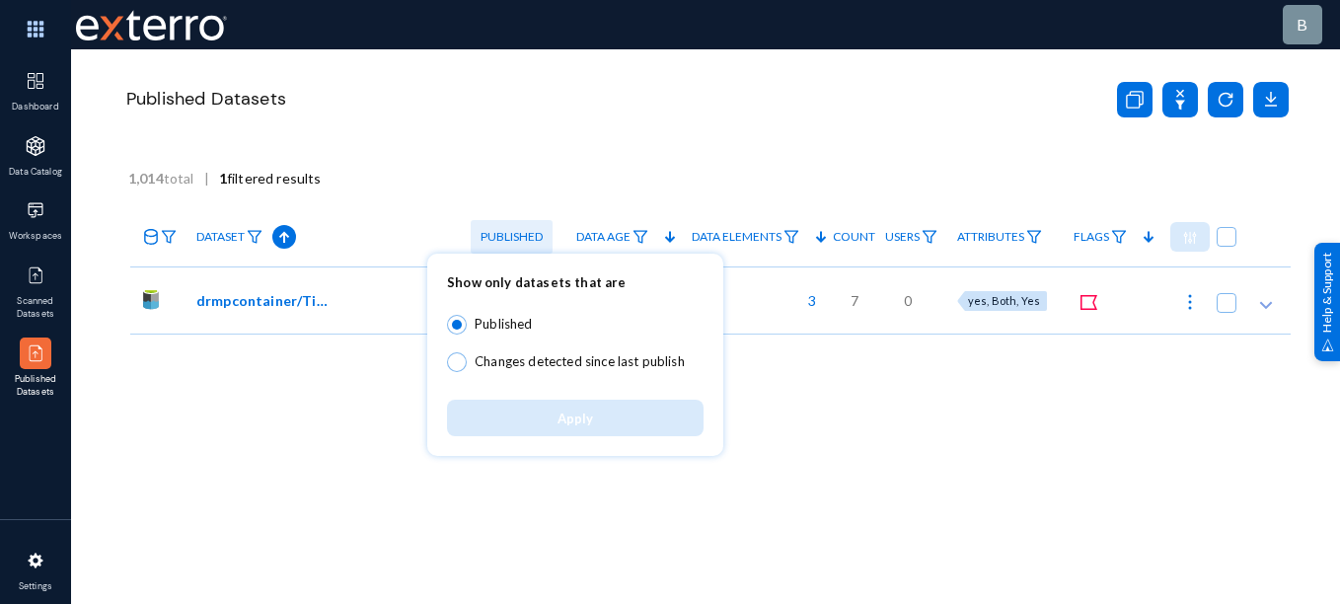
click at [489, 178] on div at bounding box center [670, 302] width 1340 height 604
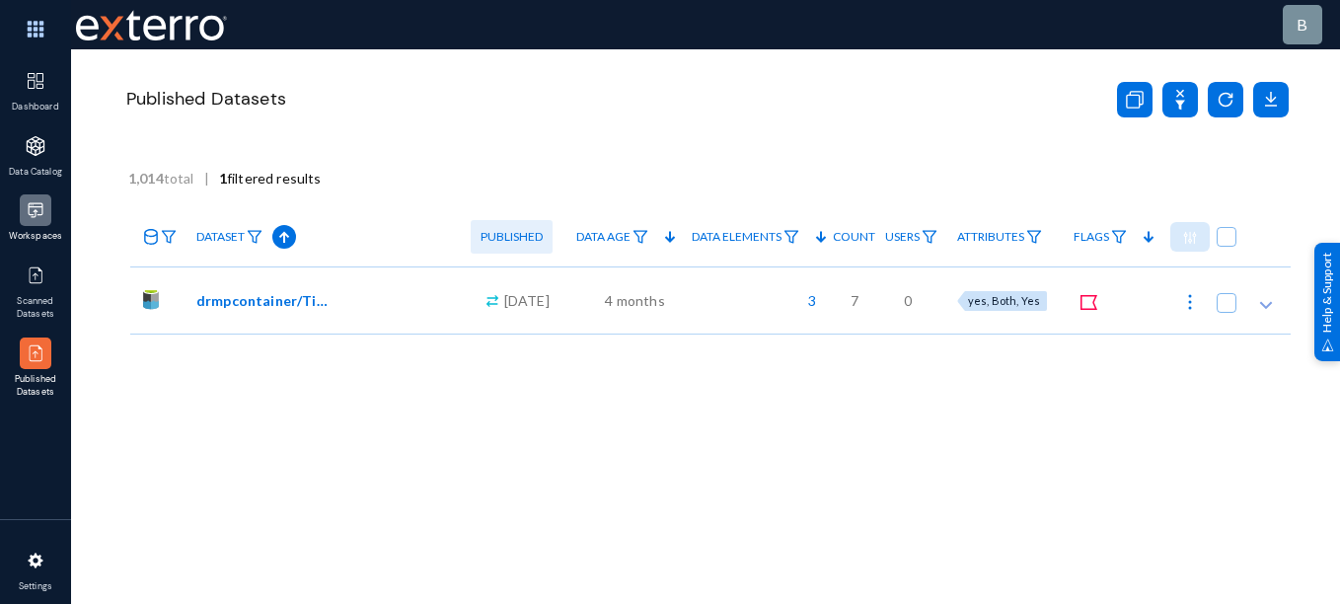
click at [34, 216] on img at bounding box center [36, 210] width 20 height 20
click at [403, 123] on div "Published Datasets" at bounding box center [707, 123] width 1168 height 148
click at [49, 563] on div at bounding box center [36, 561] width 32 height 32
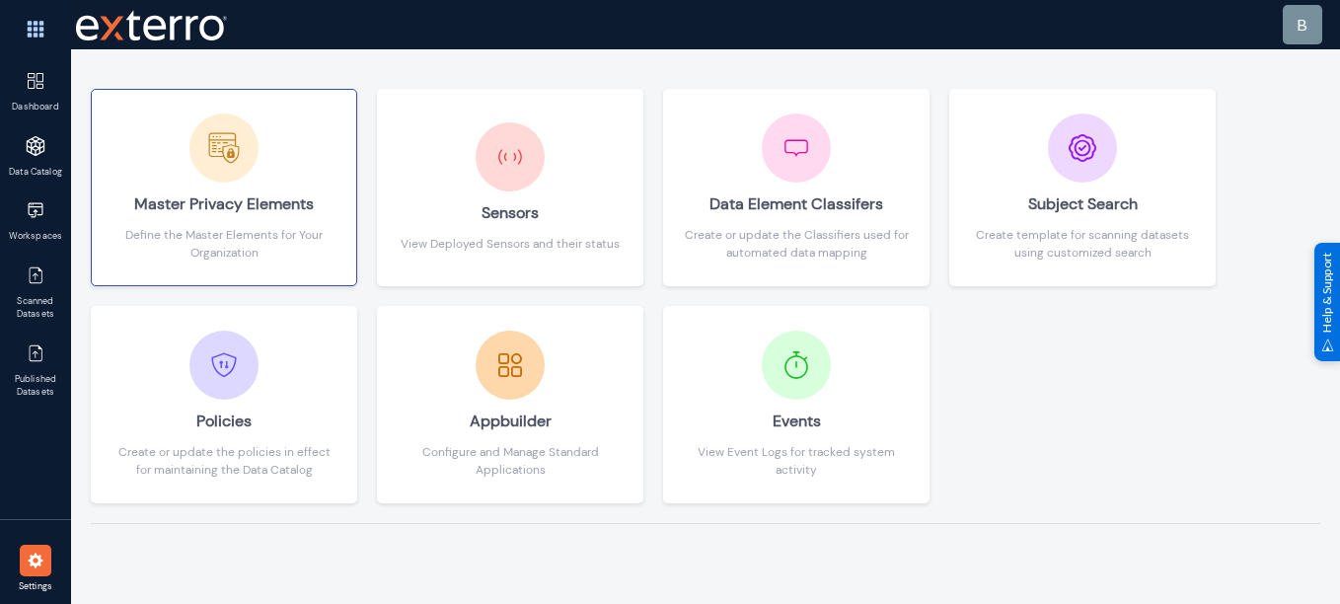
click at [285, 218] on div "Master Privacy Elements" at bounding box center [224, 204] width 225 height 43
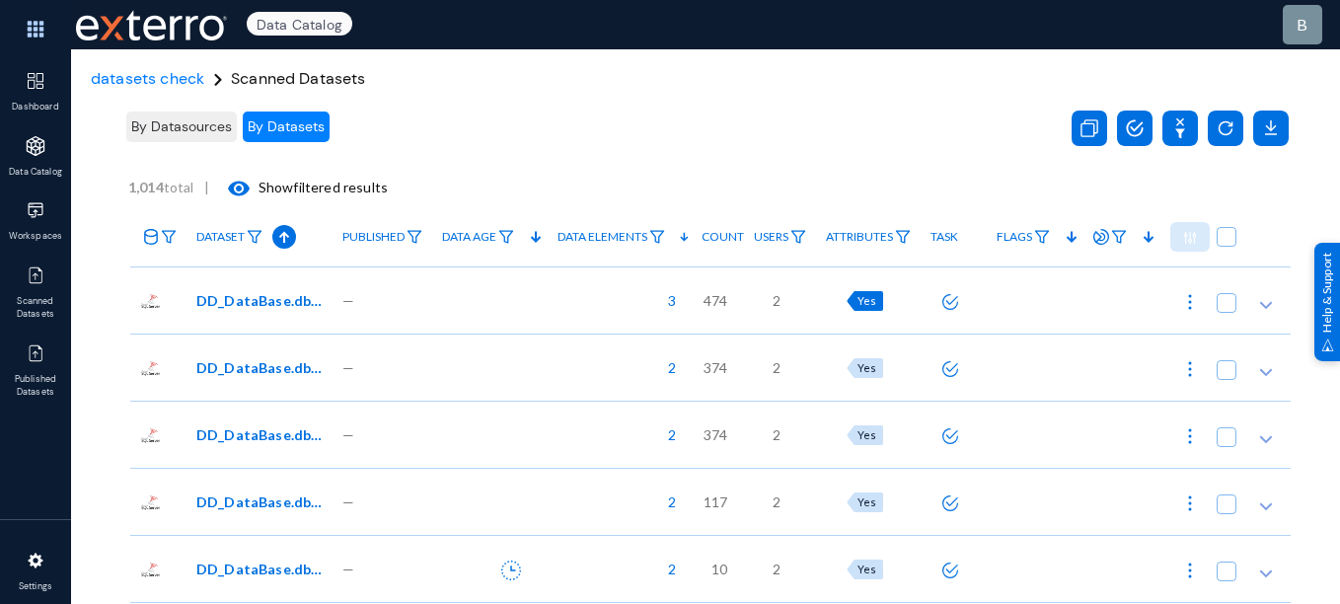
click at [870, 307] on div "Yes" at bounding box center [865, 301] width 37 height 20
checkbox input "true"
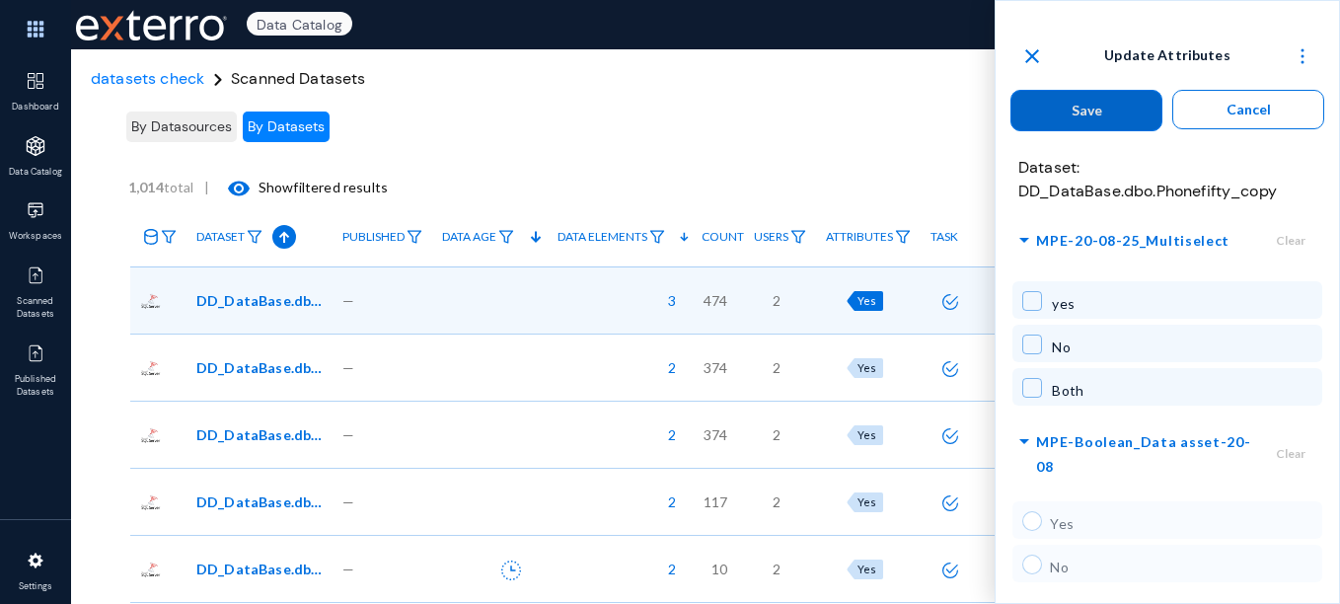
click at [1031, 295] on span at bounding box center [1033, 301] width 20 height 20
checkbox input "true"
click at [1041, 351] on span at bounding box center [1033, 345] width 20 height 20
checkbox input "true"
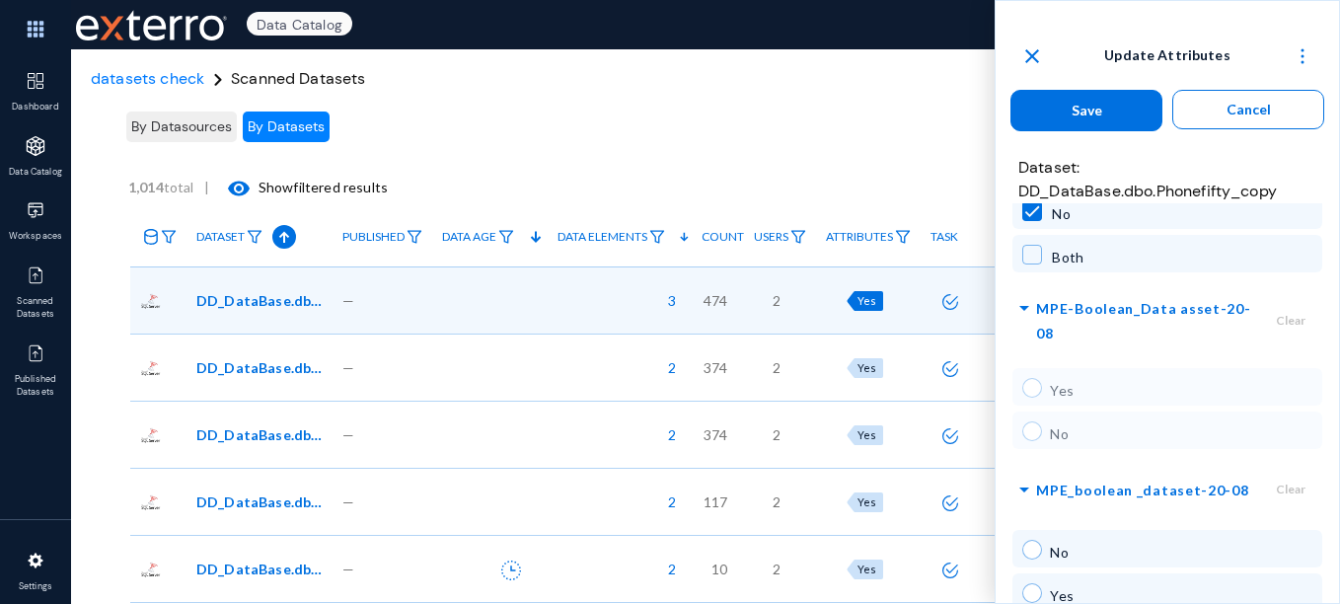
click at [1036, 387] on div "Yes No" at bounding box center [1167, 409] width 309 height 88
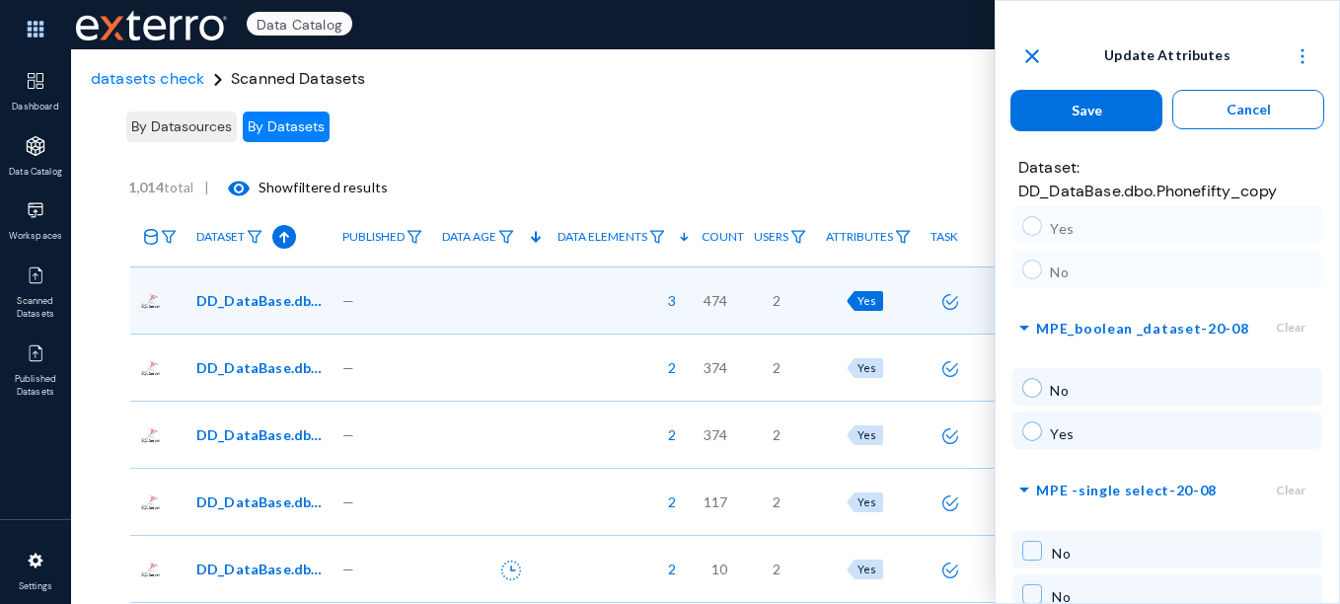
scroll to position [296, 0]
click at [1026, 380] on span at bounding box center [1033, 387] width 20 height 20
radio input "true"
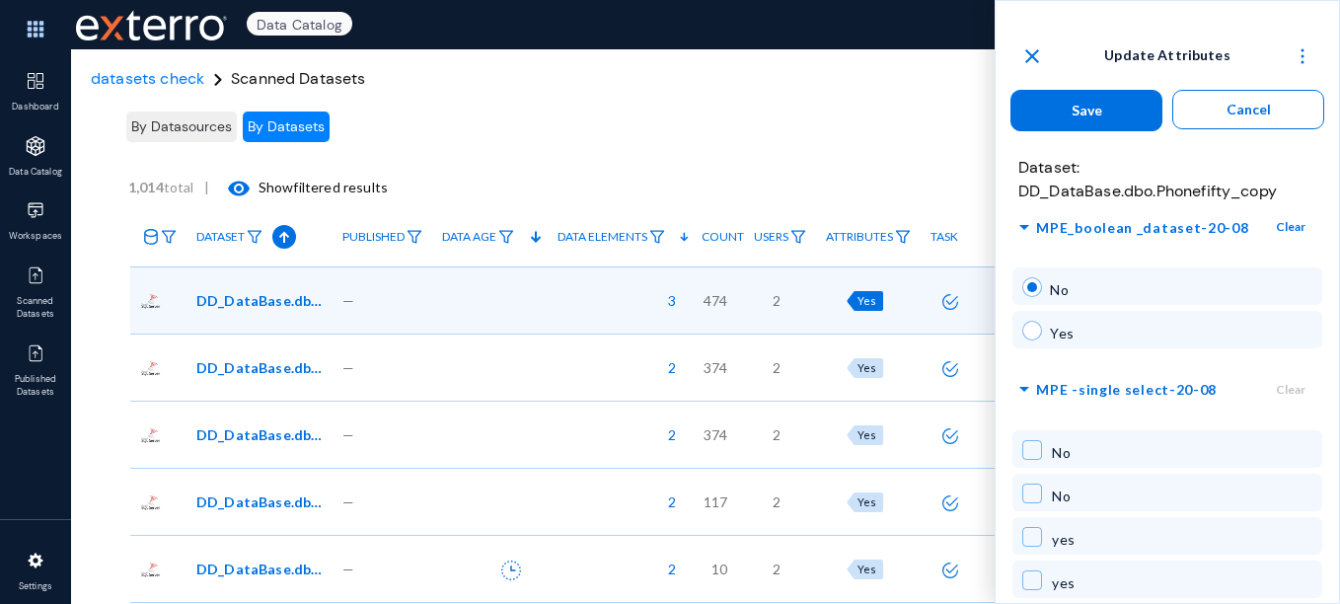
scroll to position [400, 0]
click at [1033, 449] on span at bounding box center [1033, 446] width 20 height 20
checkbox input "true"
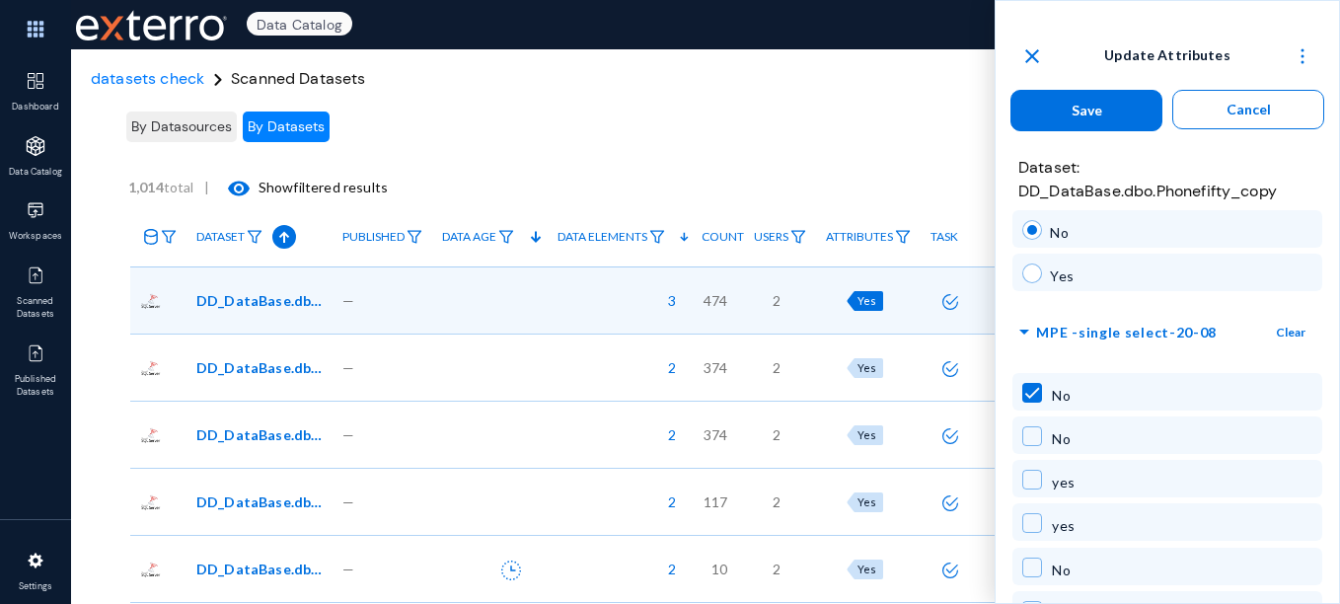
scroll to position [451, 0]
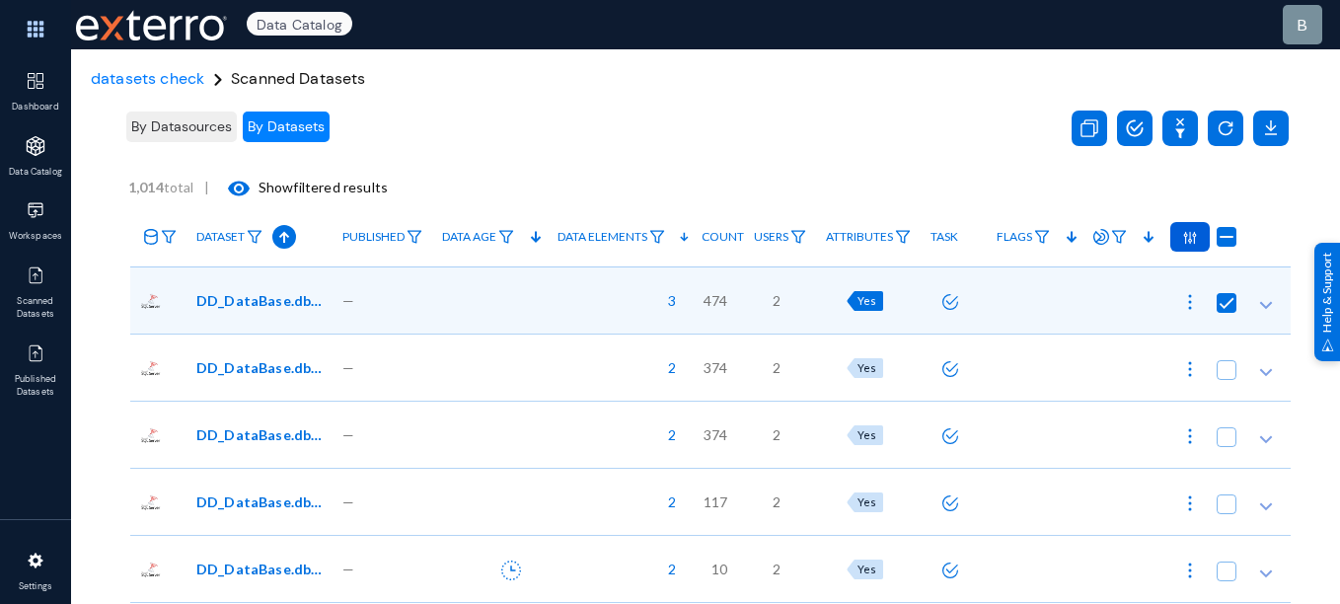
checkbox input "false"
radio input "false"
checkbox input "false"
radio input "false"
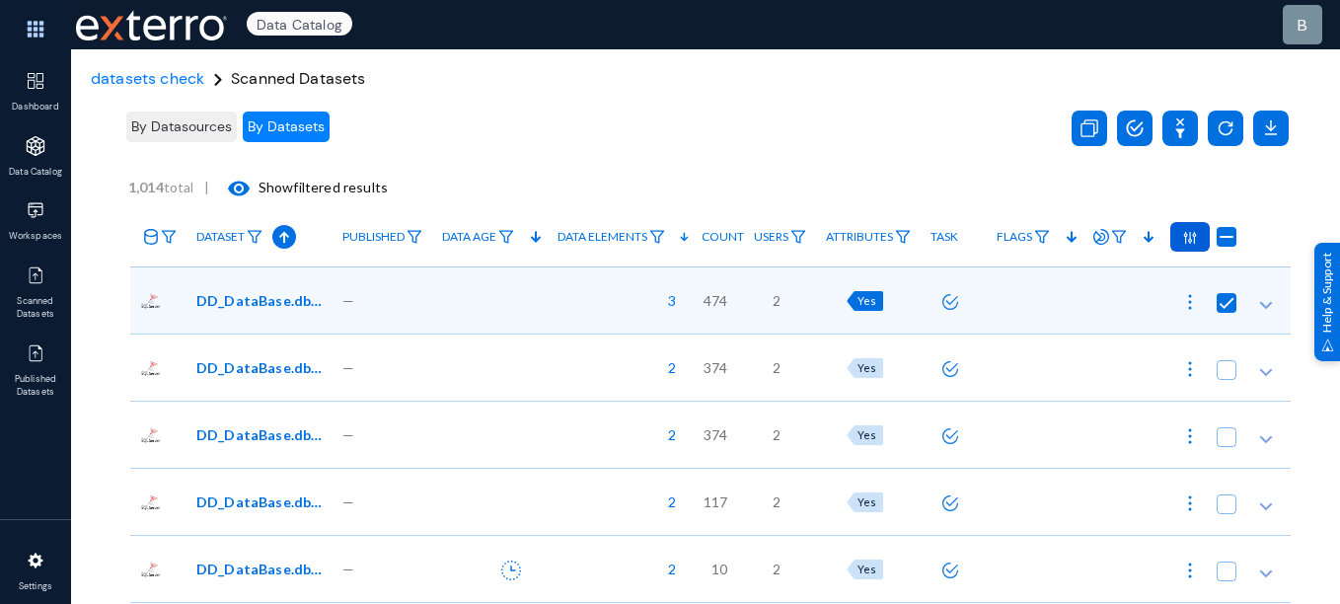
click at [694, 204] on div "1,014 total | visibility Show filtered results" at bounding box center [709, 187] width 1163 height 39
click at [858, 309] on div "Yes" at bounding box center [865, 301] width 37 height 20
checkbox input "true"
radio input "true"
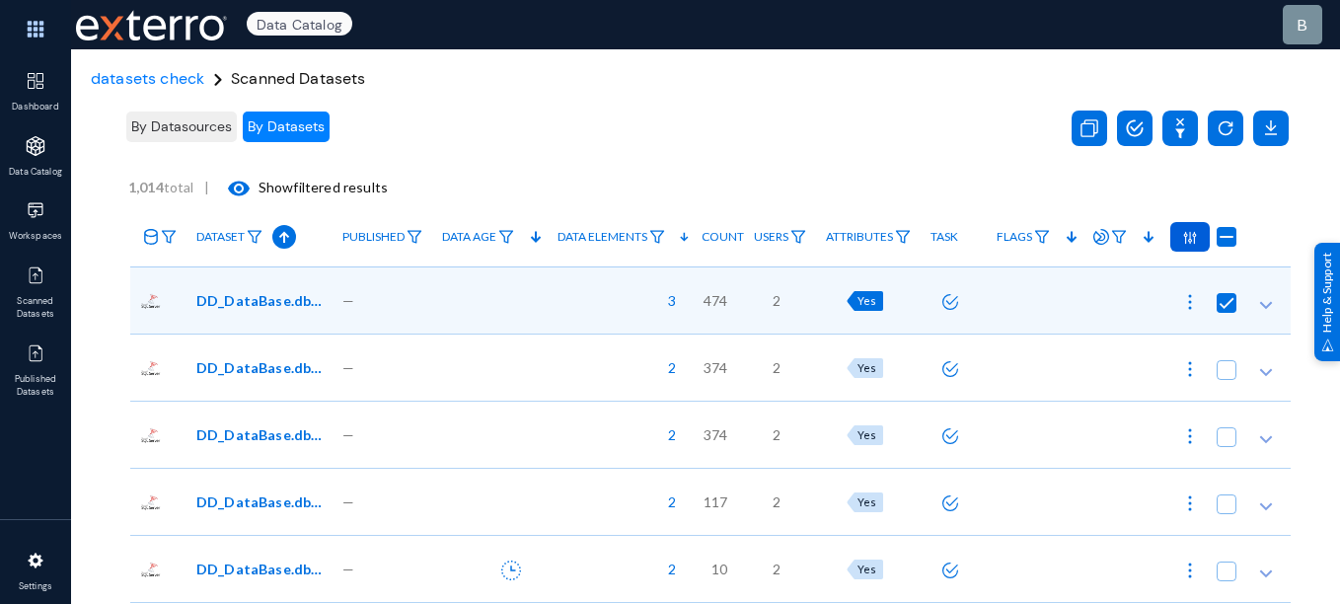
checkbox input "true"
radio input "true"
checkbox input "false"
radio input "false"
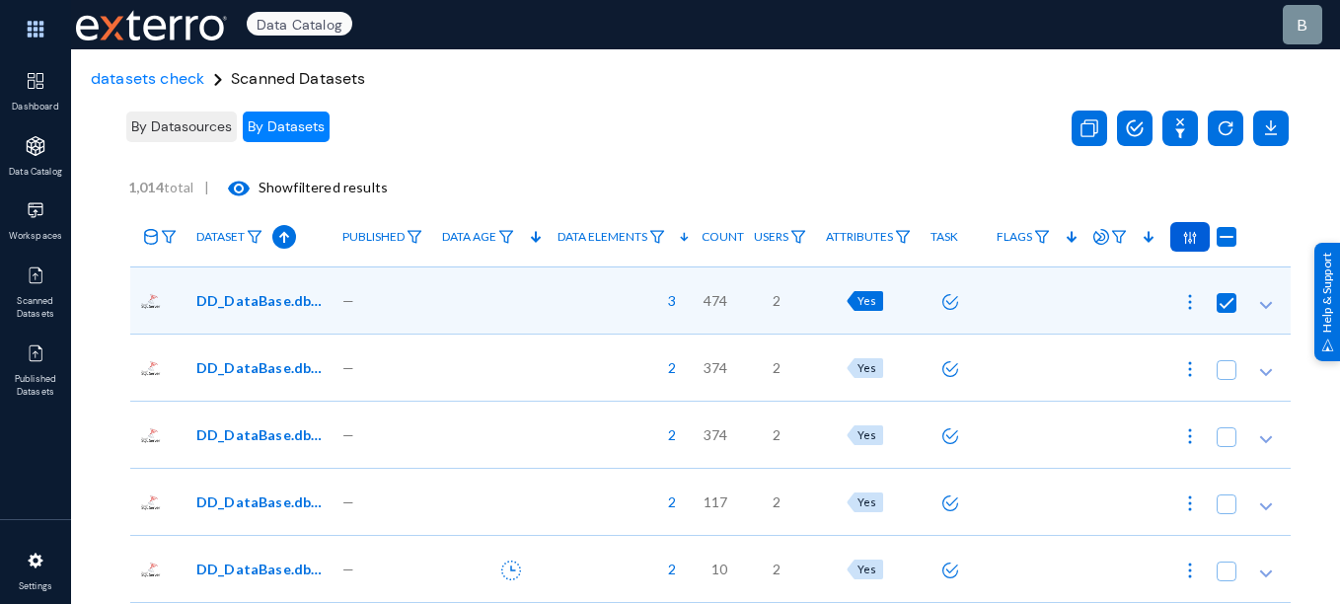
checkbox input "false"
radio input "false"
click at [858, 309] on div "Yes" at bounding box center [865, 301] width 37 height 20
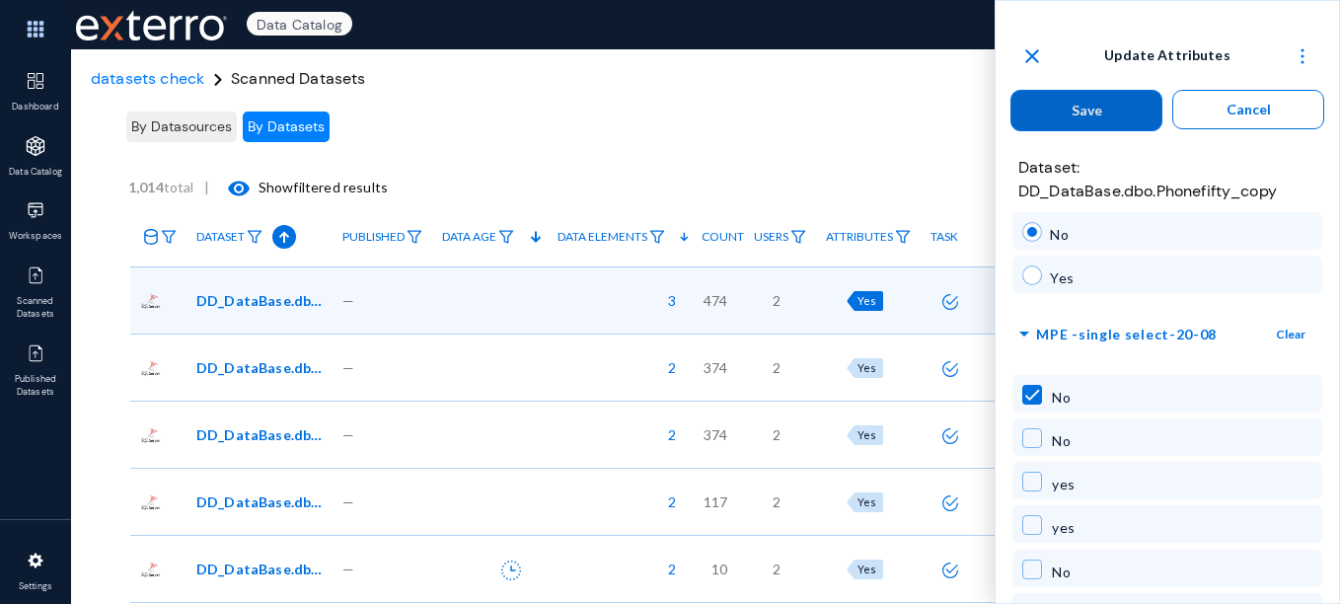
checkbox input "true"
radio input "true"
checkbox input "true"
radio input "true"
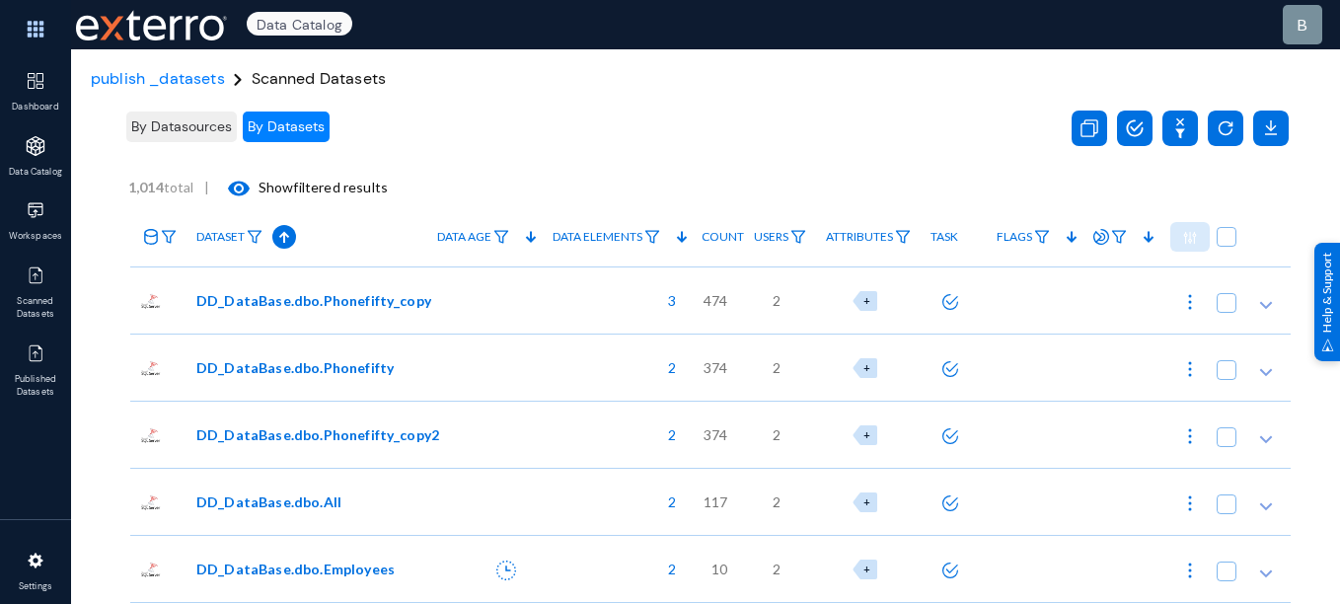
scroll to position [38, 0]
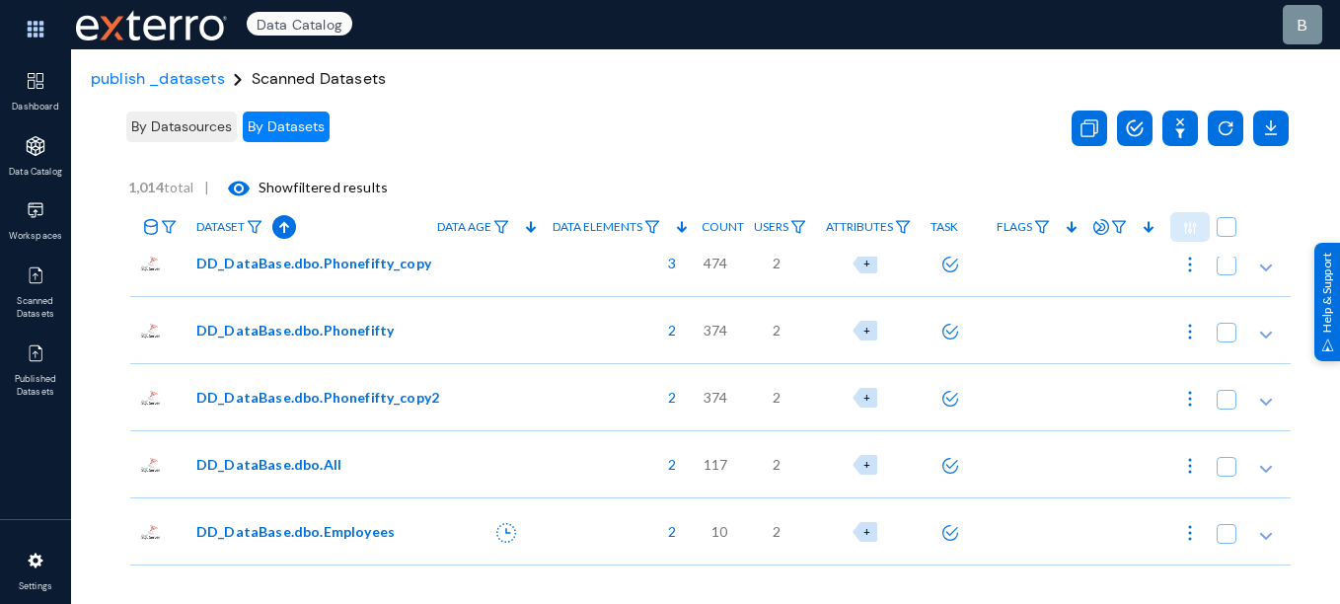
click at [510, 262] on div at bounding box center [484, 262] width 115 height 67
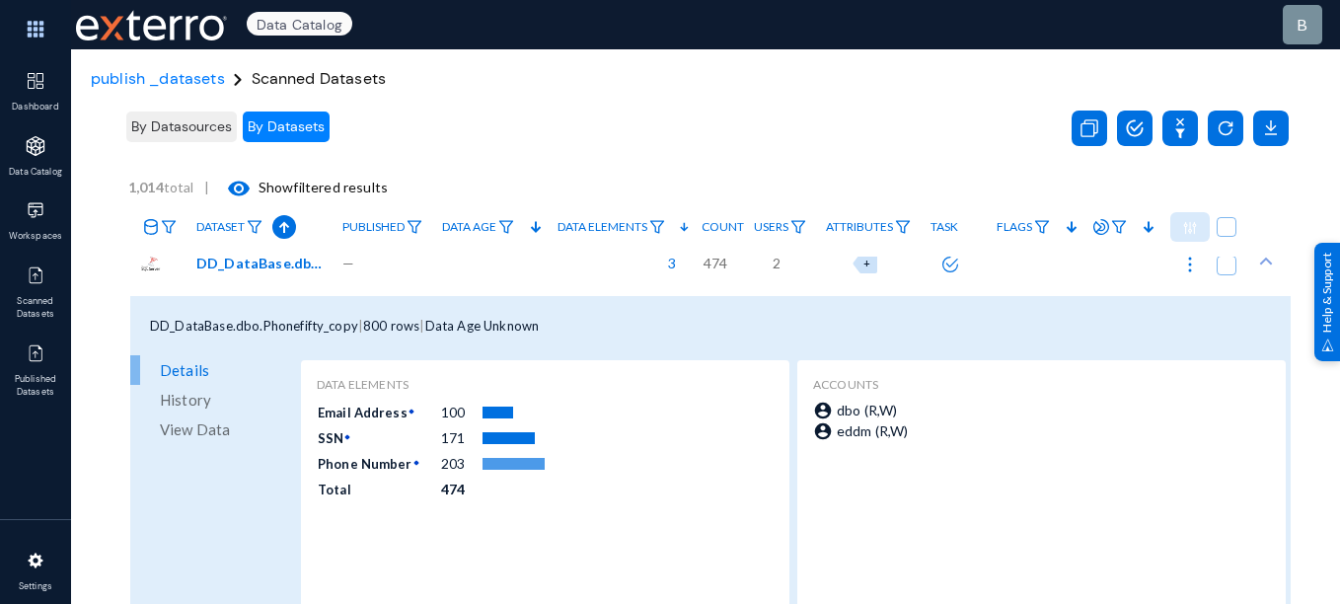
click at [510, 262] on div at bounding box center [489, 262] width 115 height 67
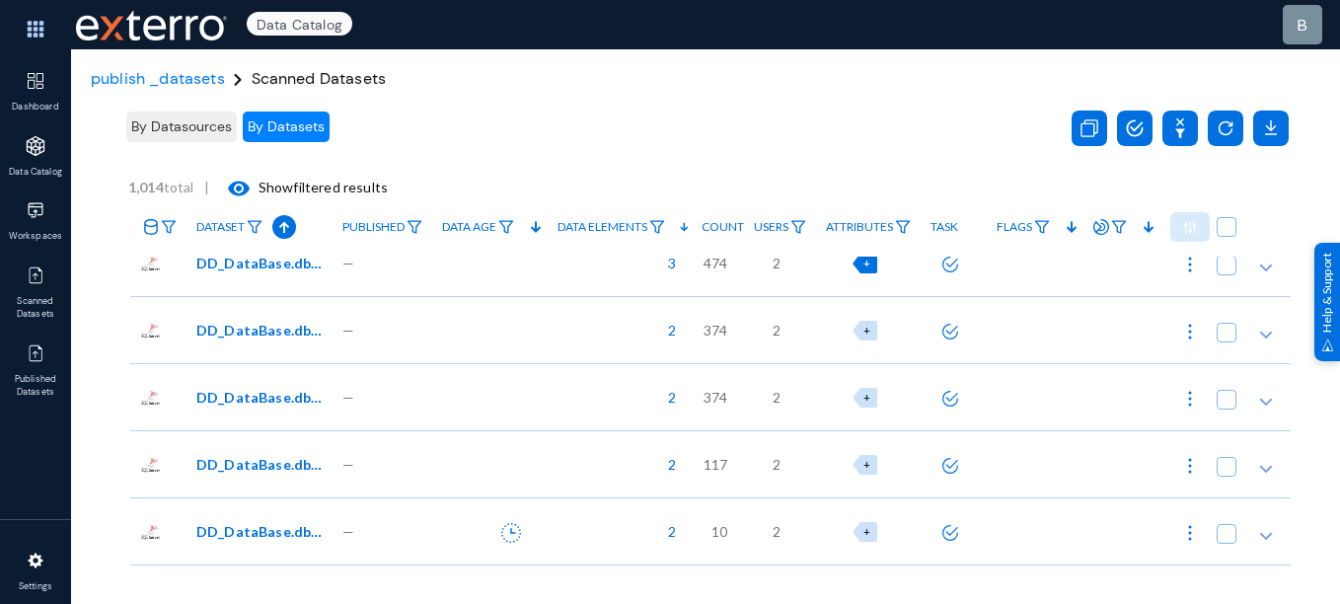
click at [861, 270] on div "+" at bounding box center [865, 264] width 25 height 20
checkbox input "true"
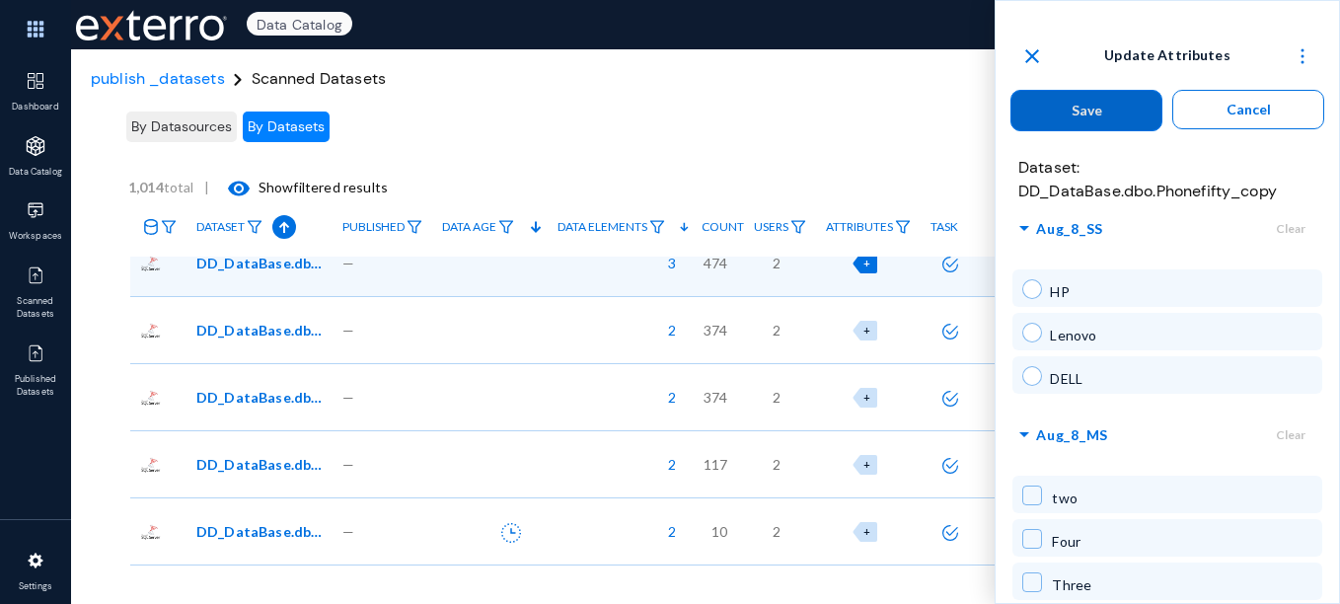
scroll to position [0, 0]
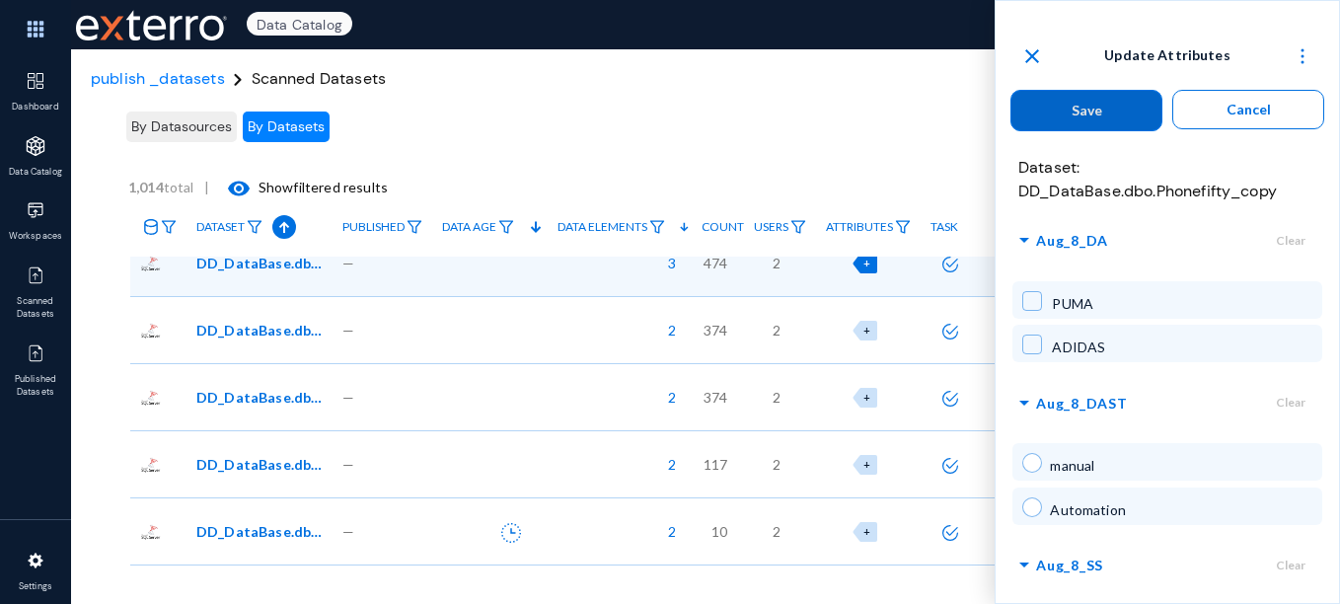
click at [1037, 303] on span at bounding box center [1033, 301] width 20 height 20
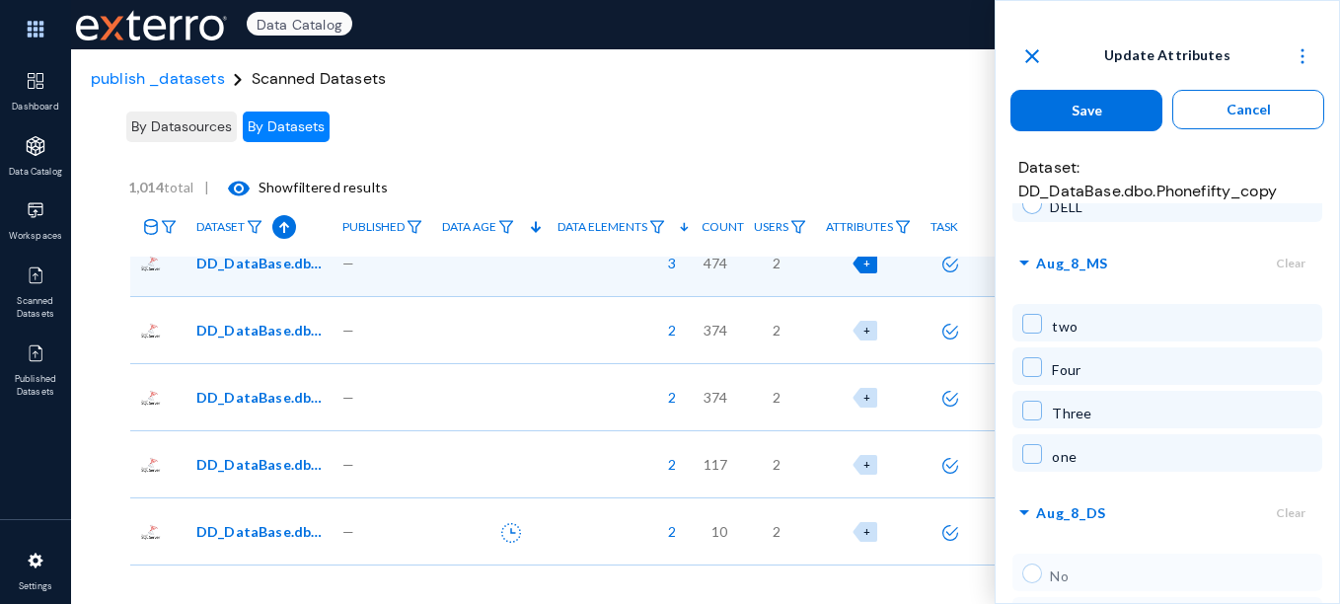
scroll to position [538, 0]
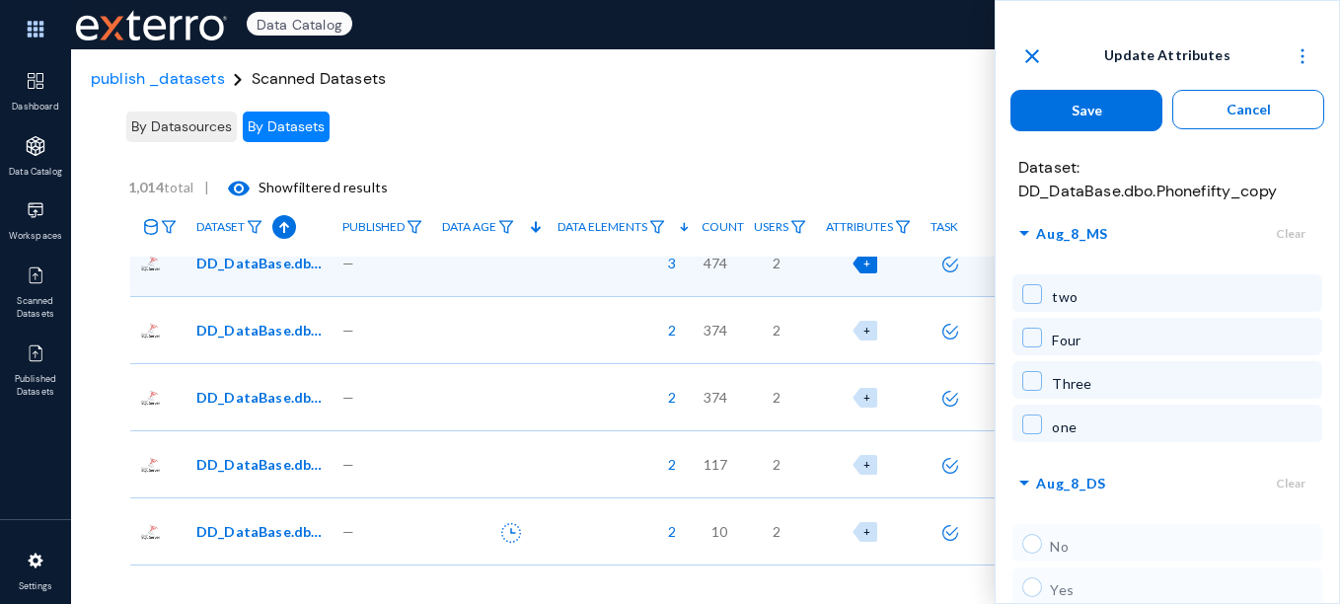
click at [1041, 548] on div "No Yes" at bounding box center [1167, 565] width 309 height 88
click at [1037, 545] on div "No Yes" at bounding box center [1167, 565] width 309 height 88
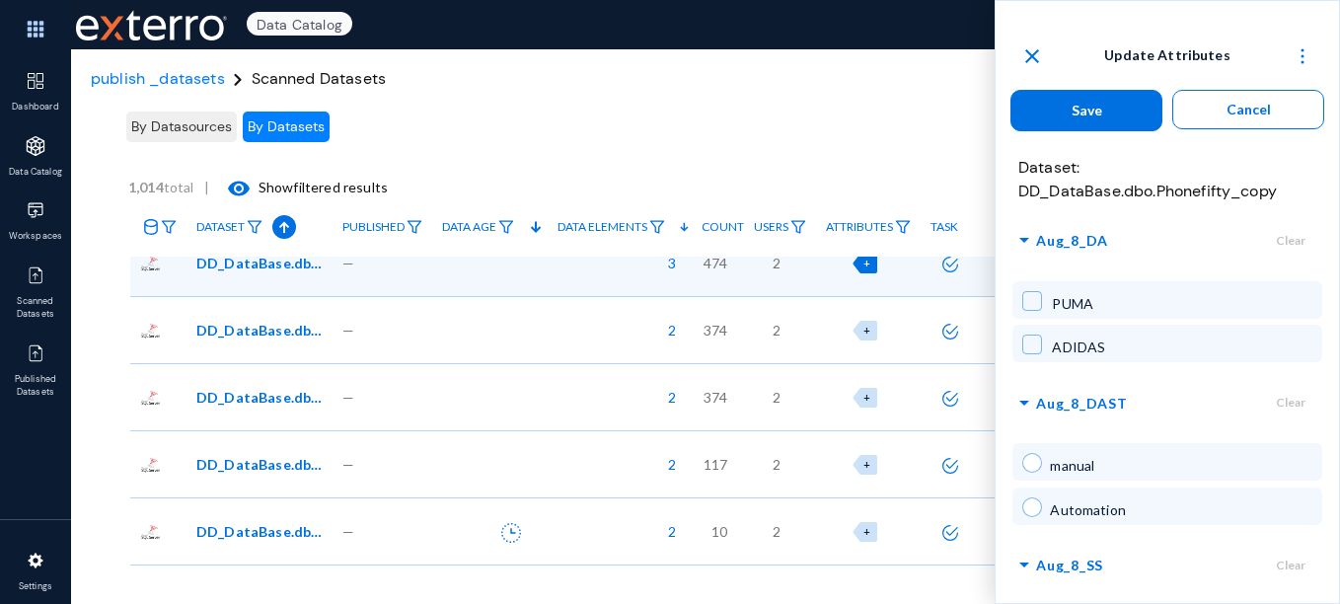
click at [1040, 294] on span at bounding box center [1033, 301] width 20 height 20
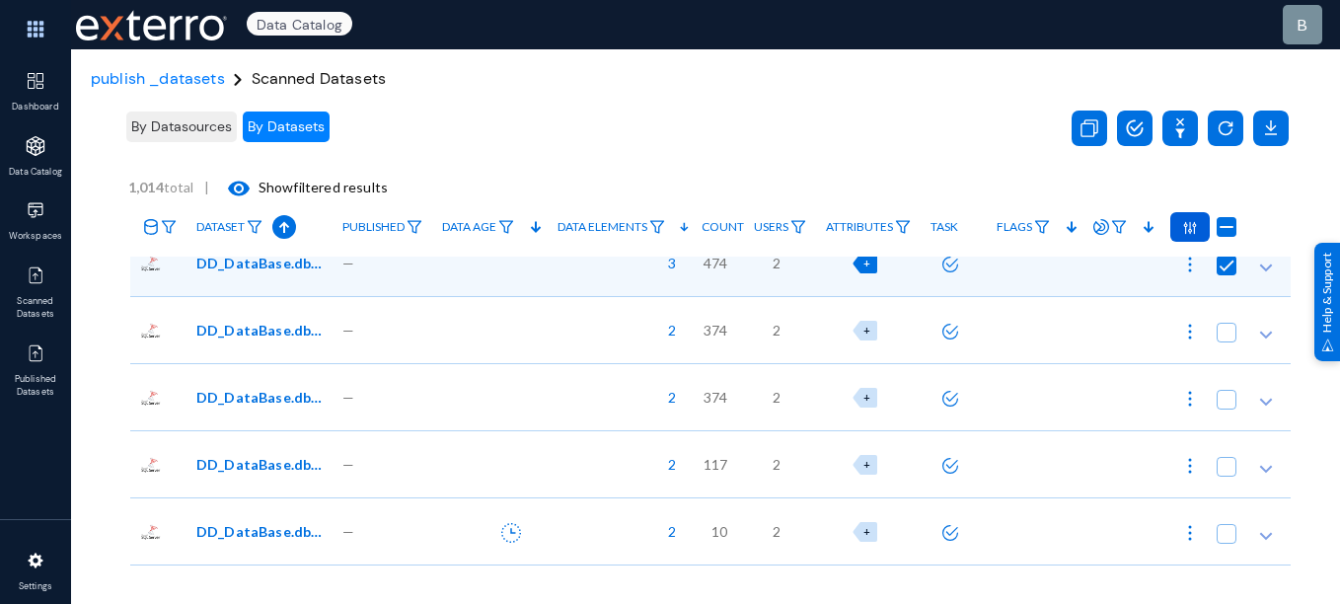
checkbox input "false"
click at [683, 126] on div "By Datasources By Datasets" at bounding box center [583, 127] width 921 height 56
click at [182, 79] on span "publish _datasets" at bounding box center [158, 78] width 134 height 21
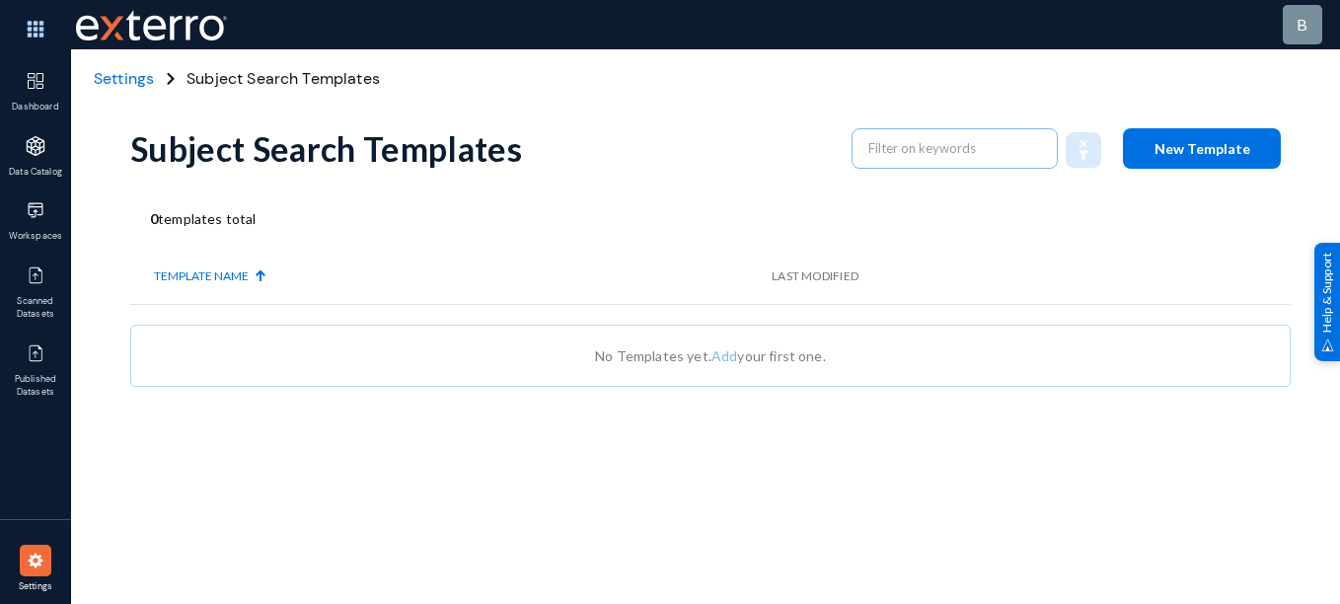
click at [1199, 152] on span "New Template" at bounding box center [1203, 148] width 96 height 17
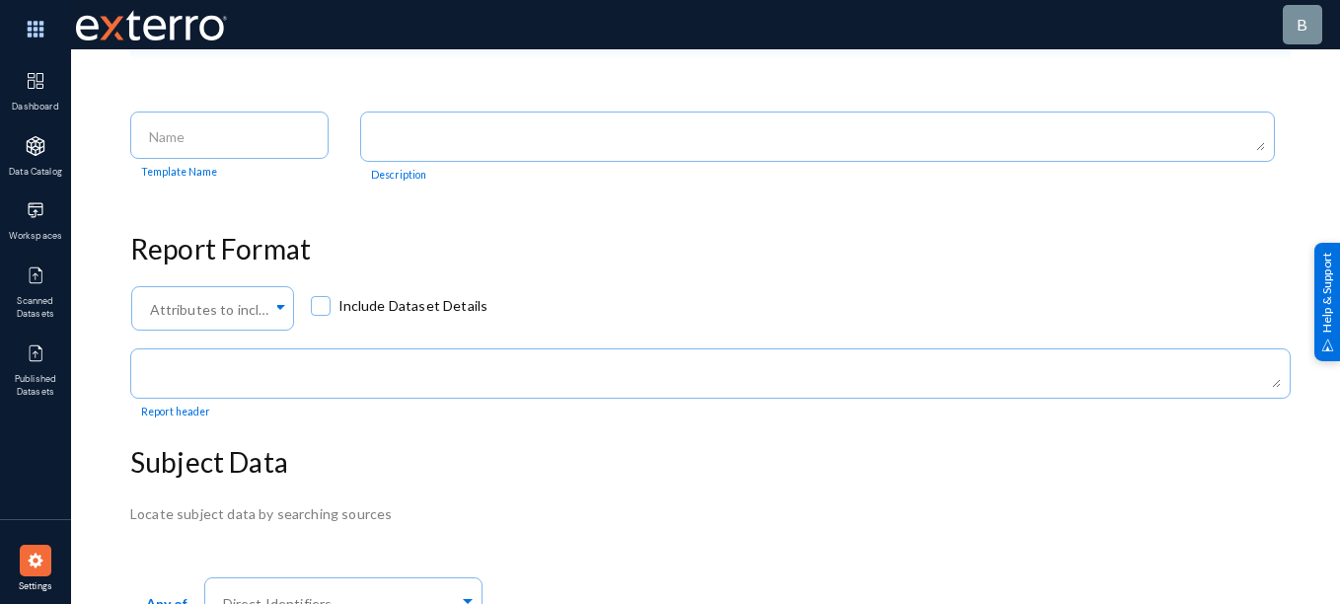
scroll to position [100, 0]
click at [259, 142] on input at bounding box center [234, 136] width 170 height 18
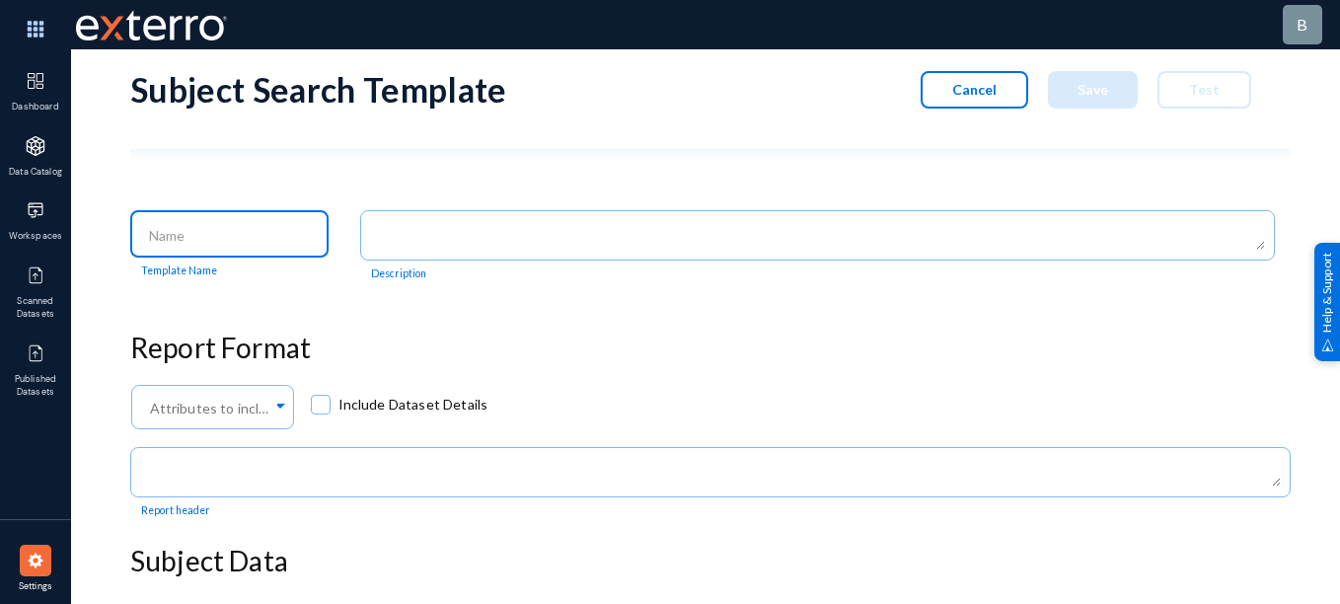
click at [212, 231] on input at bounding box center [234, 236] width 170 height 18
type input "S"
type input "DSAR_DD"
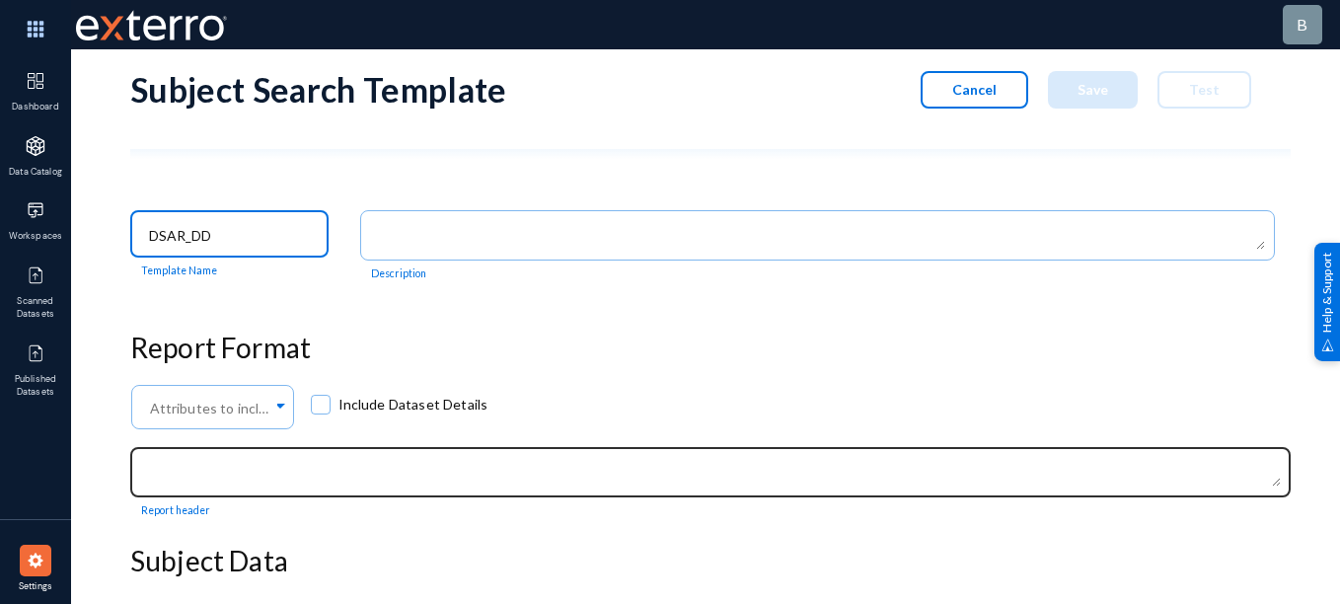
scroll to position [186, 0]
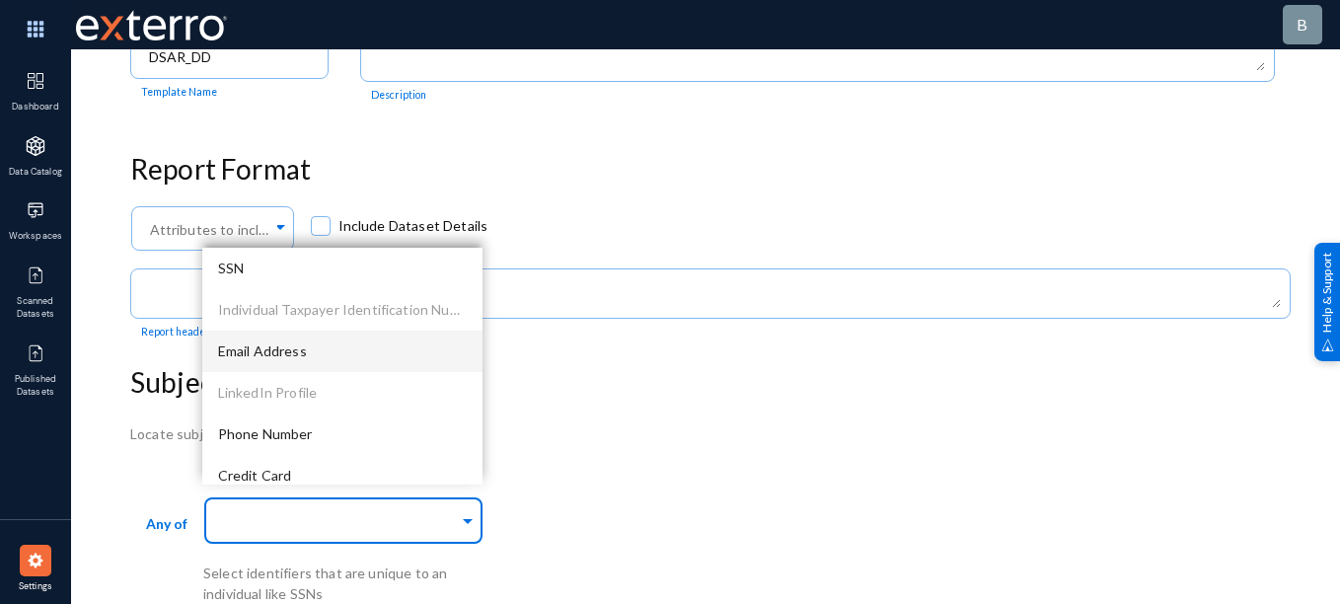
click at [294, 340] on div "Email Address" at bounding box center [342, 351] width 280 height 41
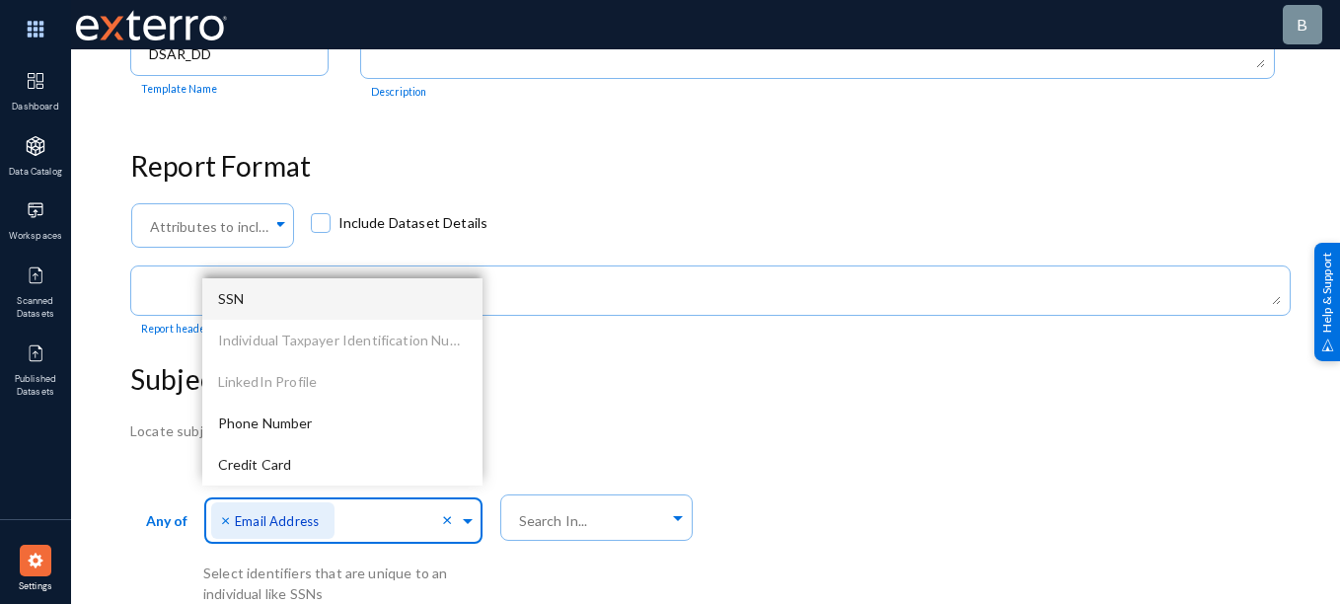
click at [259, 286] on div "SSN" at bounding box center [342, 298] width 280 height 41
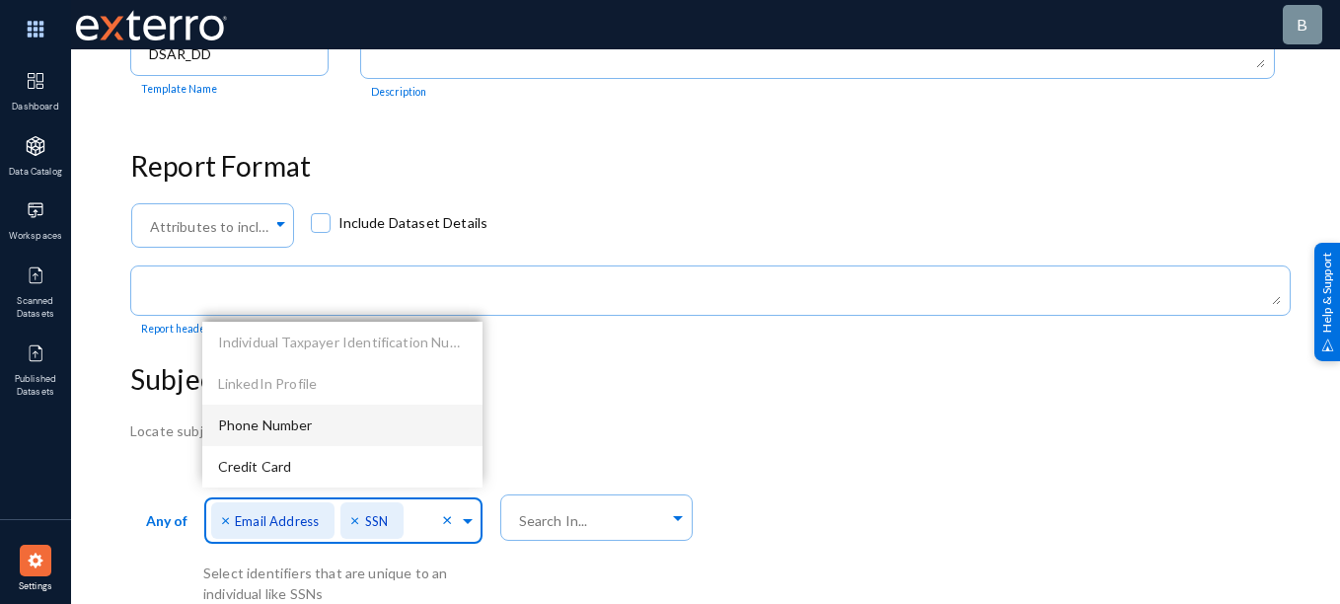
click at [296, 426] on span "Phone Number" at bounding box center [265, 425] width 95 height 17
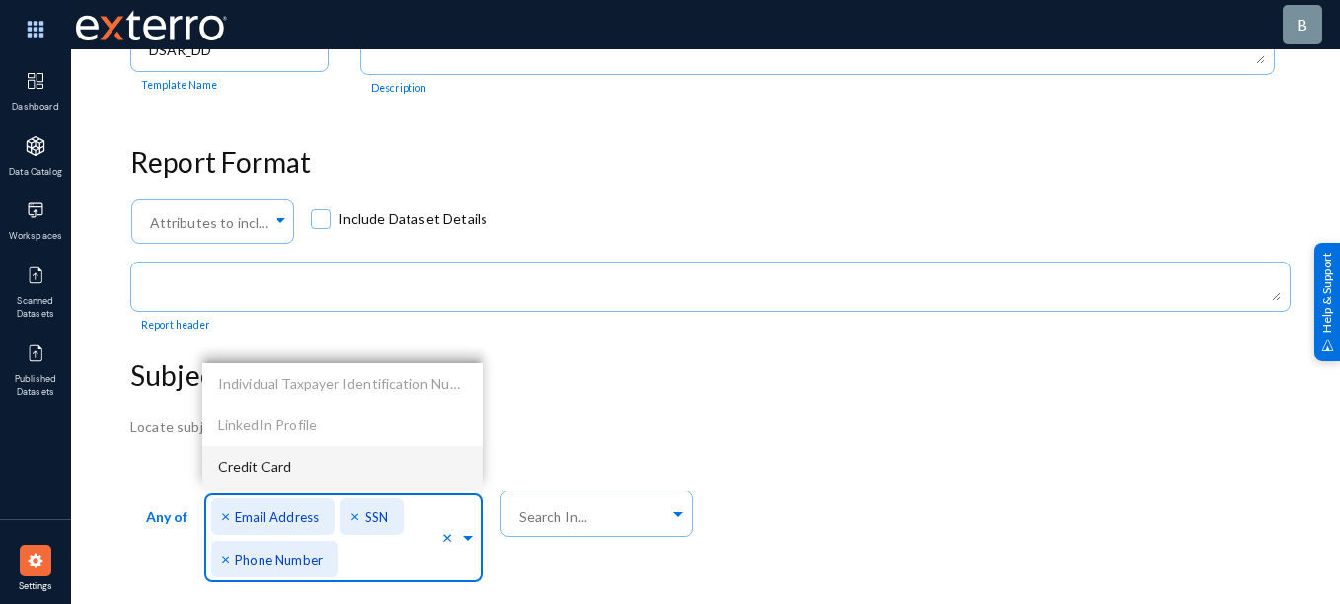
click at [285, 460] on span "Credit Card" at bounding box center [255, 466] width 74 height 17
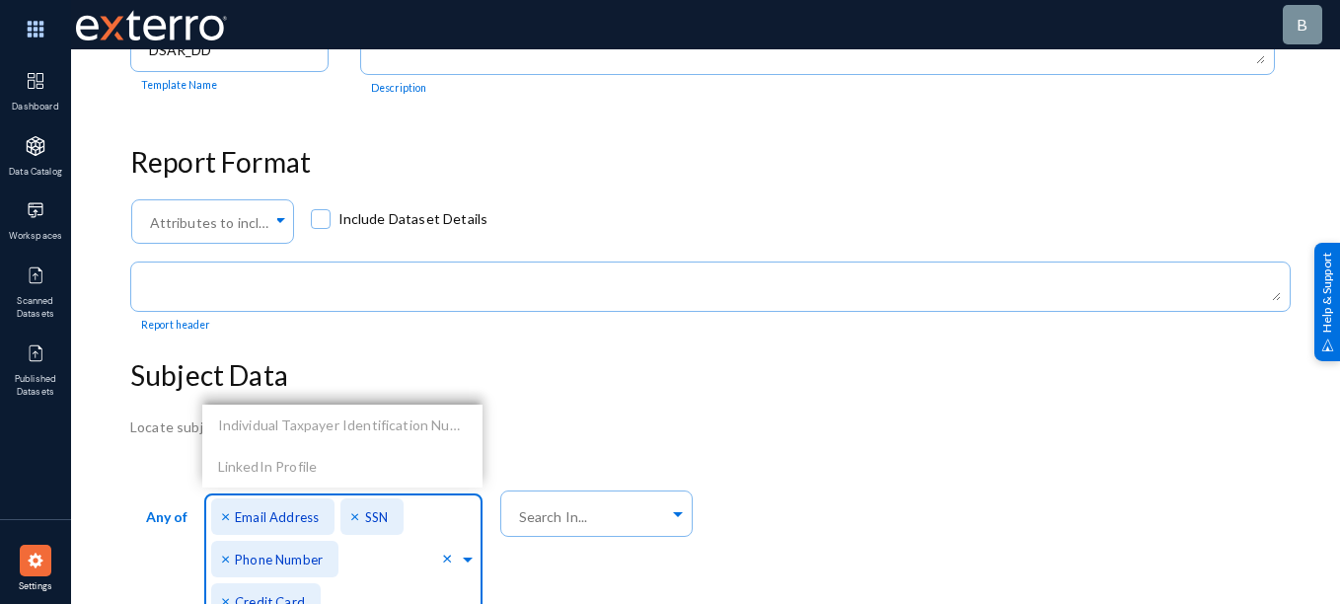
click at [650, 420] on div "Locate subject data by searching sources" at bounding box center [710, 427] width 1161 height 21
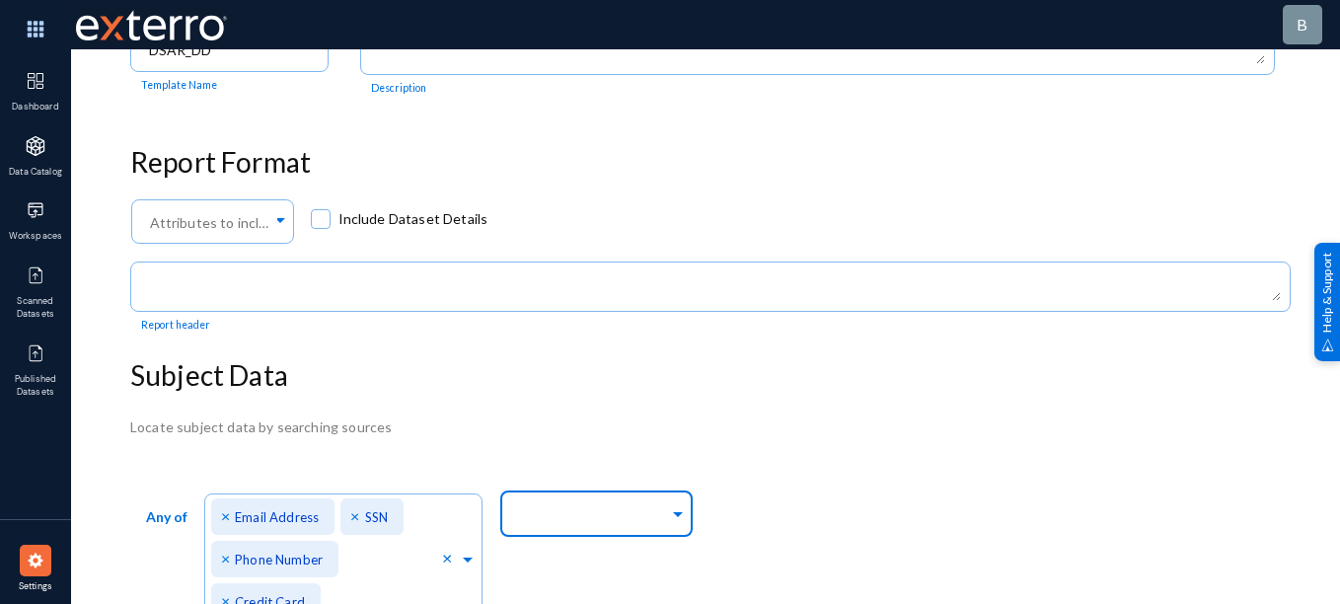
click at [587, 527] on div at bounding box center [592, 515] width 154 height 34
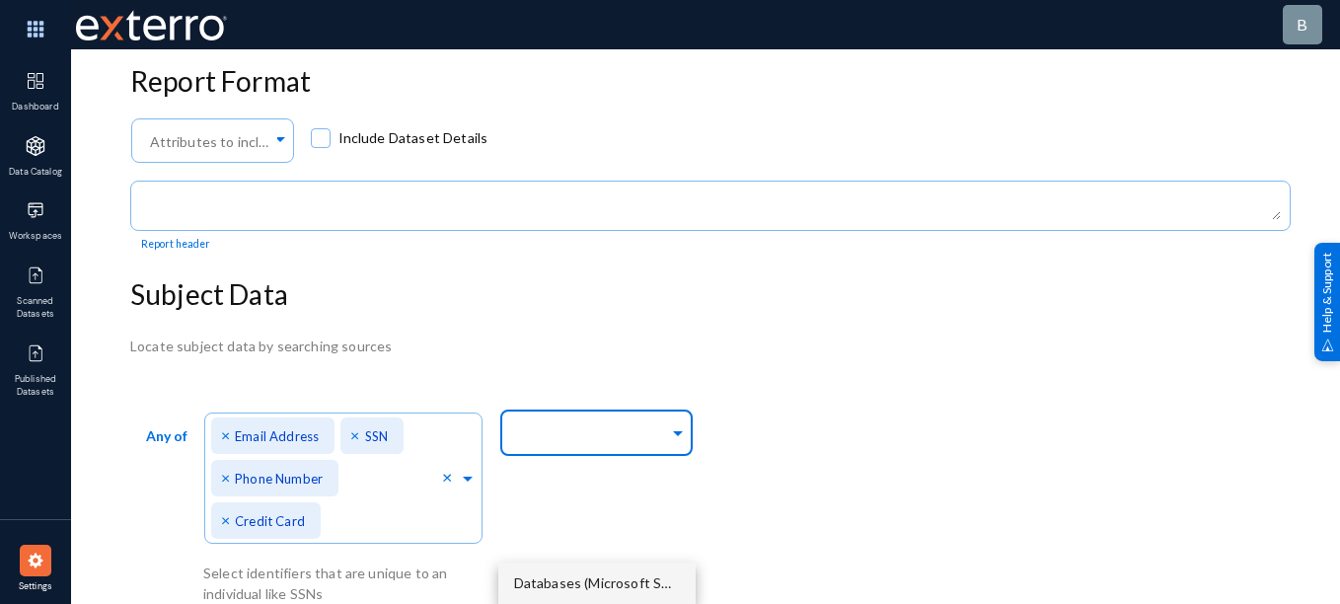
click at [610, 580] on span "Databases (Microsoft SQL server_[DATE])" at bounding box center [647, 582] width 266 height 17
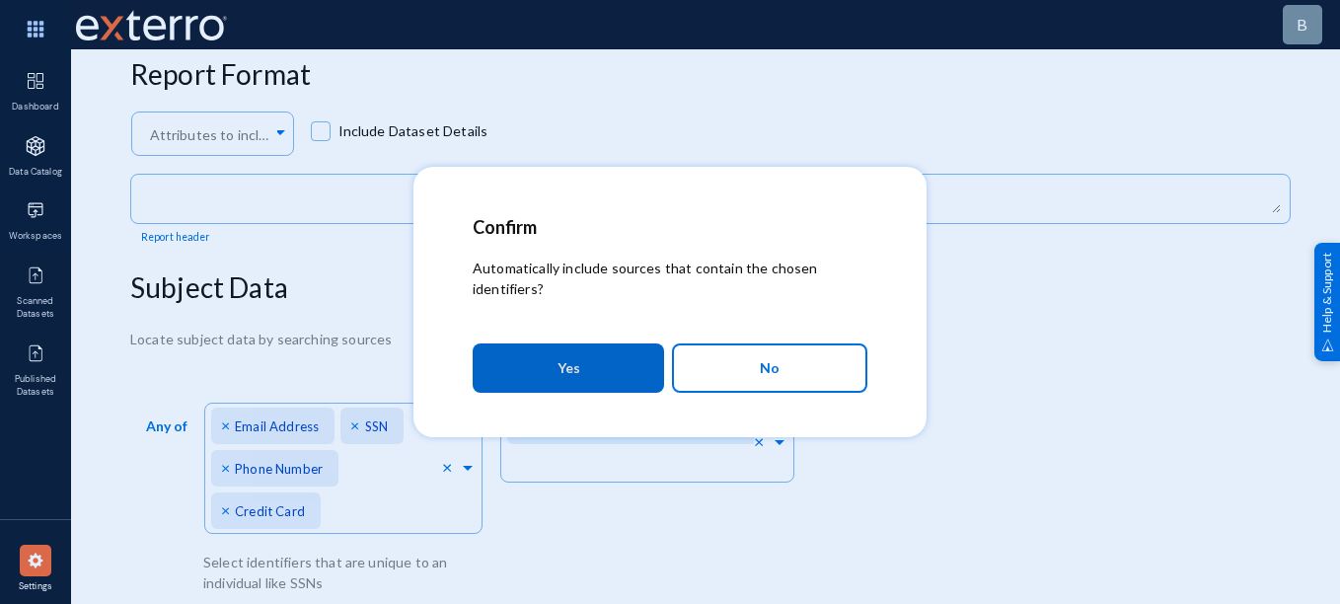
click at [612, 385] on button "Yes" at bounding box center [568, 367] width 191 height 49
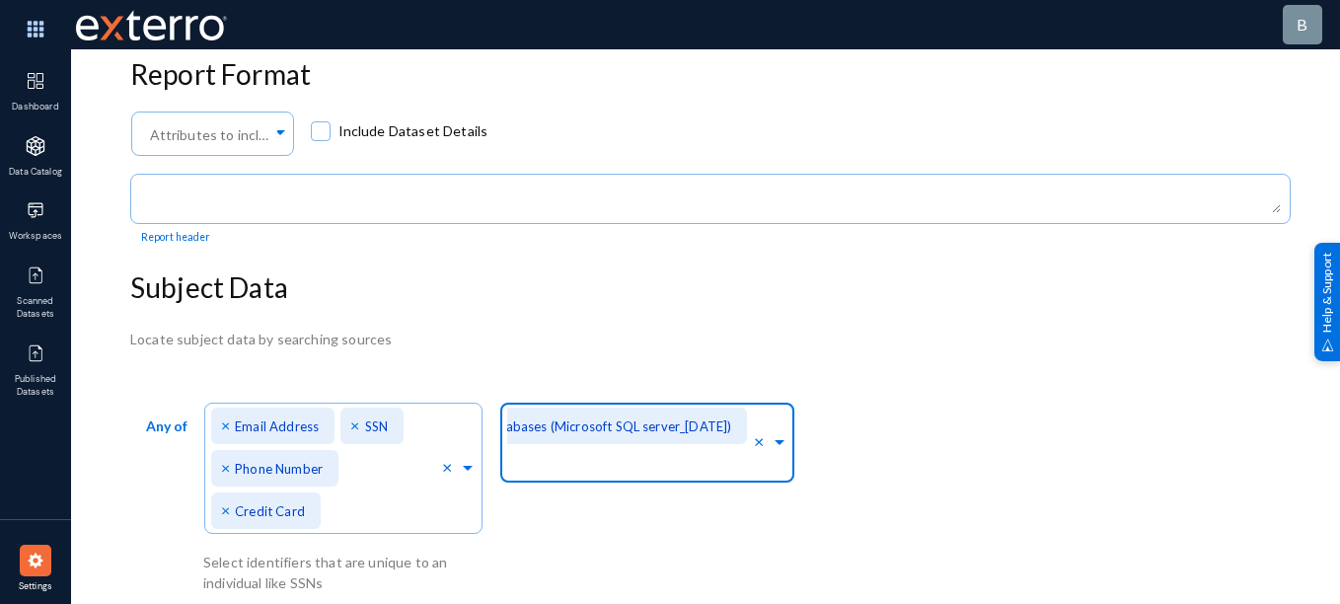
scroll to position [382, 0]
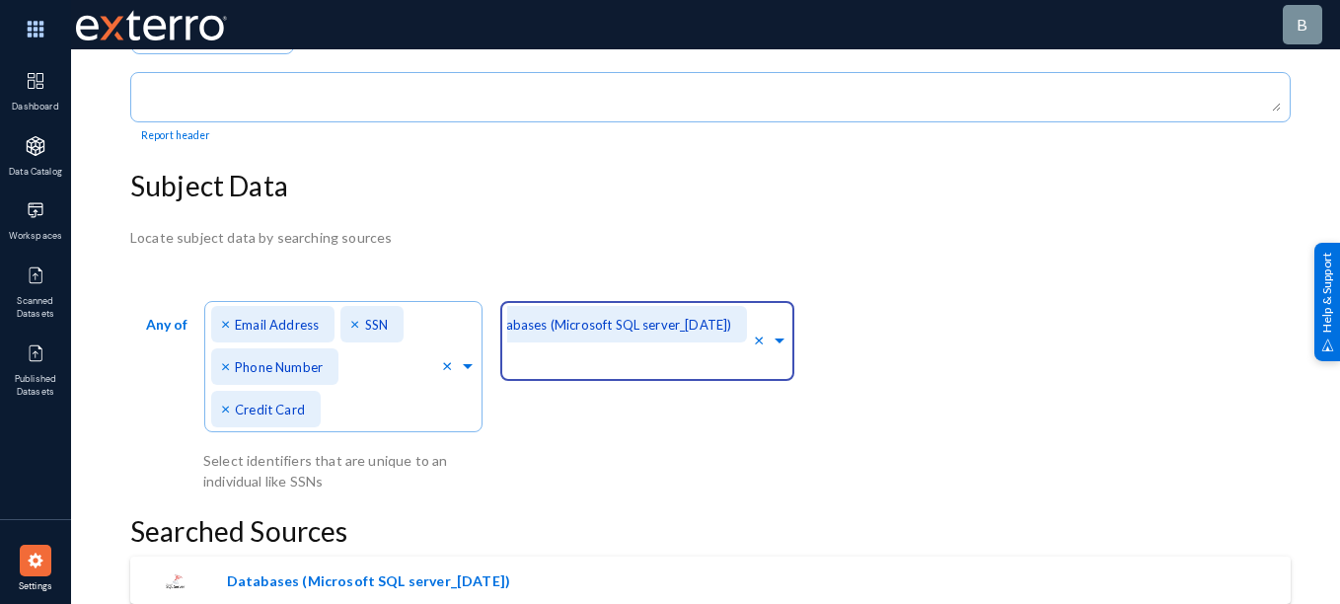
click at [590, 467] on div "Any of Direct Identifiers... × Email Address × SSN × Phone Number × Credit Card…" at bounding box center [462, 393] width 665 height 197
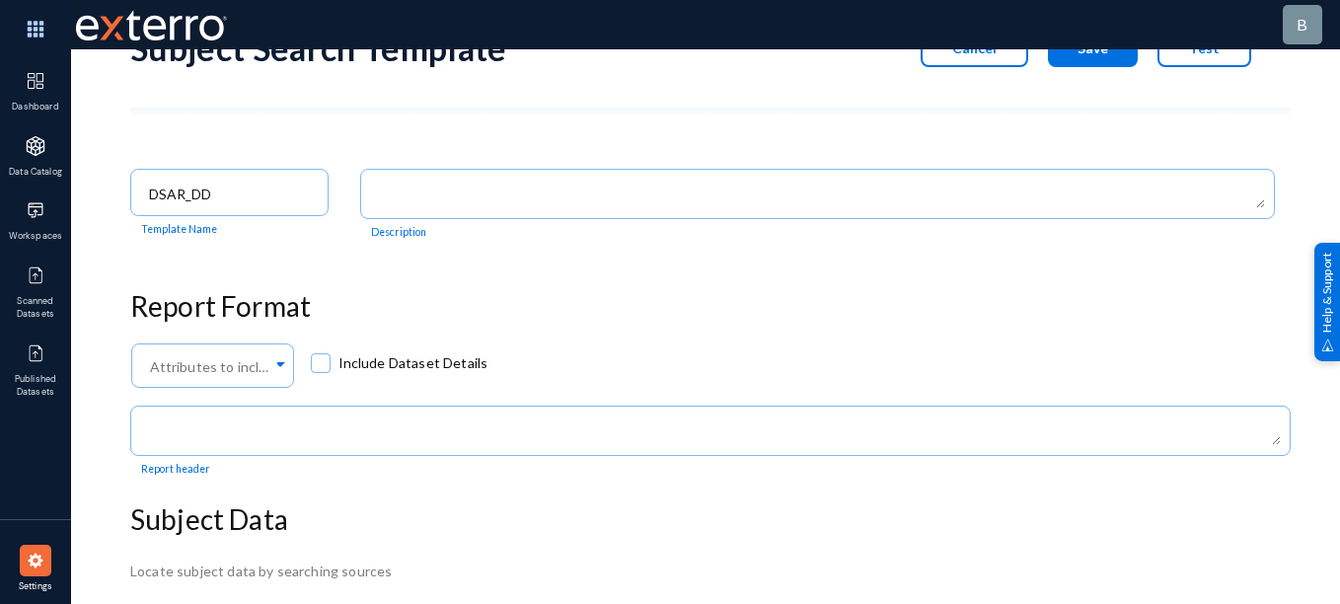
scroll to position [0, 0]
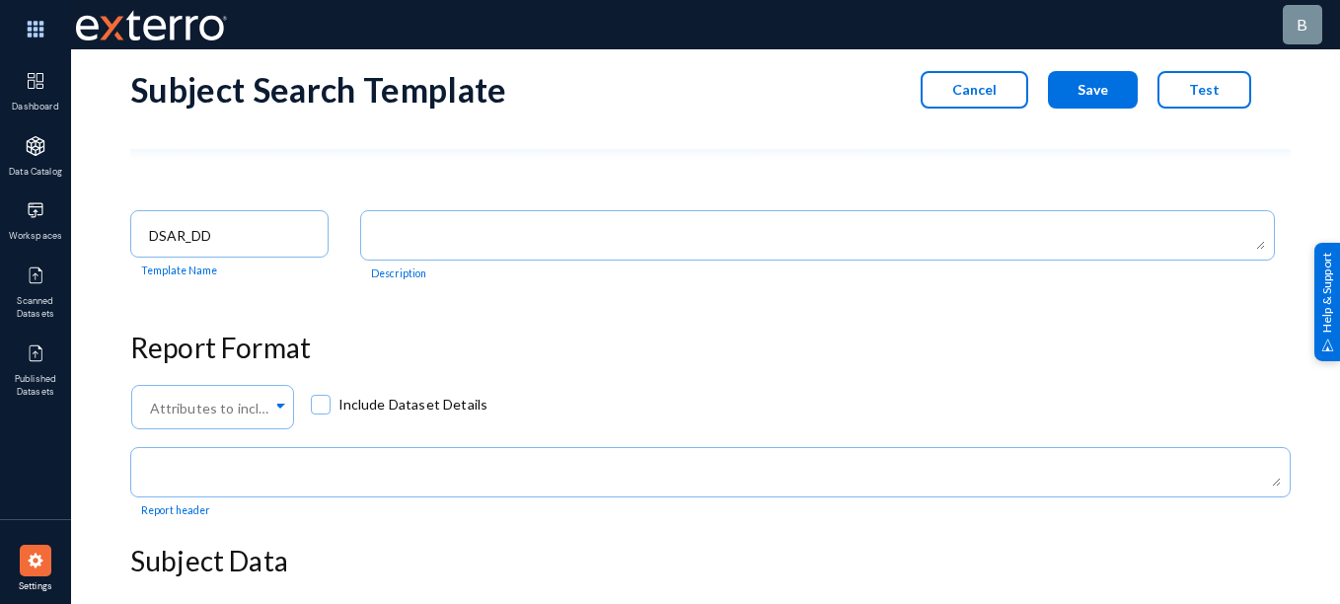
click at [1108, 91] on button "Save" at bounding box center [1093, 90] width 90 height 38
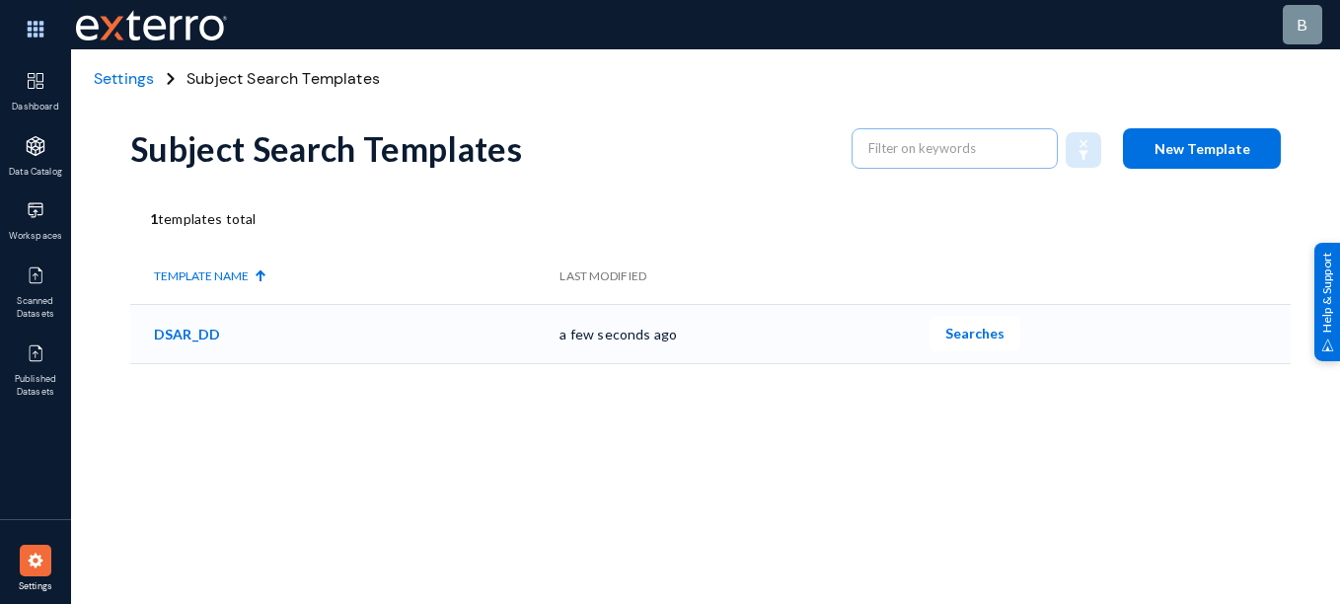
click at [950, 327] on span "Searches" at bounding box center [975, 333] width 59 height 17
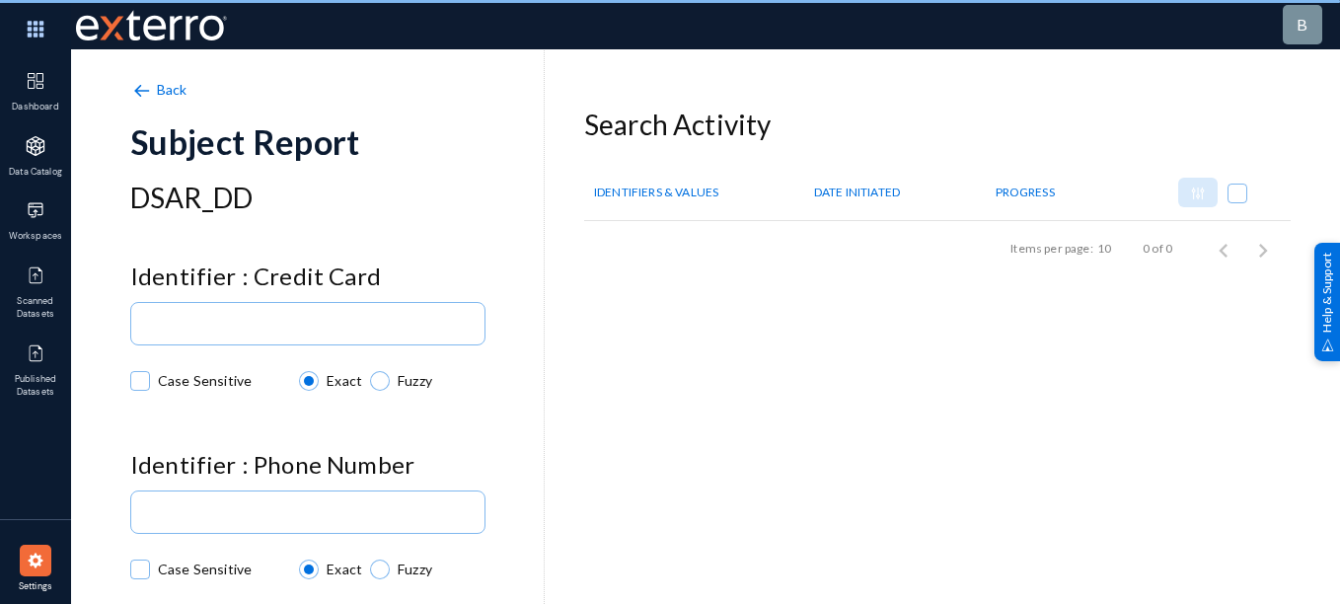
checkbox input "true"
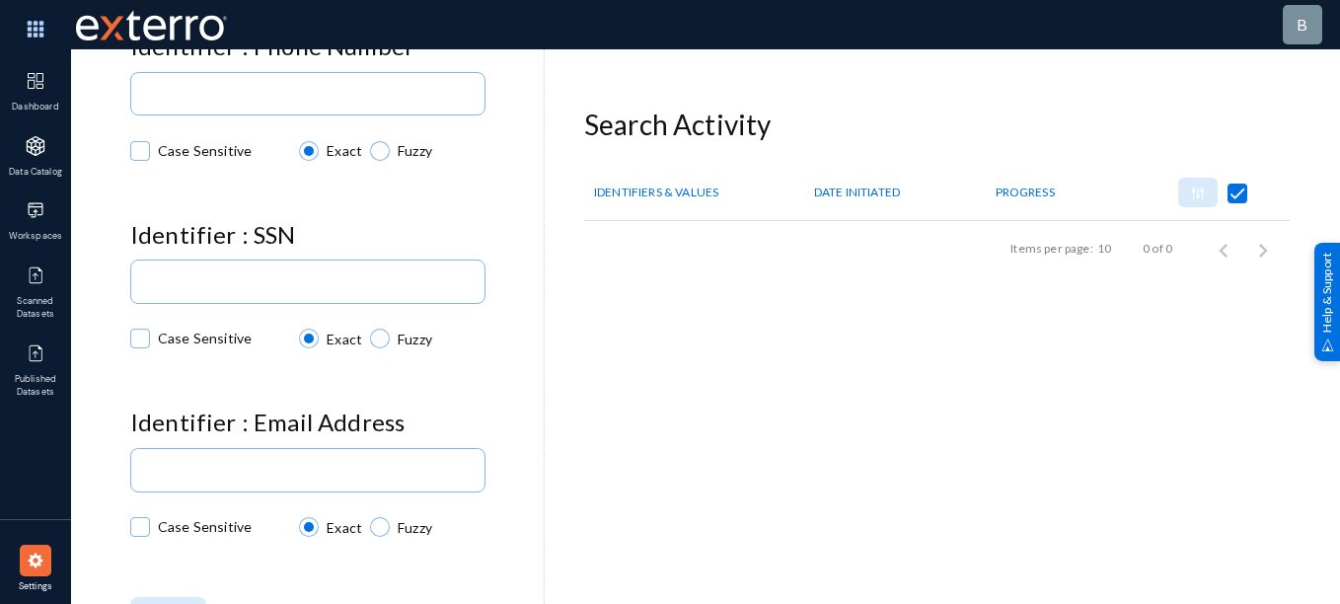
scroll to position [427, 0]
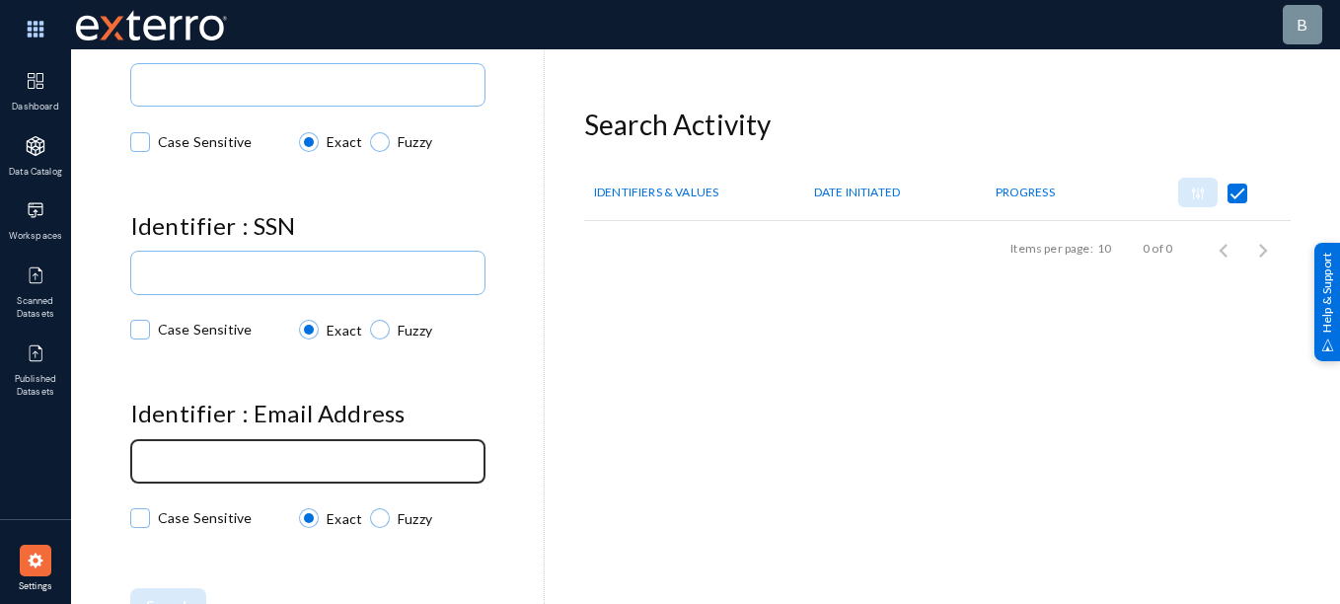
click at [307, 460] on input at bounding box center [312, 462] width 330 height 15
paste input "[EMAIL_ADDRESS][DOMAIN_NAME]"
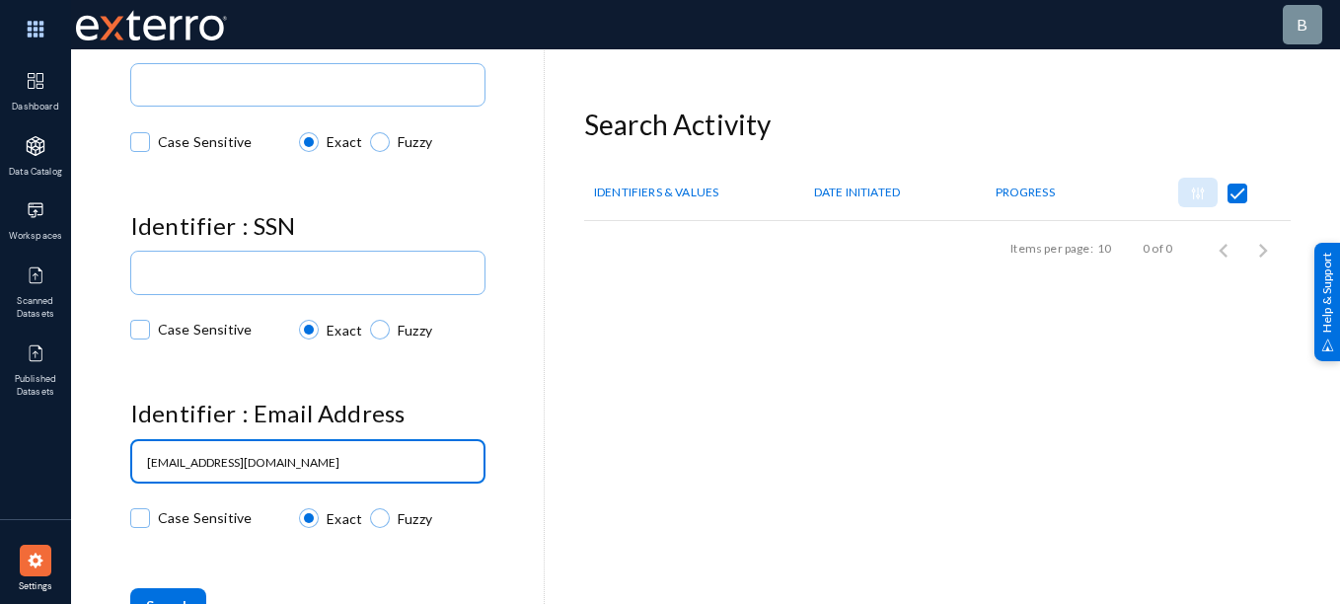
type input "[EMAIL_ADDRESS][DOMAIN_NAME]"
click at [373, 593] on div "Search" at bounding box center [337, 606] width 414 height 36
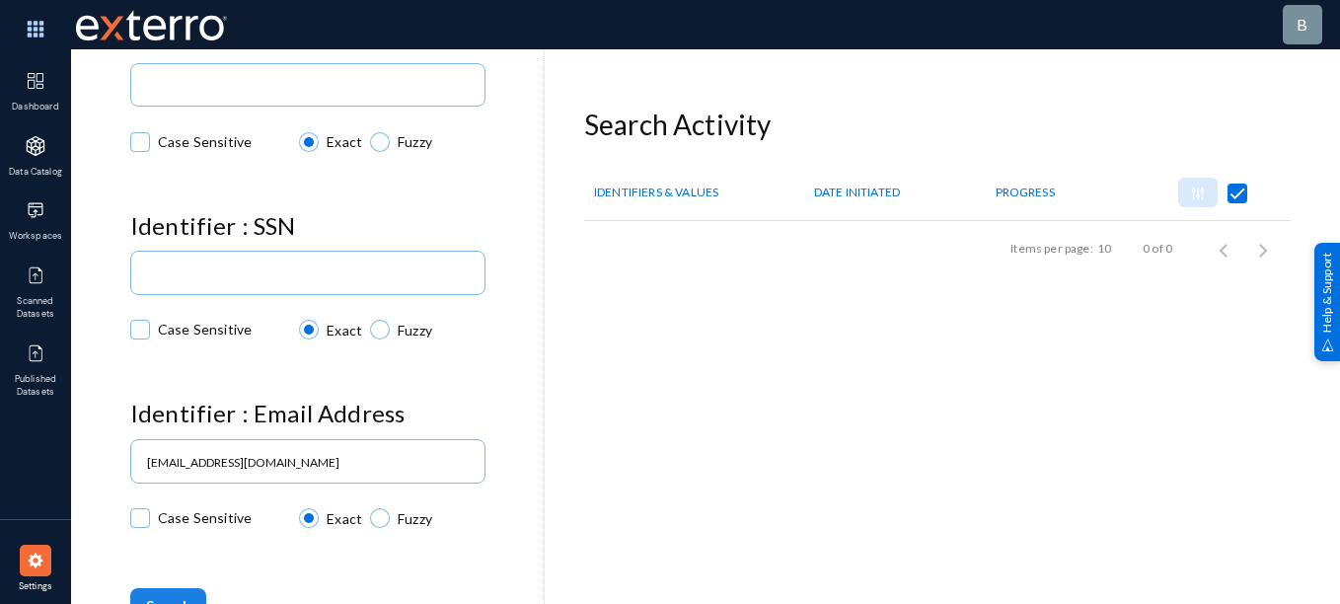
click at [185, 598] on span "Search" at bounding box center [168, 605] width 44 height 17
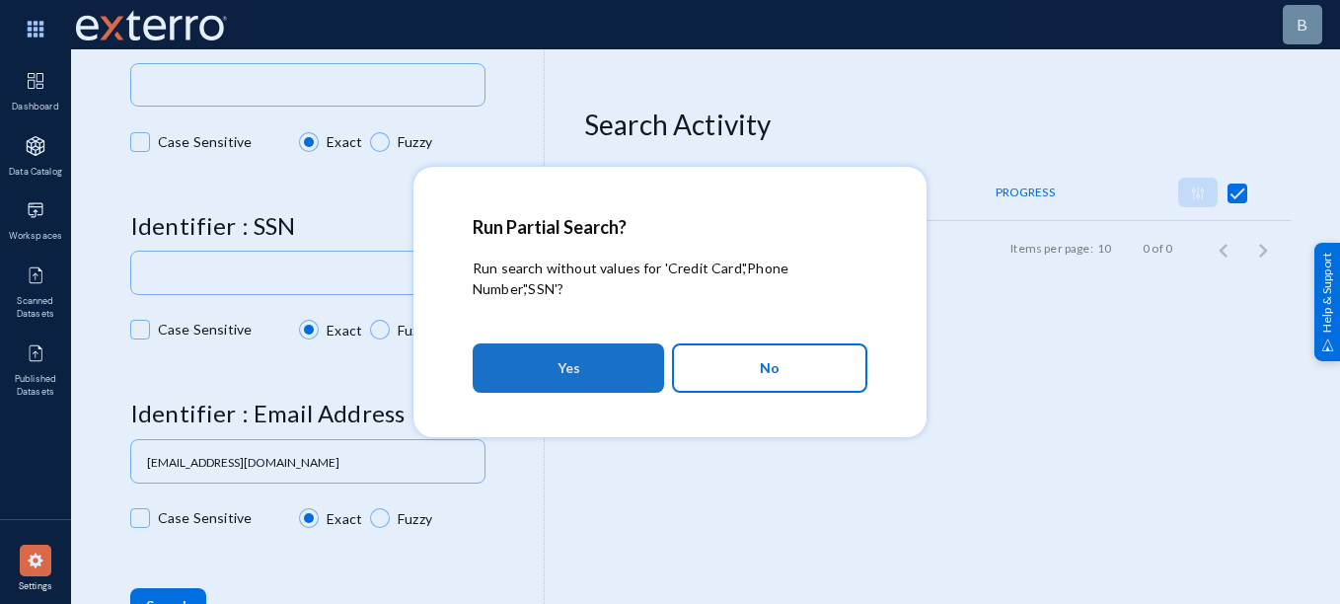
click at [607, 365] on button "Yes" at bounding box center [568, 367] width 191 height 49
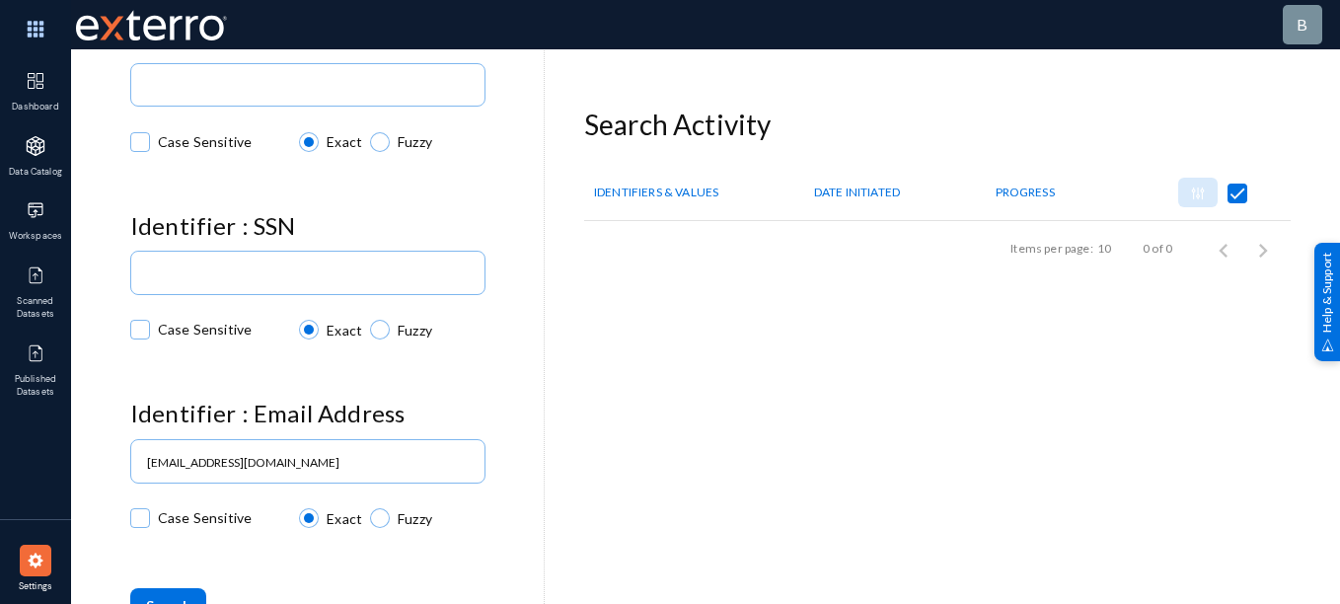
checkbox input "false"
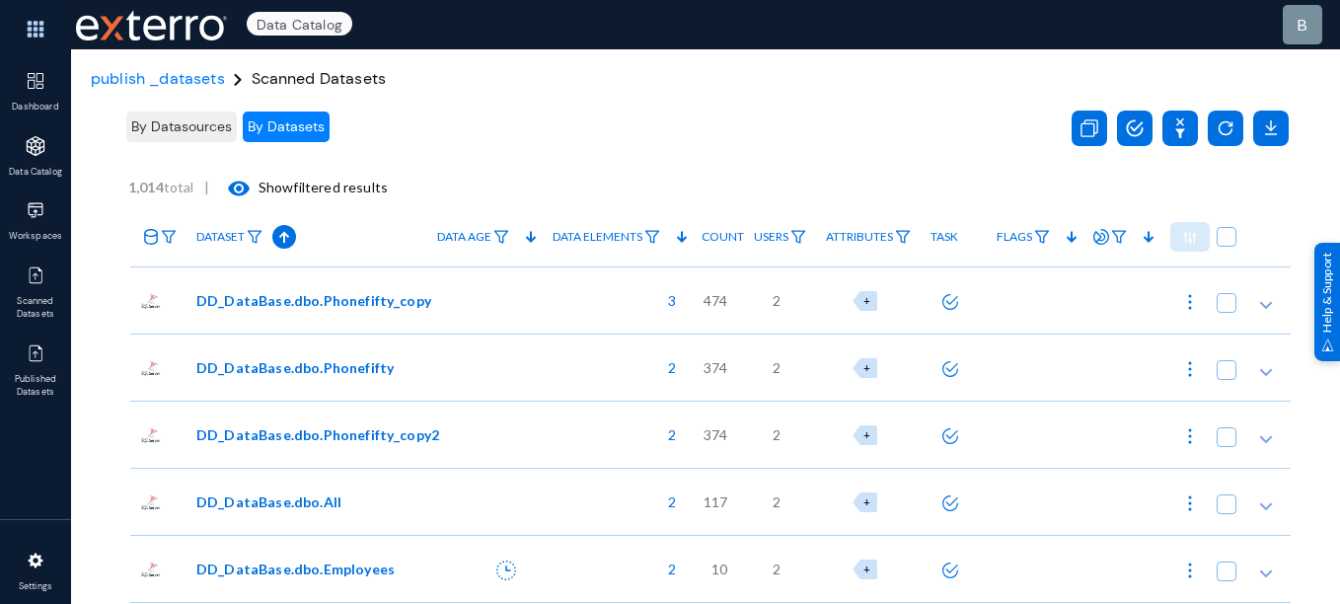
click at [492, 295] on div at bounding box center [484, 299] width 115 height 67
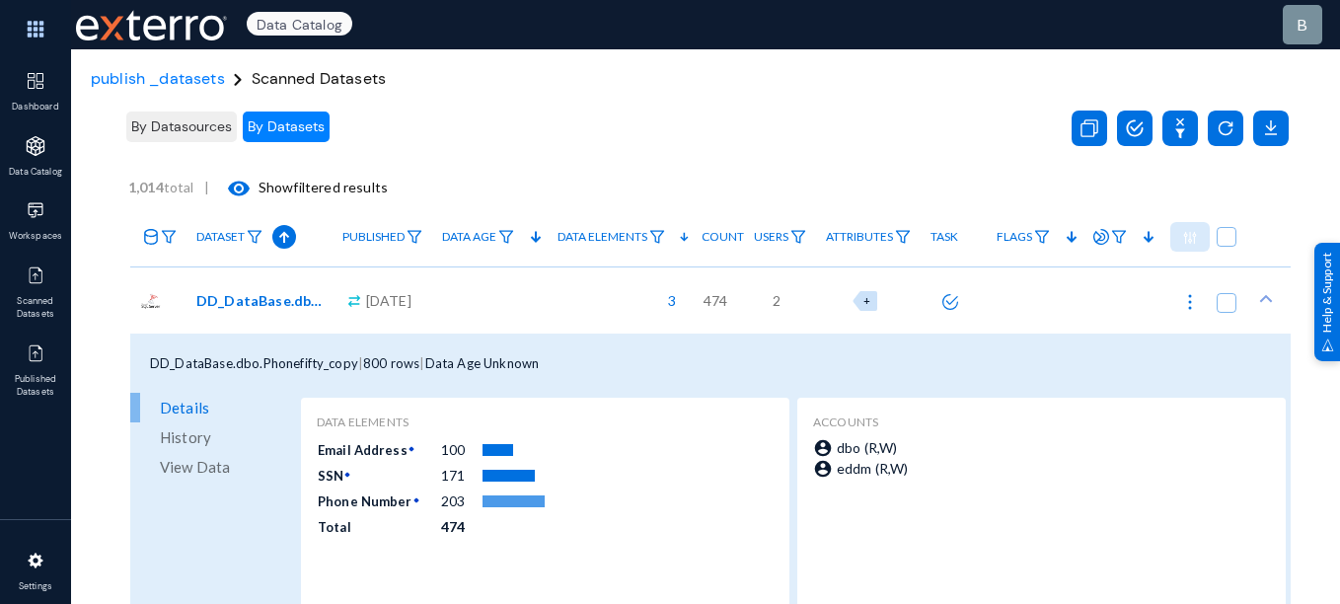
click at [211, 465] on span "View Data" at bounding box center [195, 467] width 70 height 30
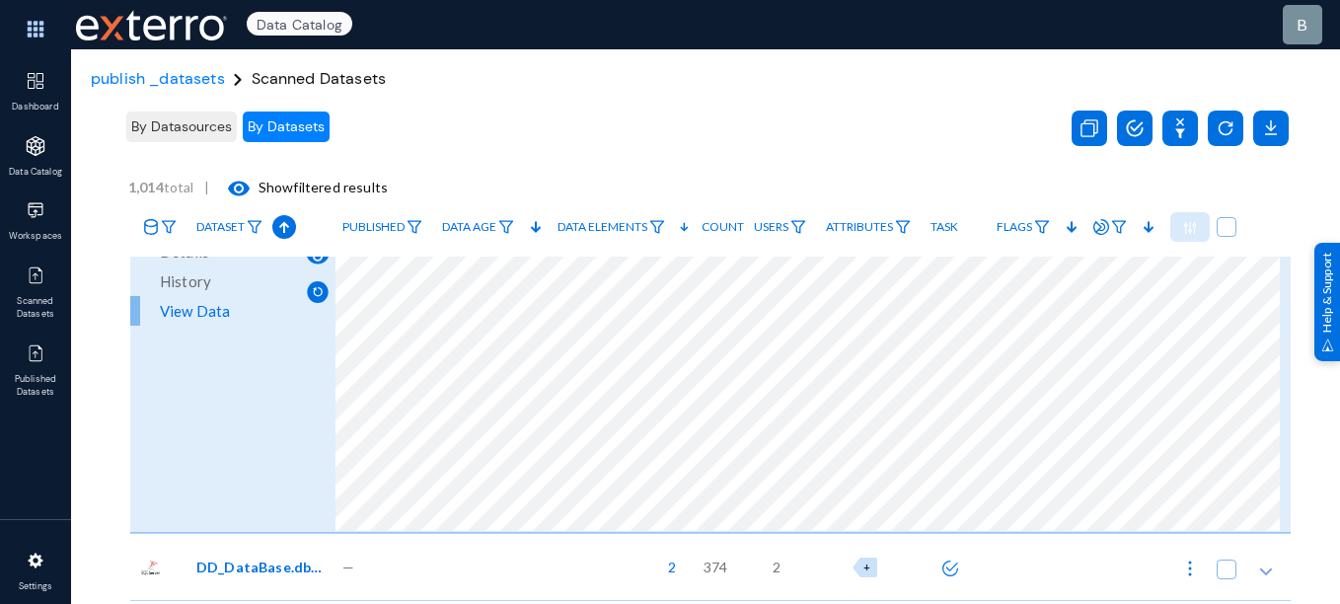
scroll to position [77, 0]
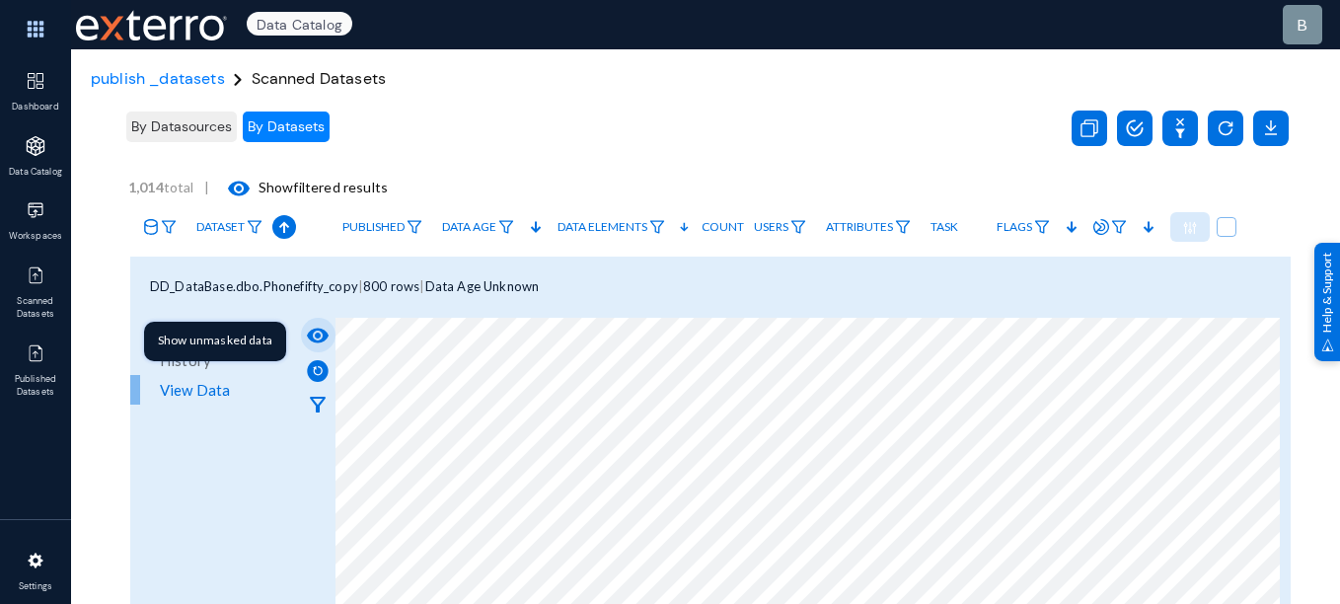
click at [310, 338] on mat-icon "visibility" at bounding box center [318, 336] width 24 height 24
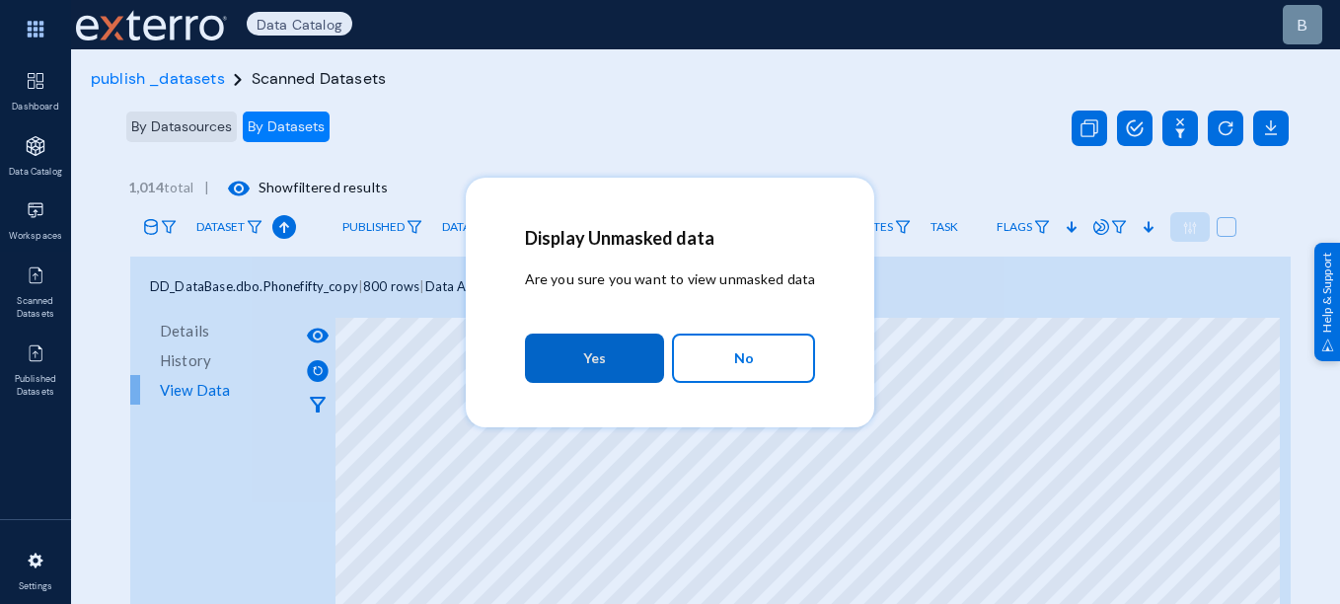
click at [576, 372] on button "Yes" at bounding box center [594, 358] width 139 height 49
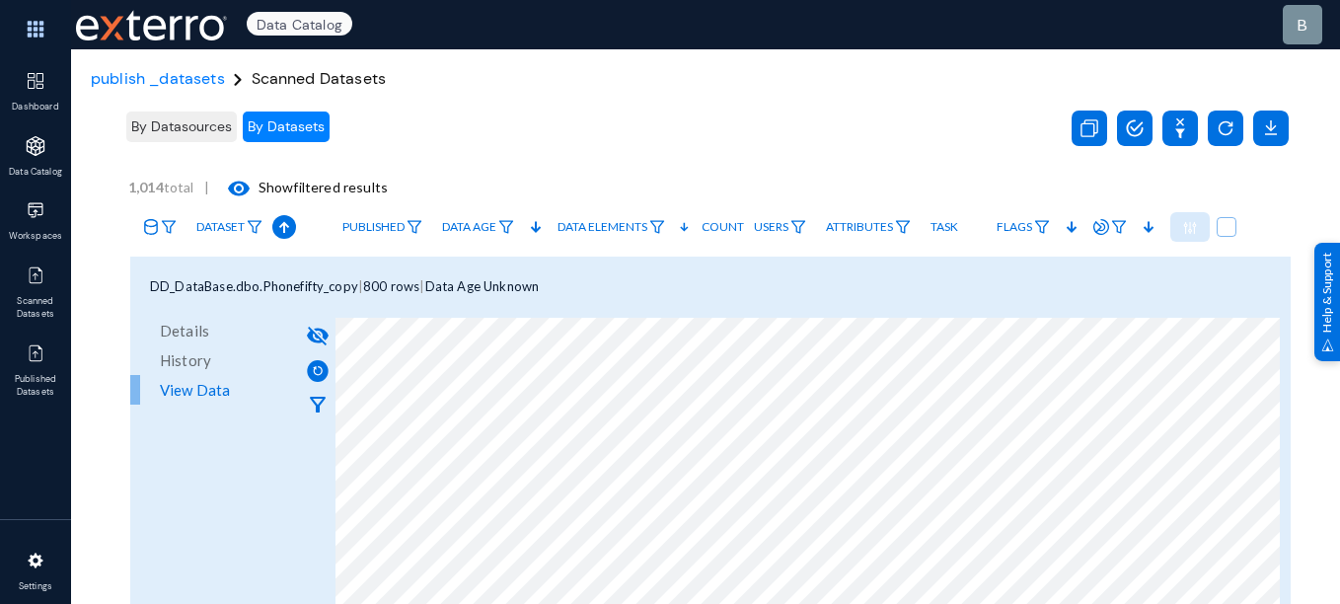
click at [288, 460] on div "Details History View Data" at bounding box center [213, 464] width 166 height 296
click at [25, 347] on div at bounding box center [36, 354] width 32 height 32
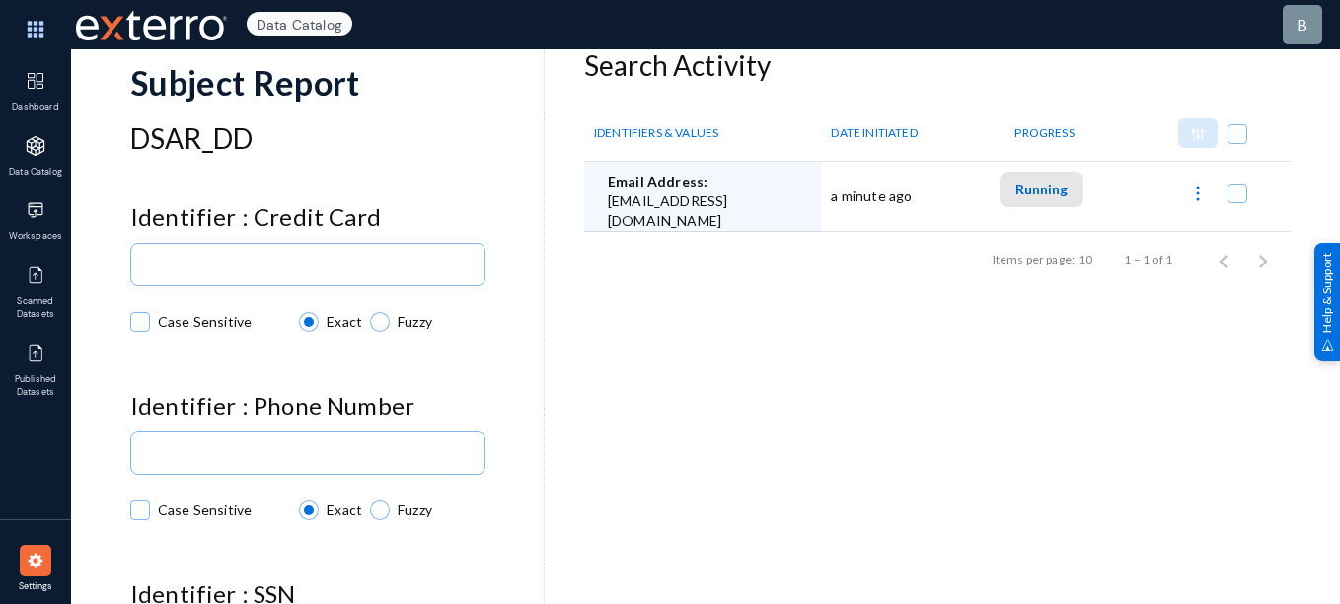
click at [1039, 197] on span "Running" at bounding box center [1042, 189] width 52 height 17
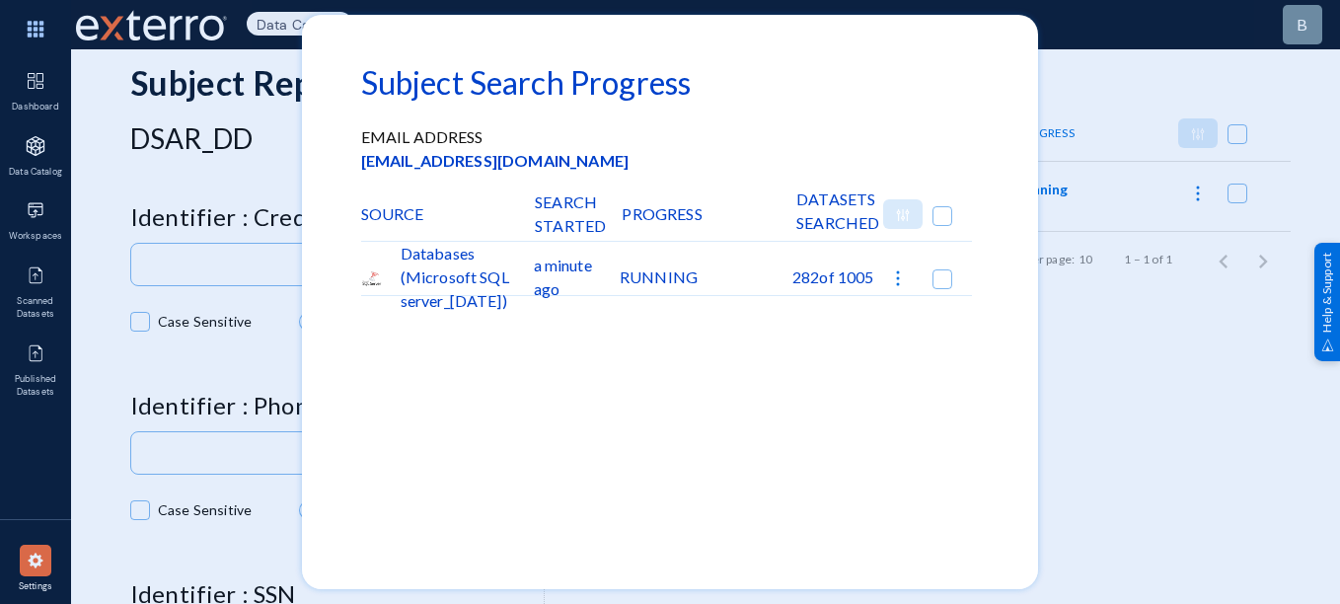
click at [1124, 404] on div at bounding box center [670, 302] width 1340 height 604
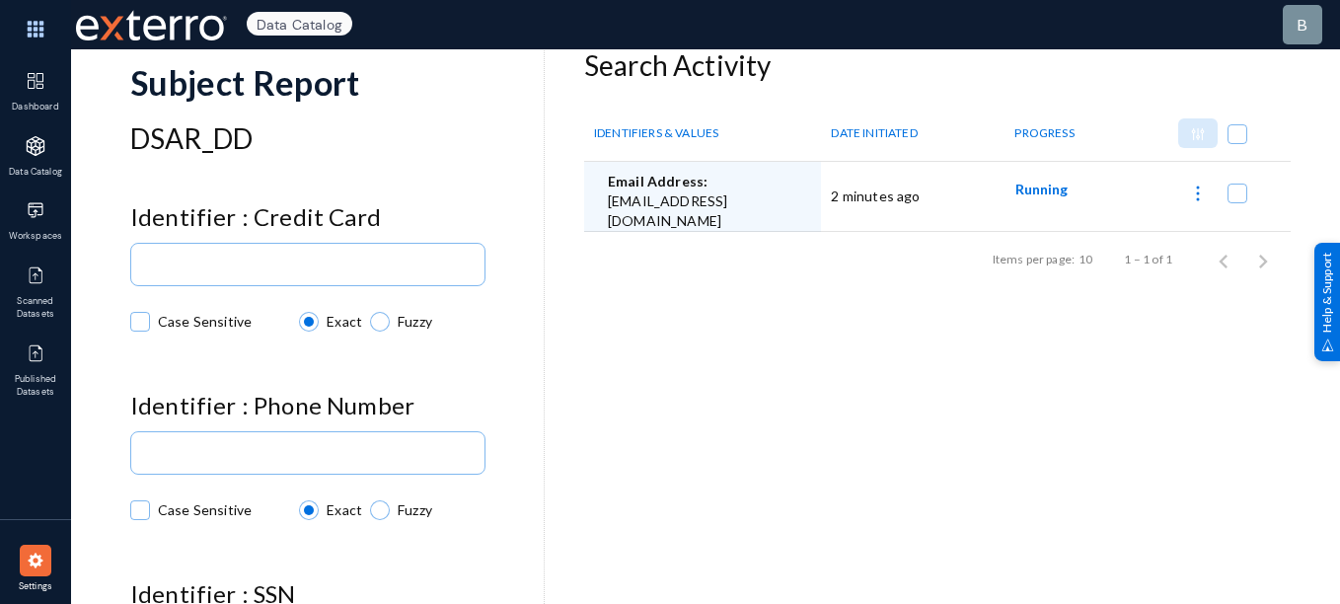
click at [1035, 186] on span "Running" at bounding box center [1042, 189] width 52 height 17
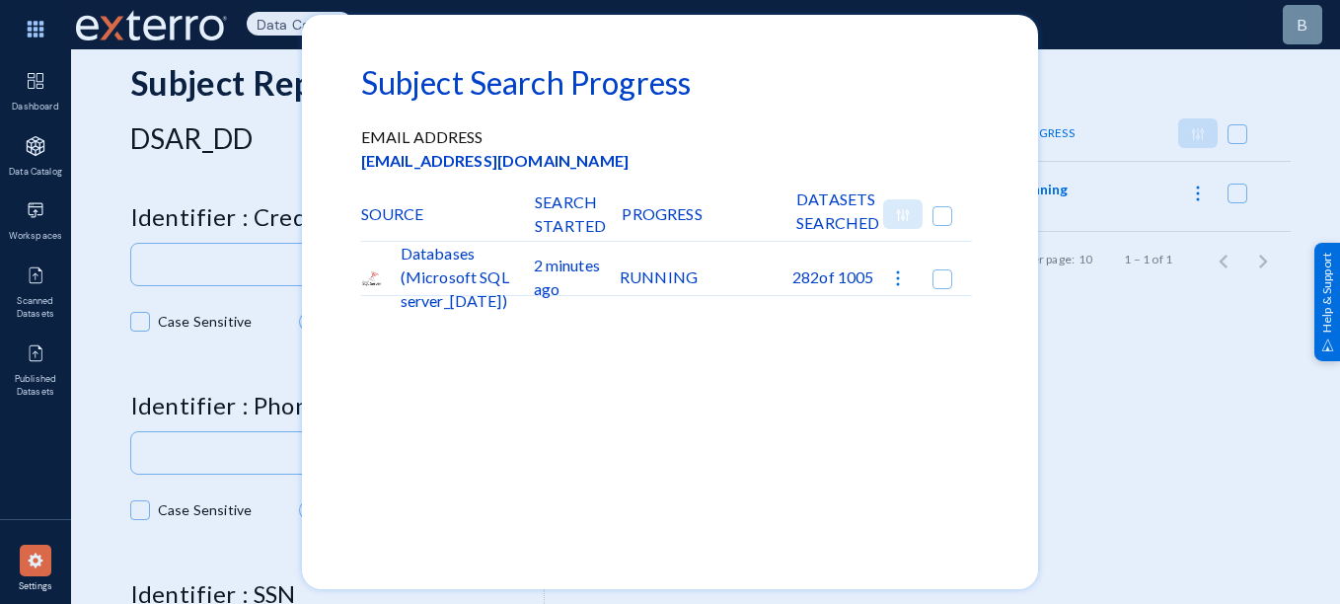
click at [1101, 364] on div at bounding box center [670, 302] width 1340 height 604
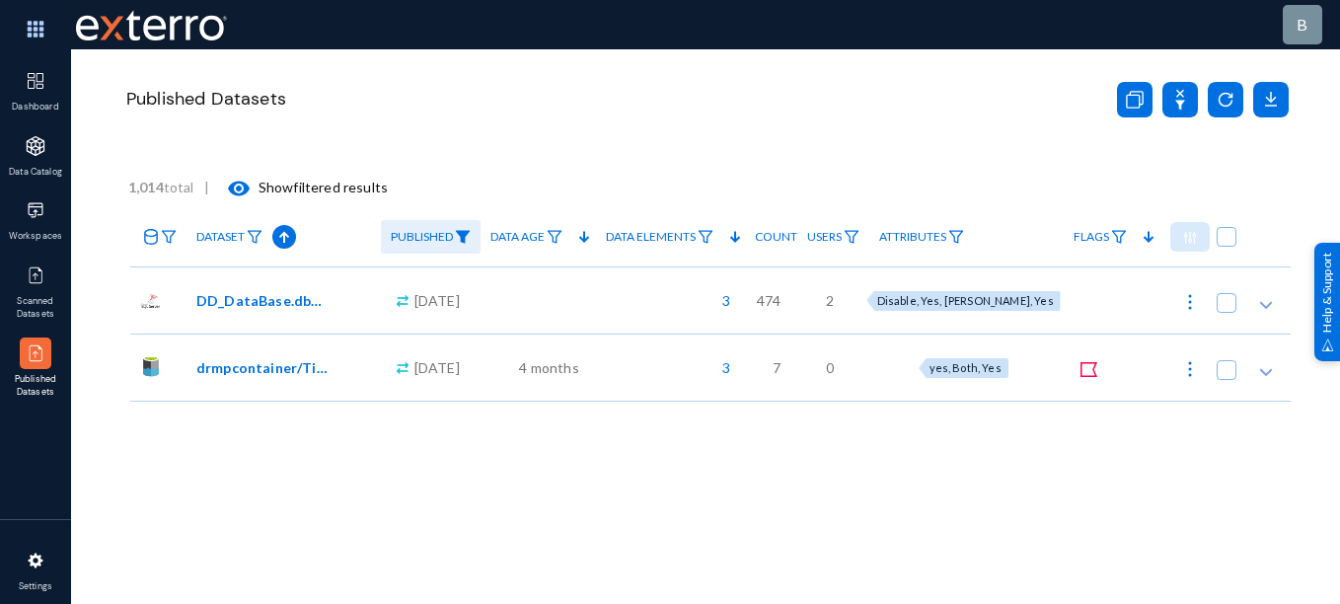
click at [596, 305] on div at bounding box center [538, 299] width 115 height 67
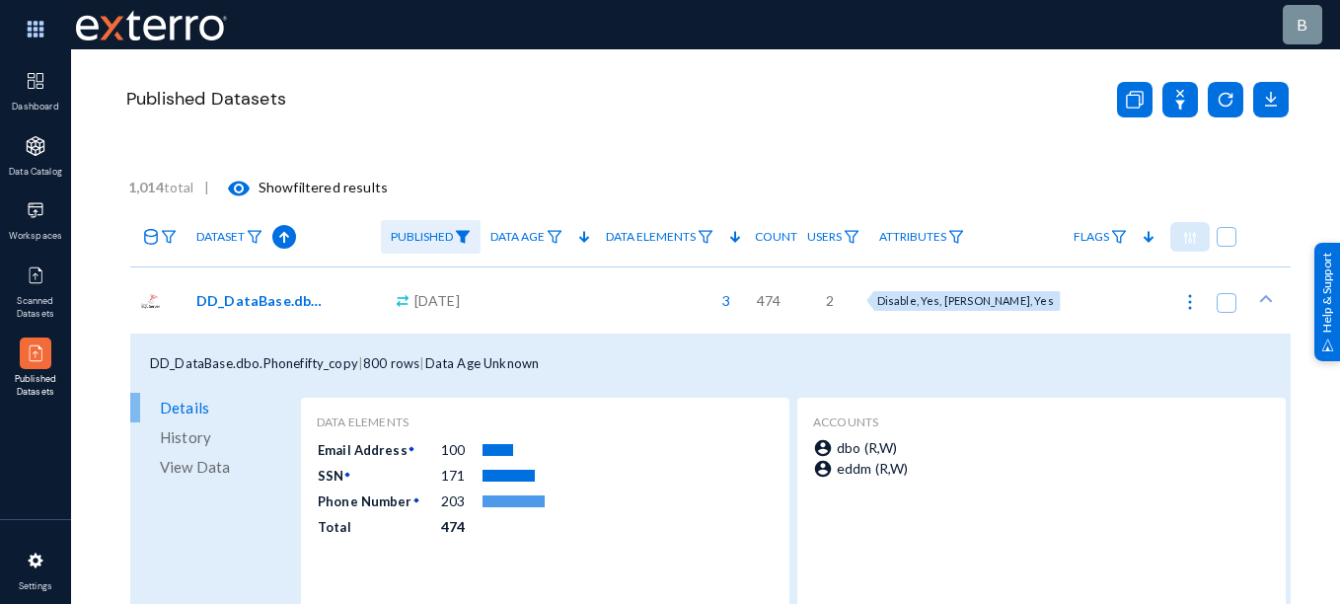
click at [596, 305] on div at bounding box center [538, 299] width 115 height 67
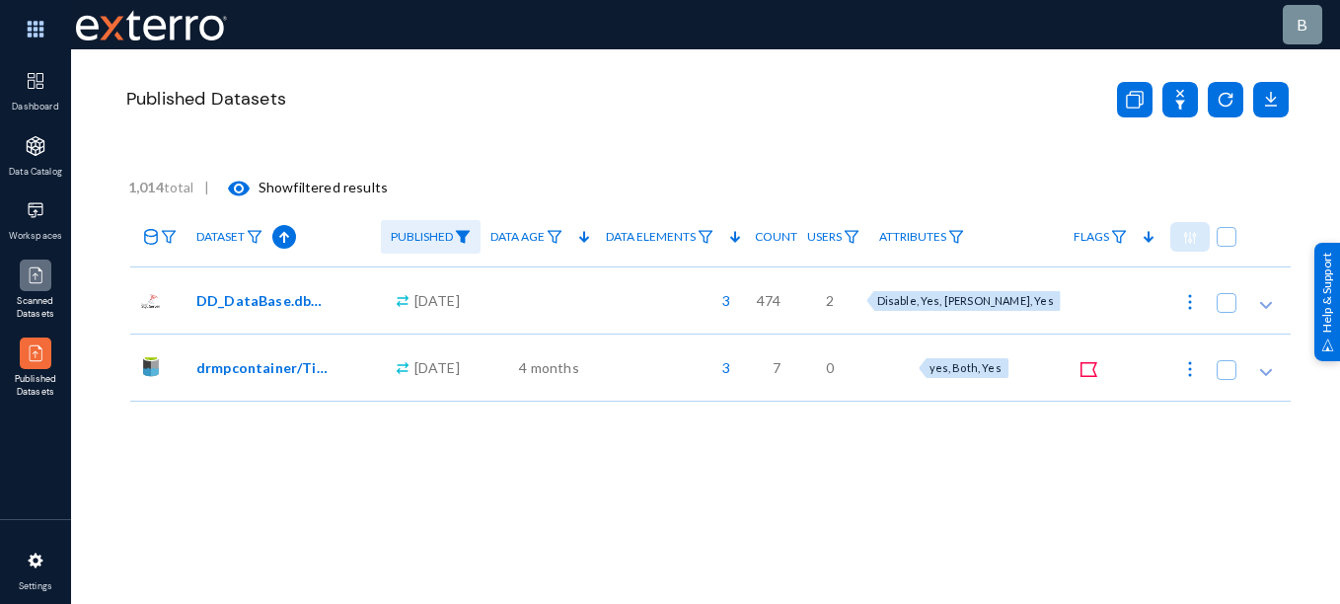
click at [36, 282] on img at bounding box center [36, 276] width 20 height 20
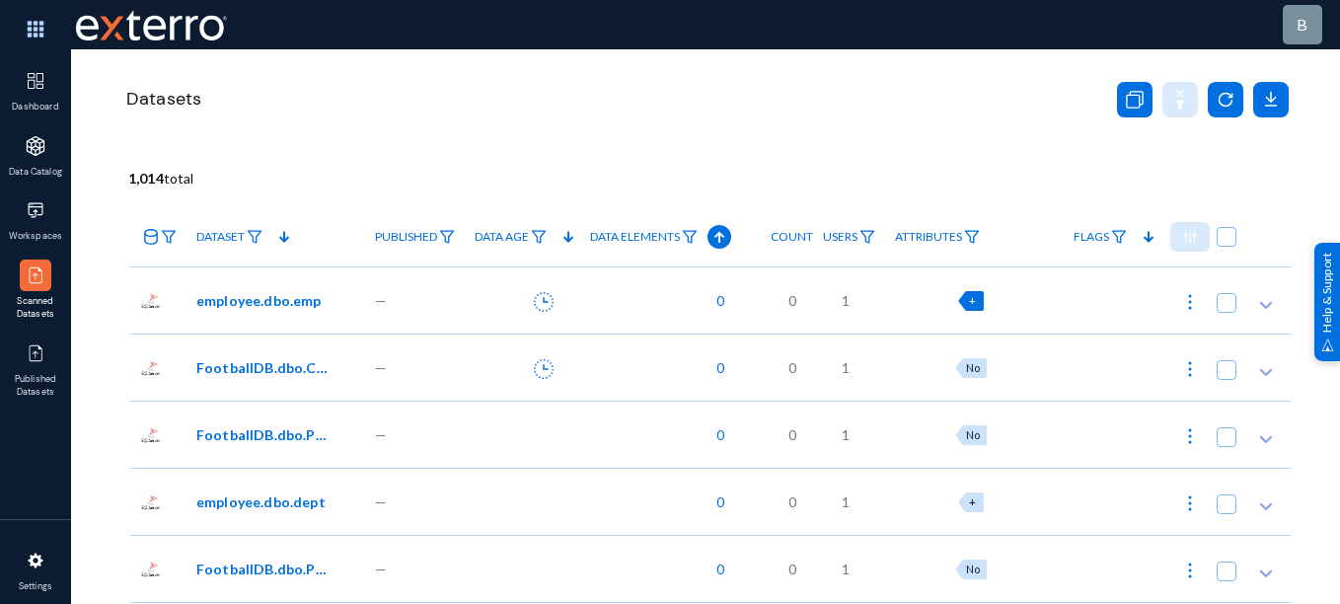
click at [976, 300] on span "+" at bounding box center [972, 300] width 7 height 13
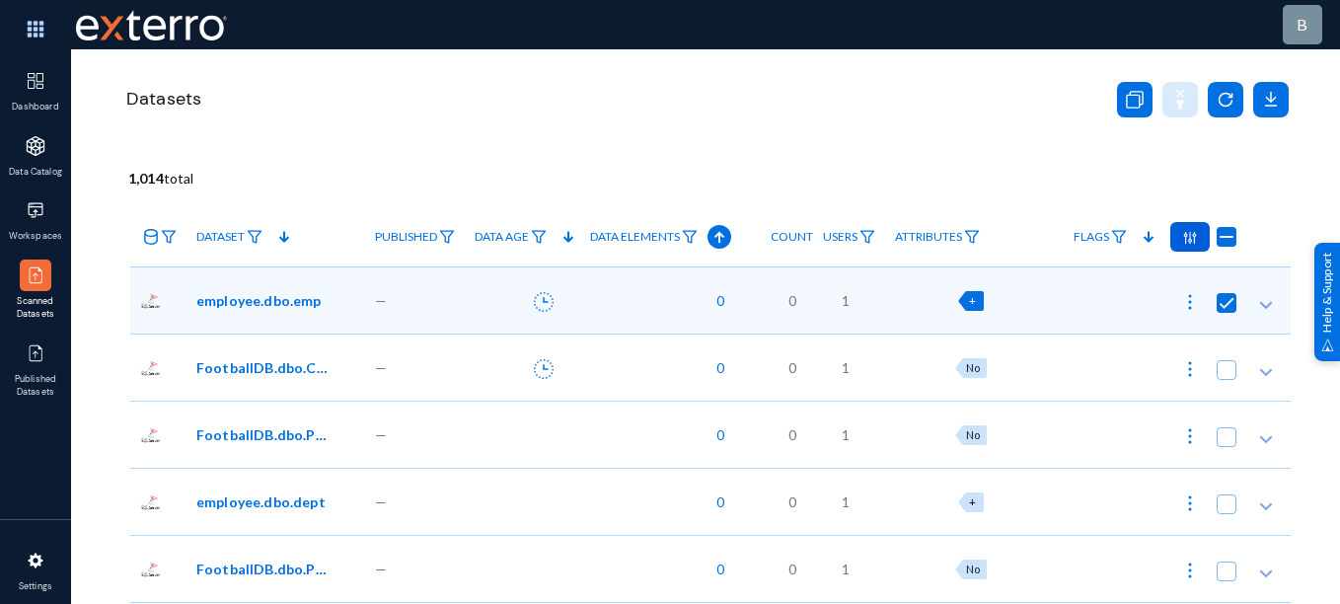
click at [953, 190] on div "Datasets" at bounding box center [707, 123] width 1168 height 148
click at [976, 503] on span "+" at bounding box center [972, 501] width 7 height 13
checkbox input "false"
checkbox input "true"
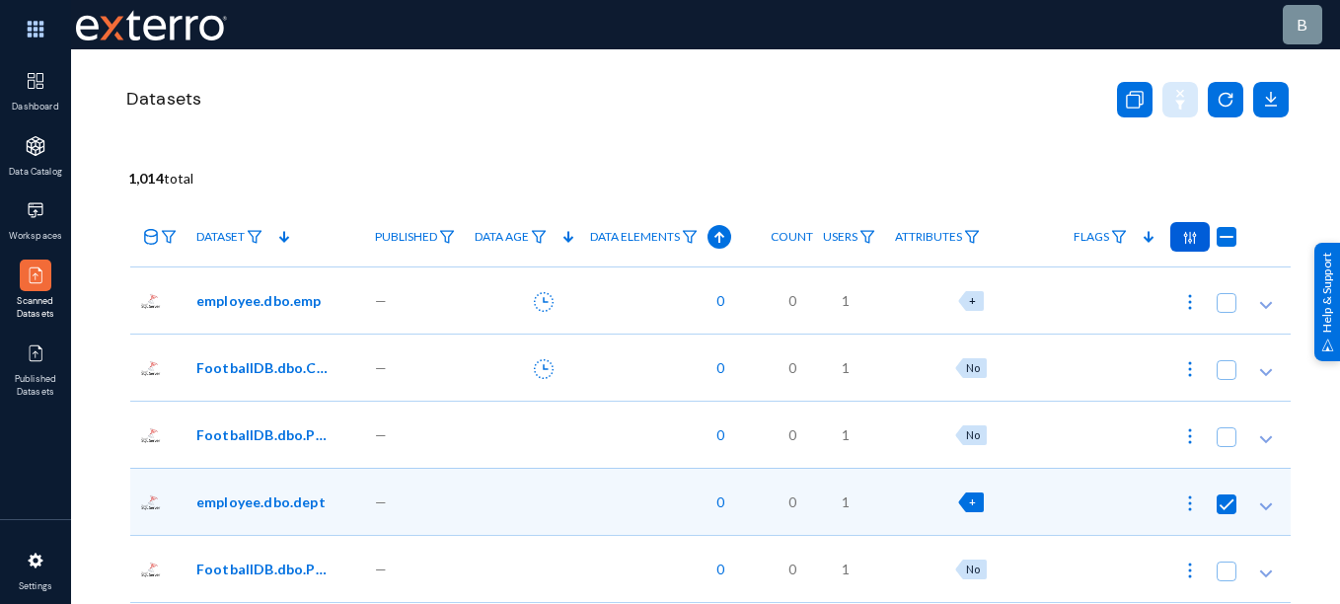
click at [778, 114] on div "Datasets" at bounding box center [606, 99] width 966 height 46
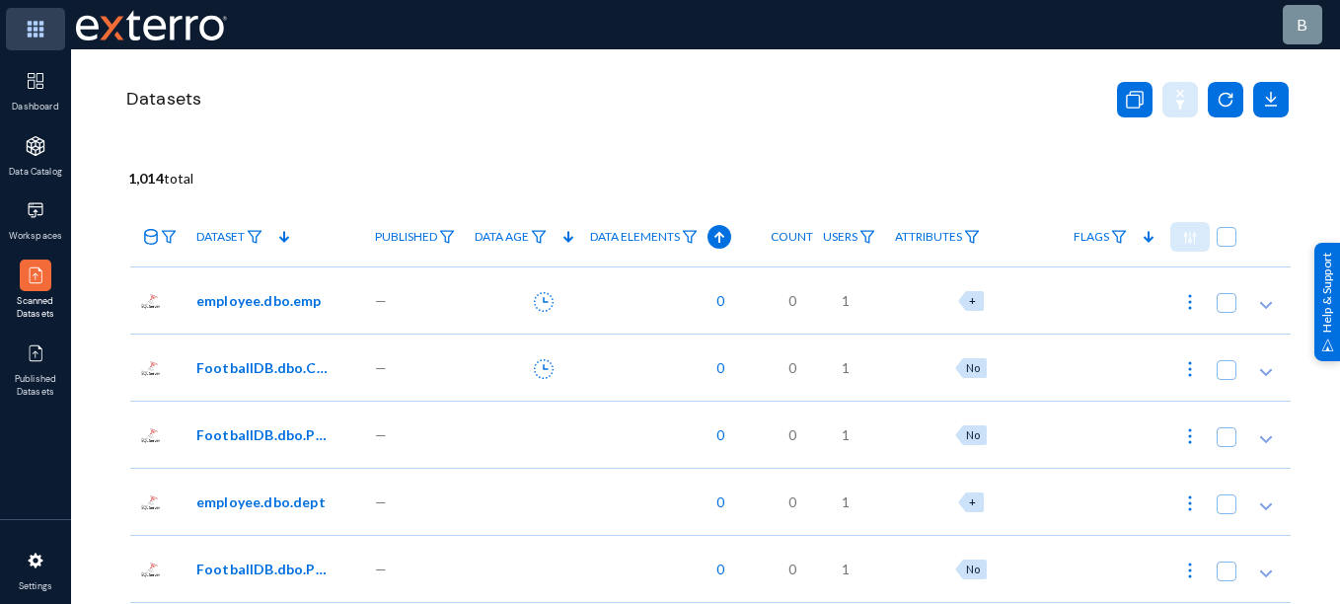
click at [37, 44] on img at bounding box center [35, 29] width 59 height 42
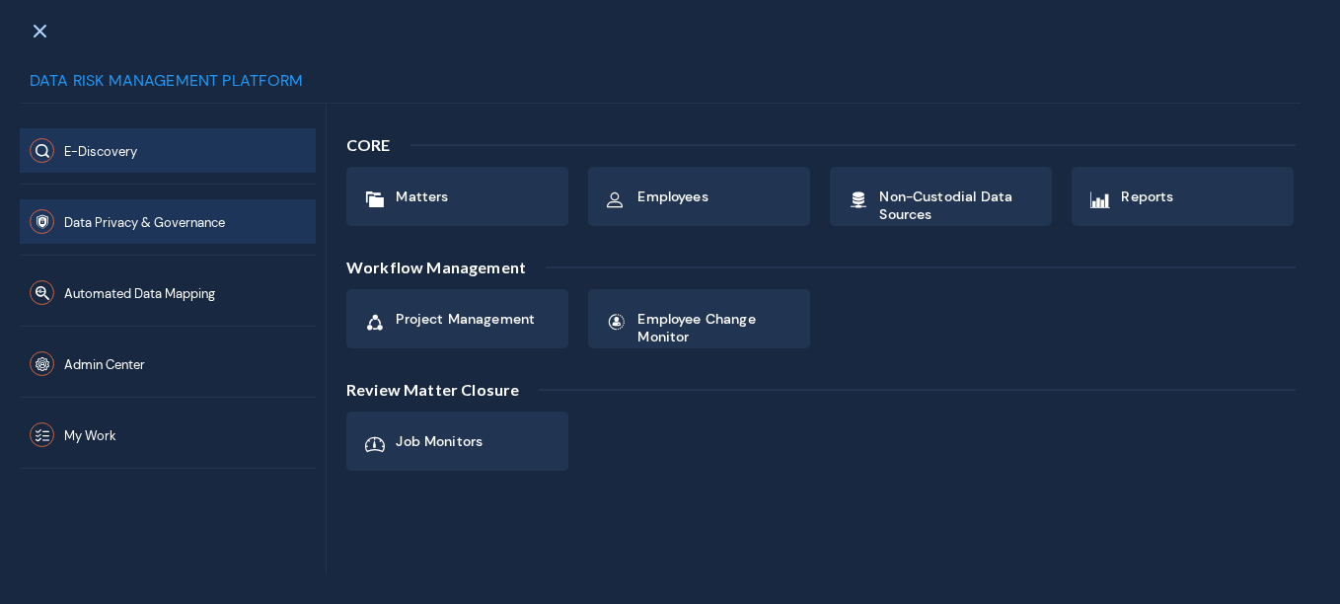
click at [121, 225] on span "Data Privacy & Governance" at bounding box center [144, 222] width 161 height 17
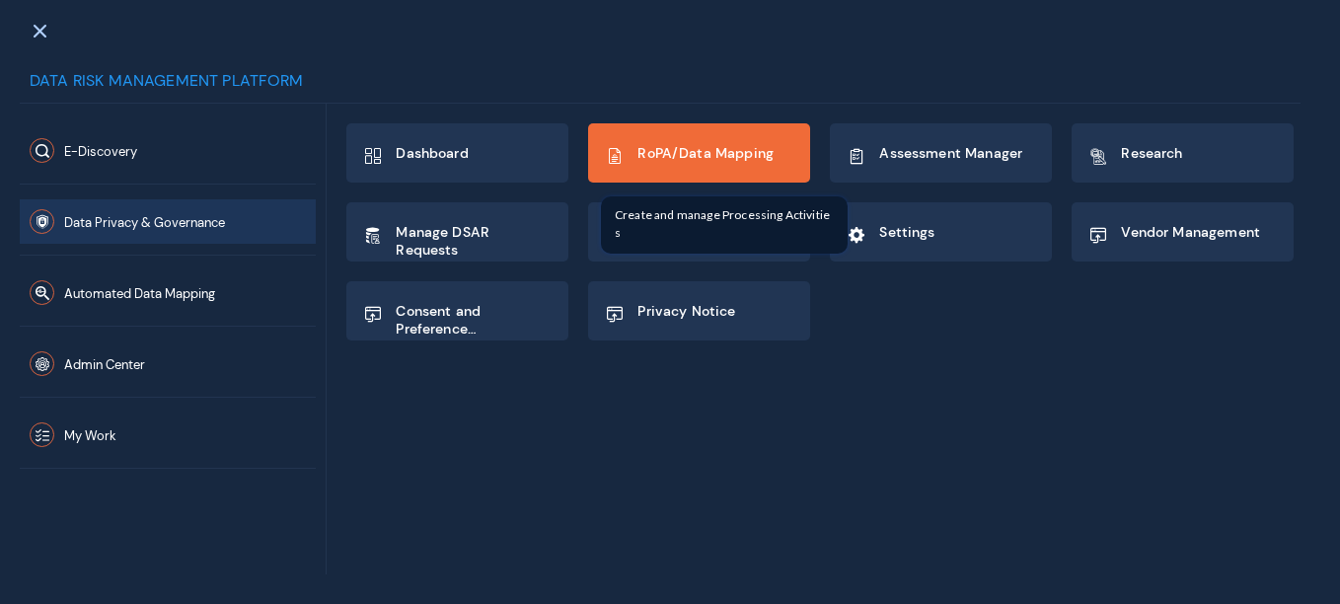
click at [686, 156] on span "RoPA/Data Mapping" at bounding box center [706, 153] width 136 height 18
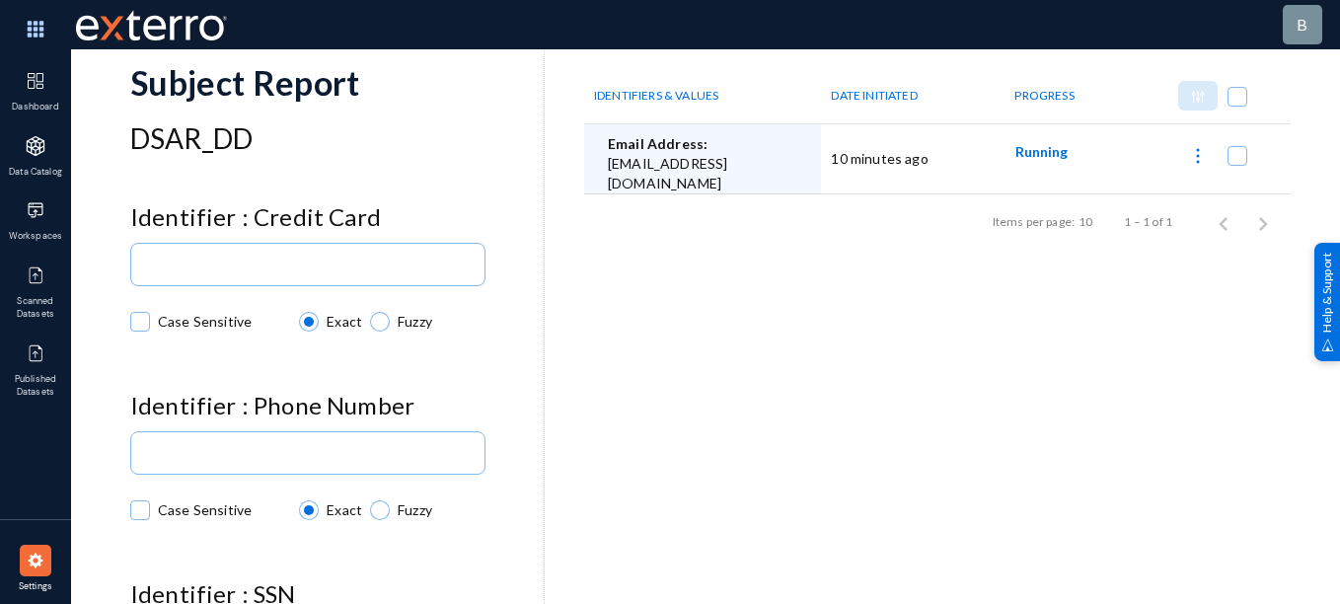
click at [34, 569] on img at bounding box center [36, 561] width 20 height 20
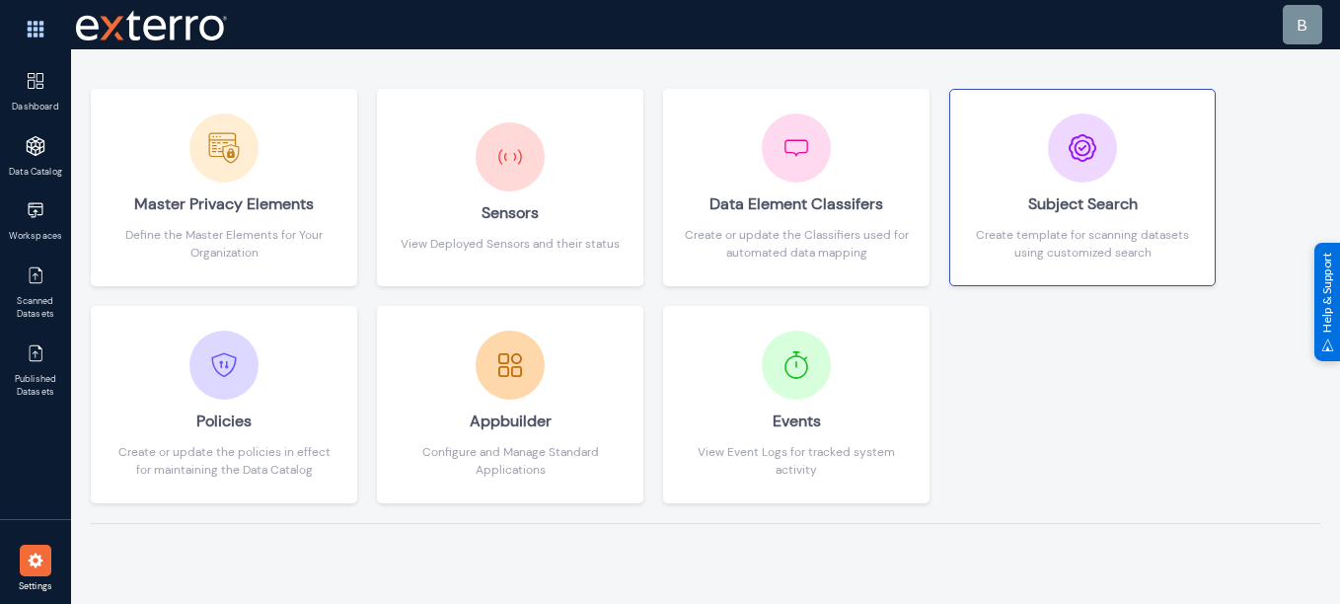
click at [1114, 219] on div "Subject Search" at bounding box center [1082, 204] width 225 height 43
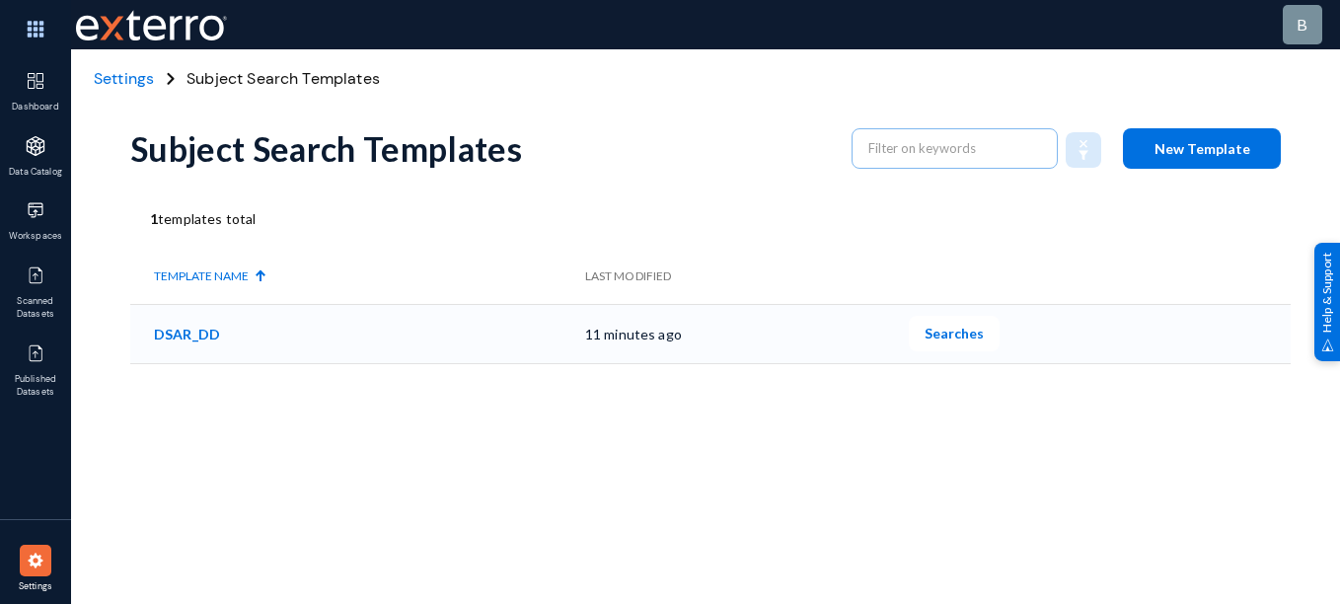
click at [955, 330] on span "Searches" at bounding box center [954, 333] width 59 height 17
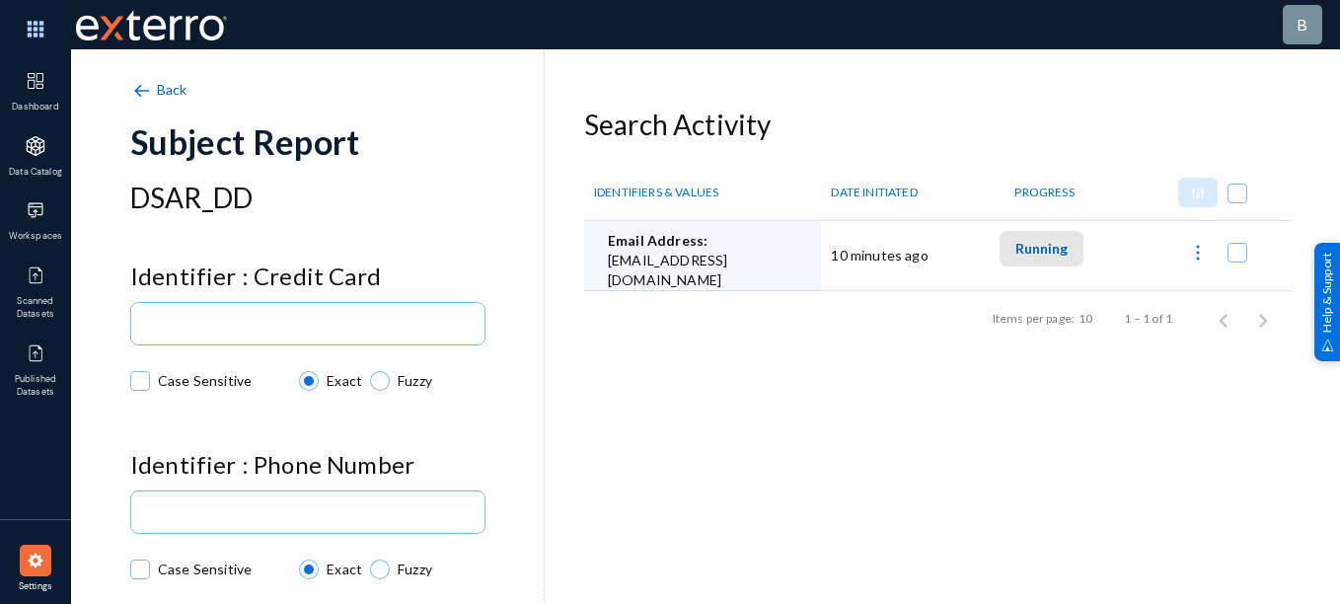
click at [1027, 241] on span "Running" at bounding box center [1042, 248] width 52 height 17
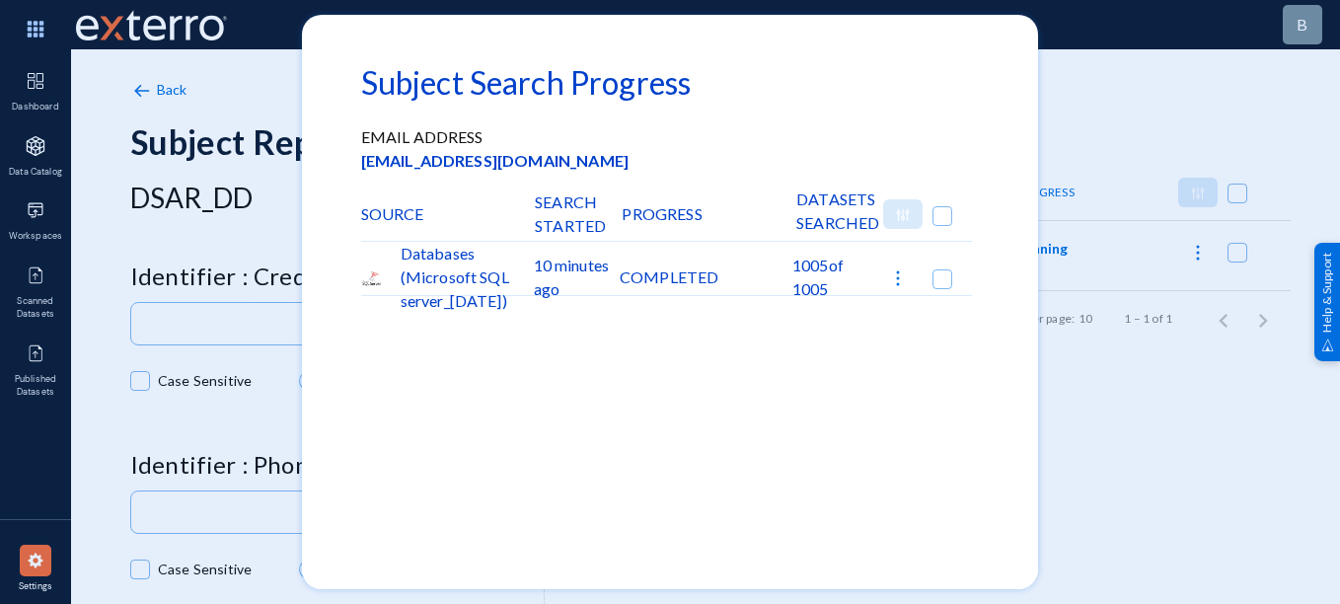
click at [1114, 412] on div at bounding box center [670, 302] width 1340 height 604
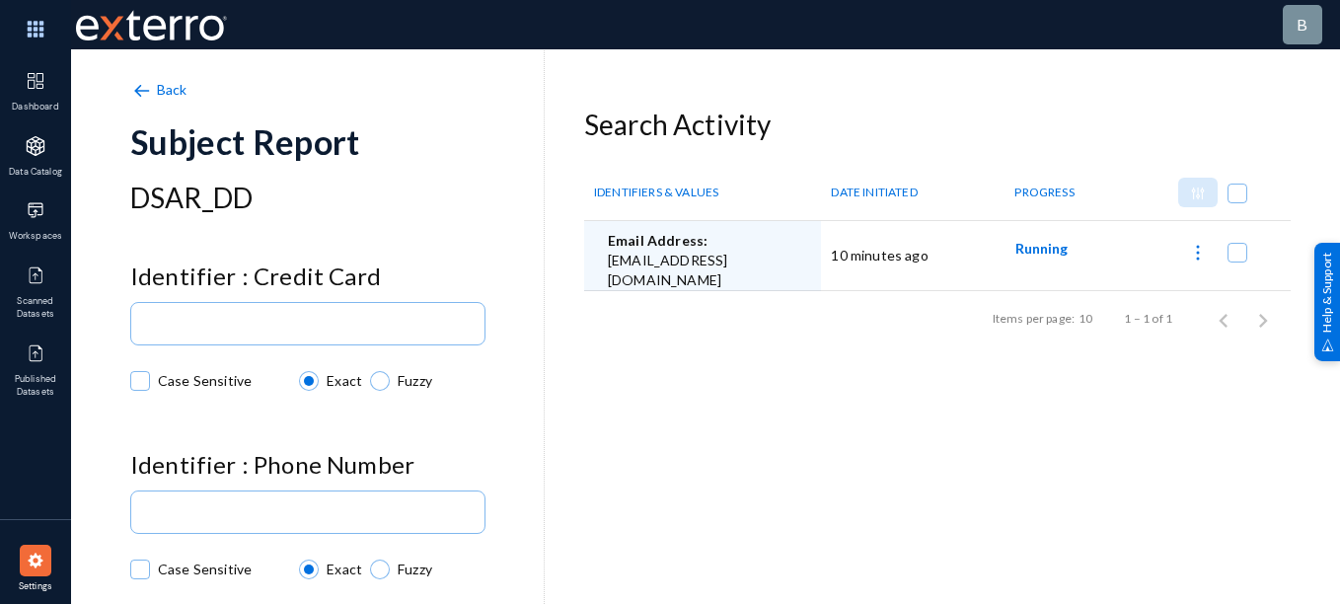
click at [1032, 251] on span "Running" at bounding box center [1042, 248] width 52 height 17
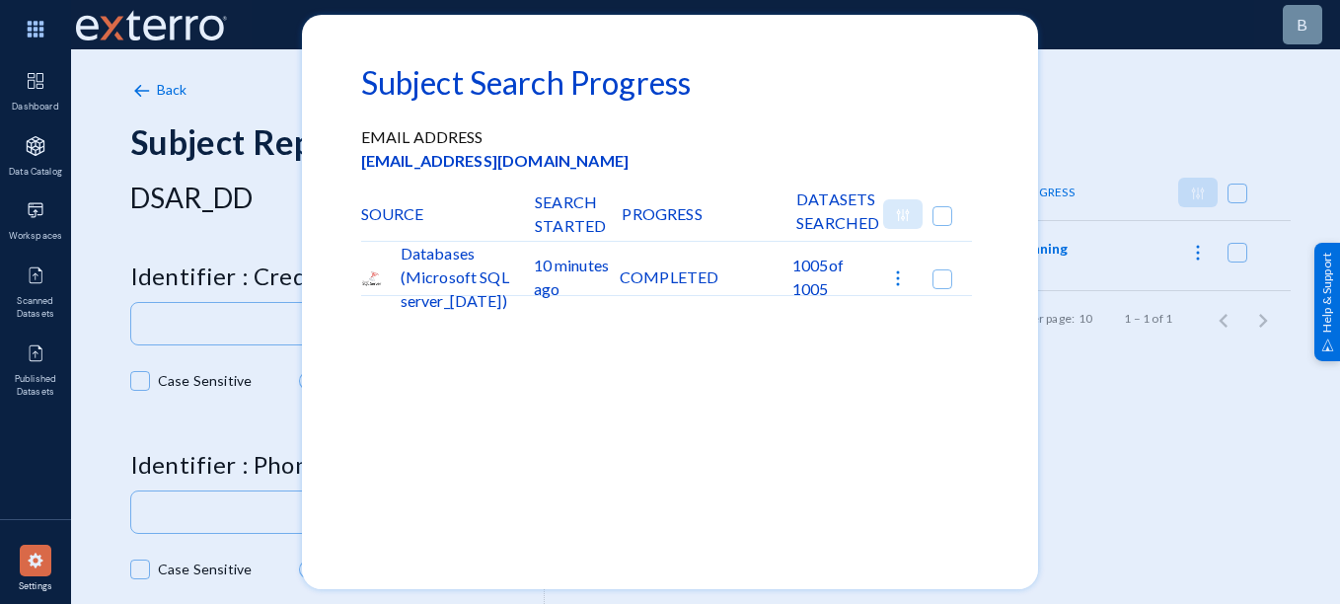
click at [1111, 353] on div at bounding box center [670, 302] width 1340 height 604
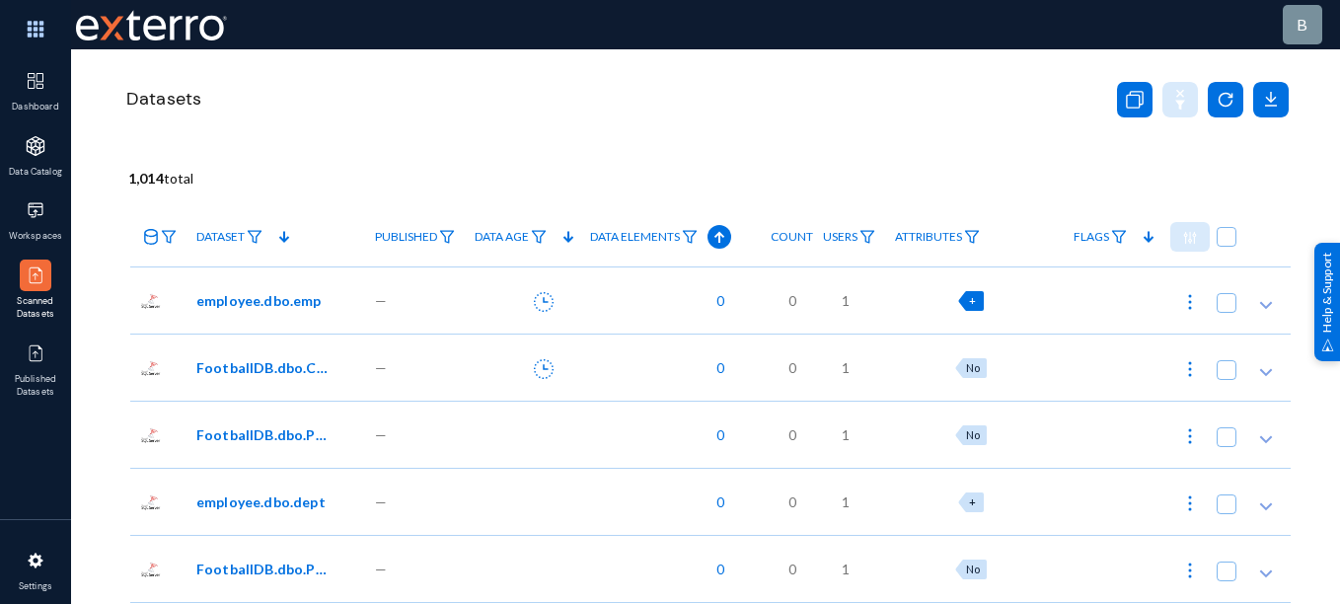
click at [976, 300] on span "+" at bounding box center [972, 300] width 7 height 13
checkbox input "true"
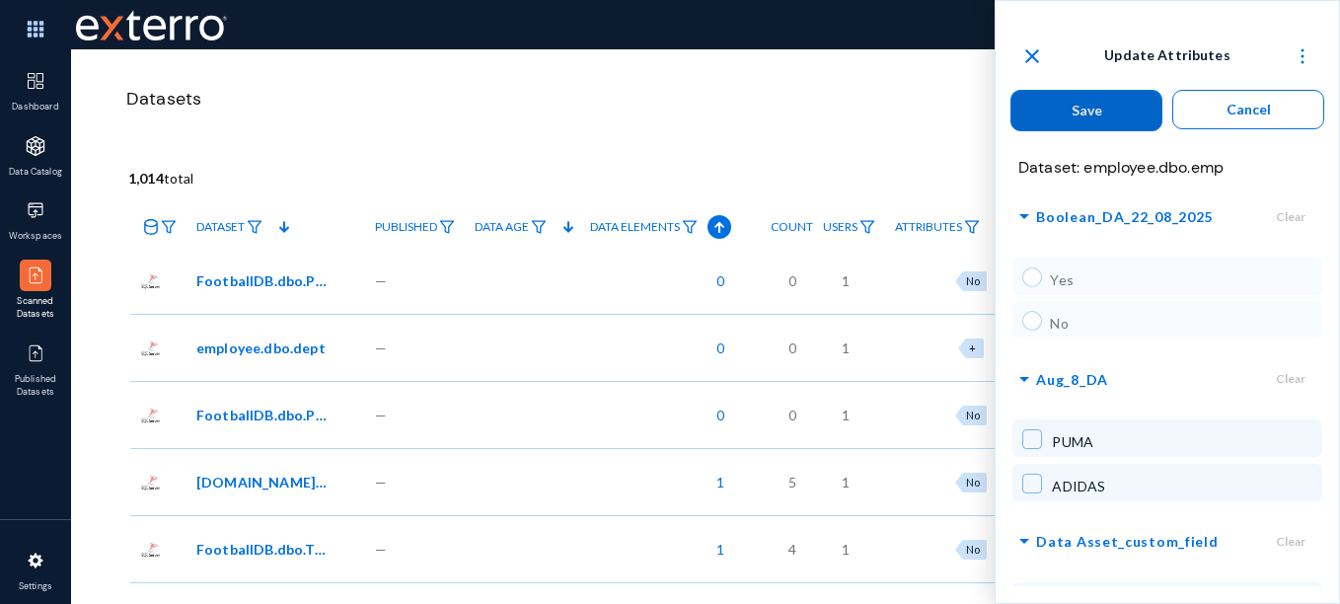
scroll to position [156, 0]
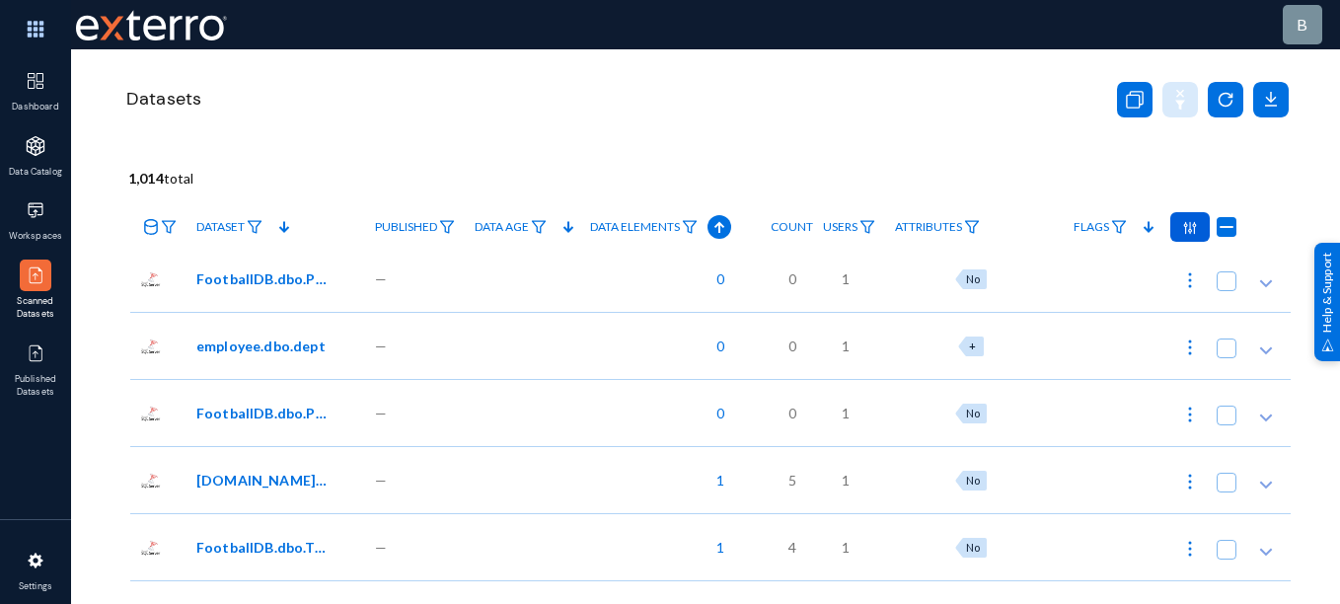
click at [486, 80] on div "Datasets" at bounding box center [606, 99] width 966 height 46
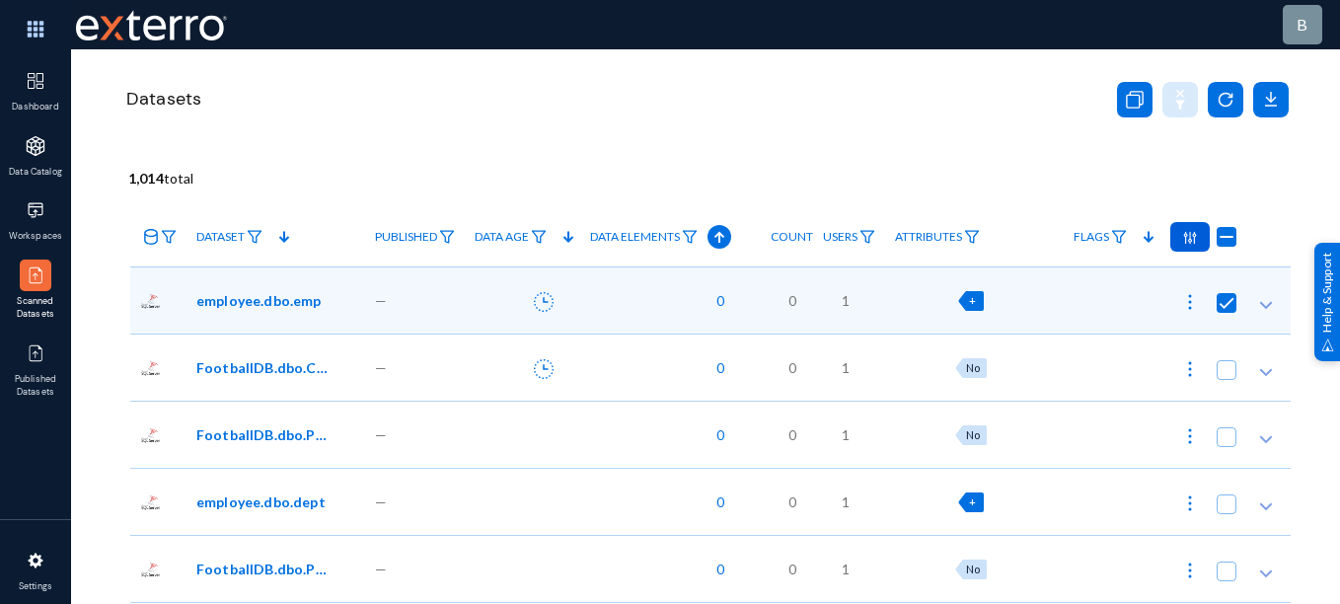
click at [979, 494] on div "+" at bounding box center [970, 503] width 25 height 20
checkbox input "false"
checkbox input "true"
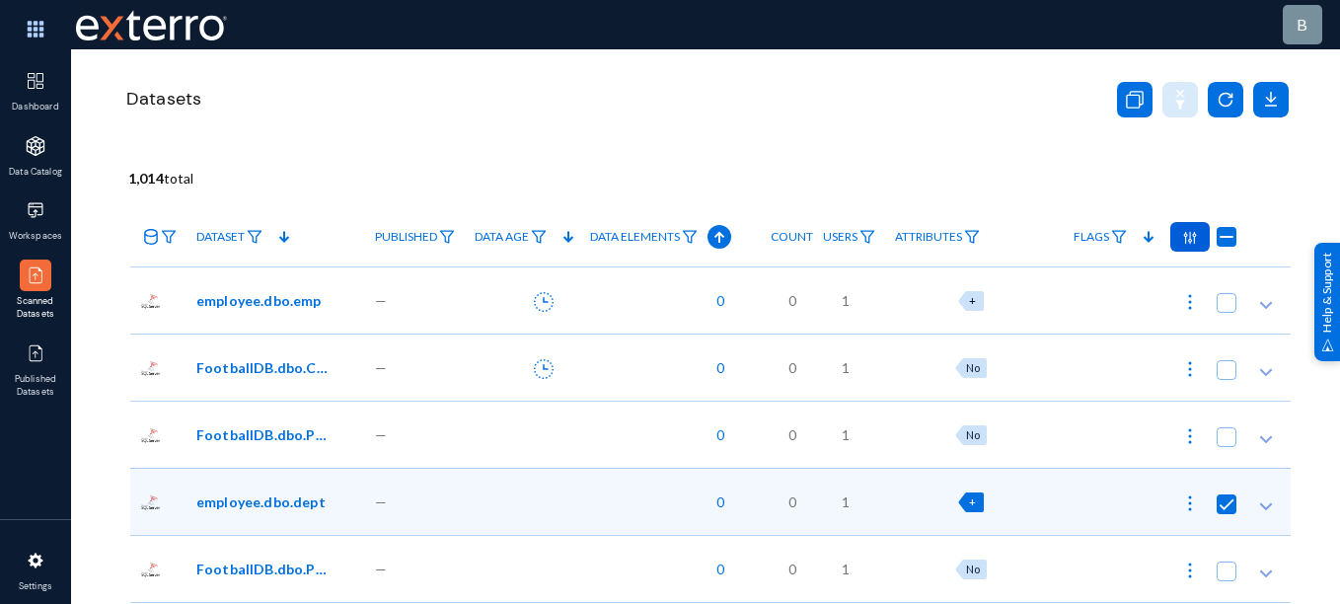
click at [912, 153] on div "Datasets" at bounding box center [707, 123] width 1168 height 148
click at [47, 364] on div at bounding box center [36, 354] width 32 height 32
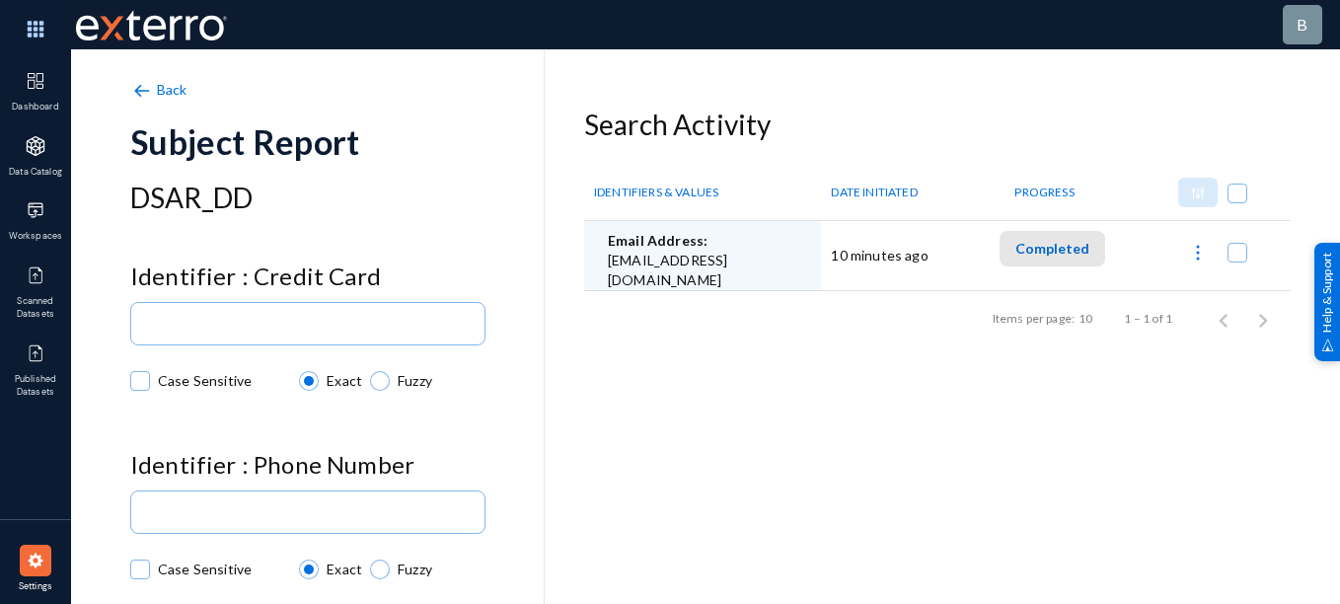
click at [1048, 246] on span "Completed" at bounding box center [1053, 248] width 74 height 17
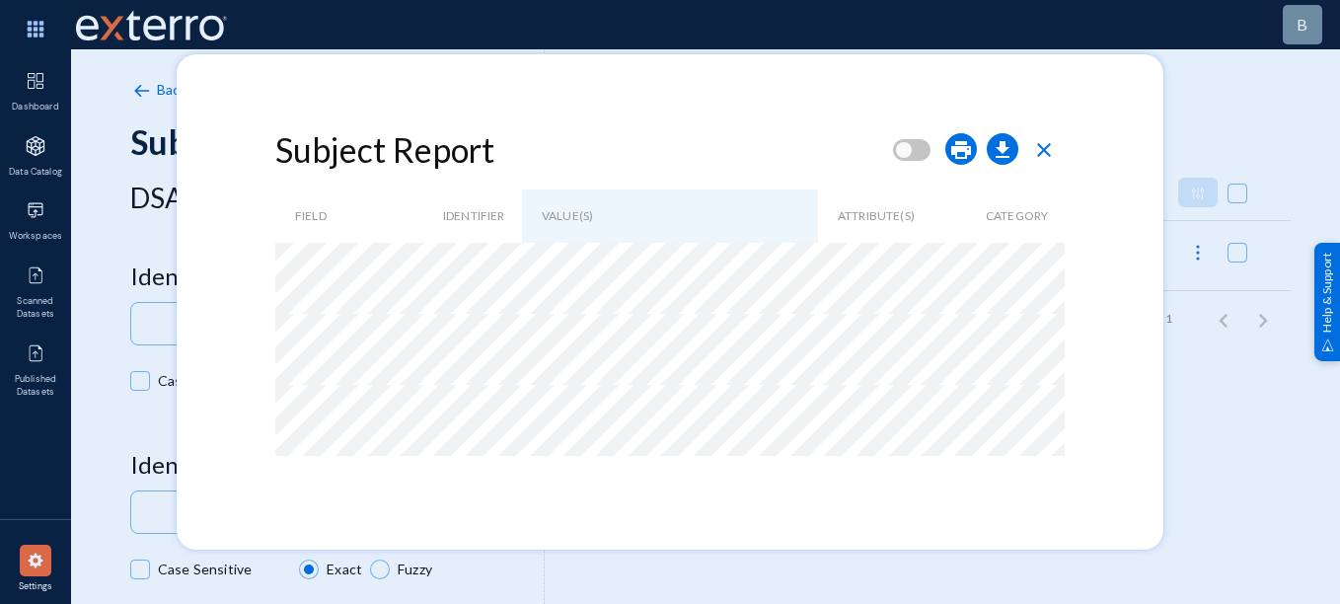
click at [1051, 144] on span "close" at bounding box center [1044, 150] width 24 height 24
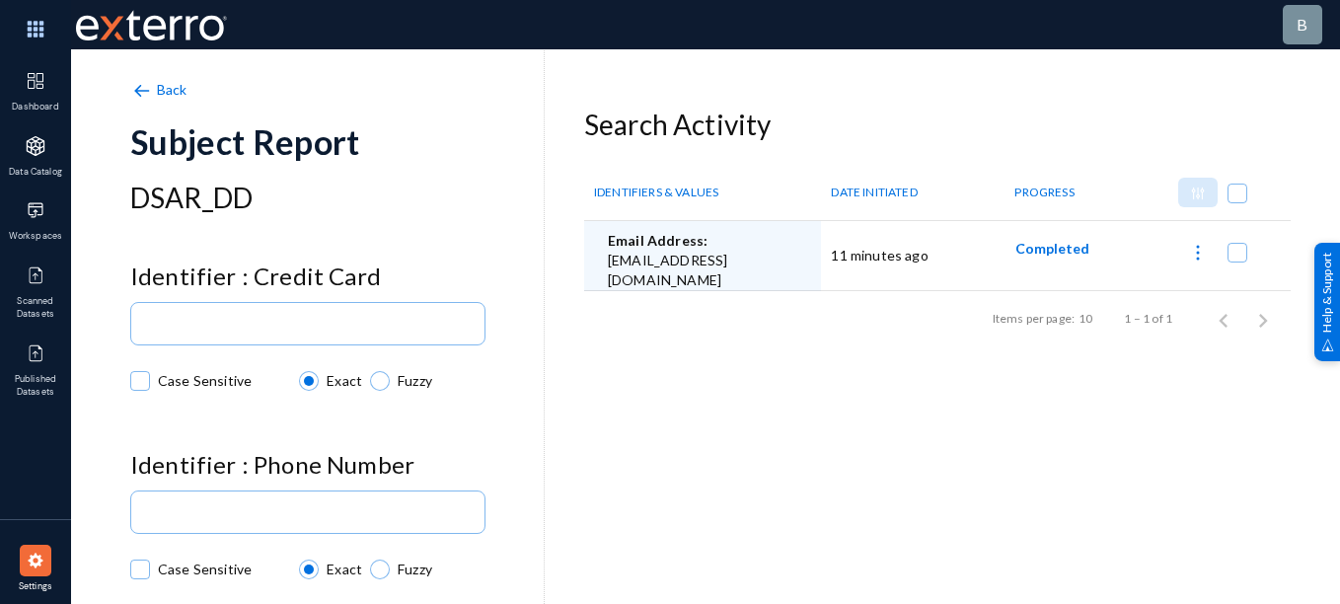
click at [31, 567] on img at bounding box center [36, 561] width 20 height 20
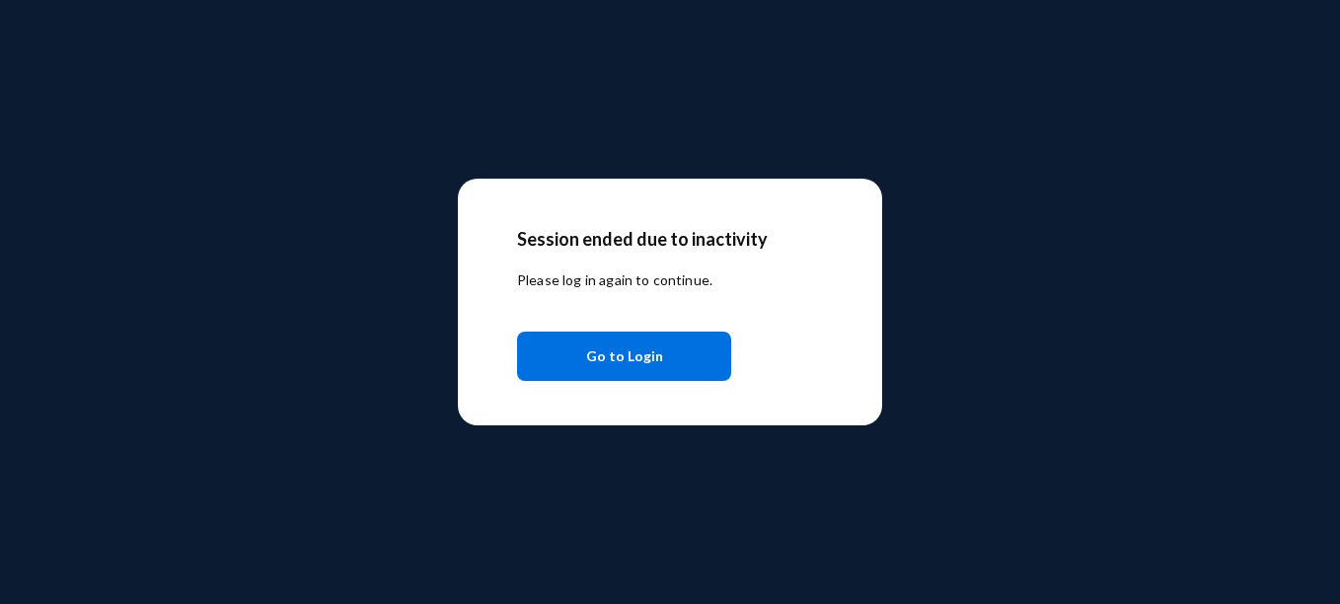
click at [621, 364] on span "Go to Login" at bounding box center [624, 357] width 77 height 36
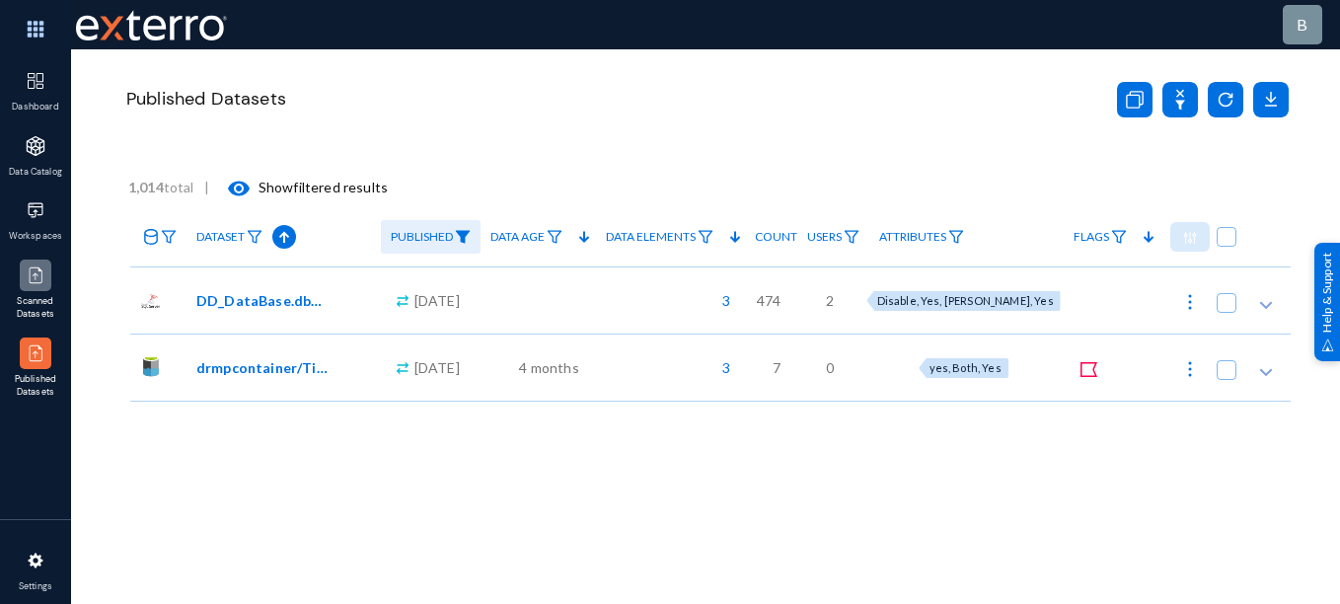
click at [43, 282] on img at bounding box center [36, 276] width 20 height 20
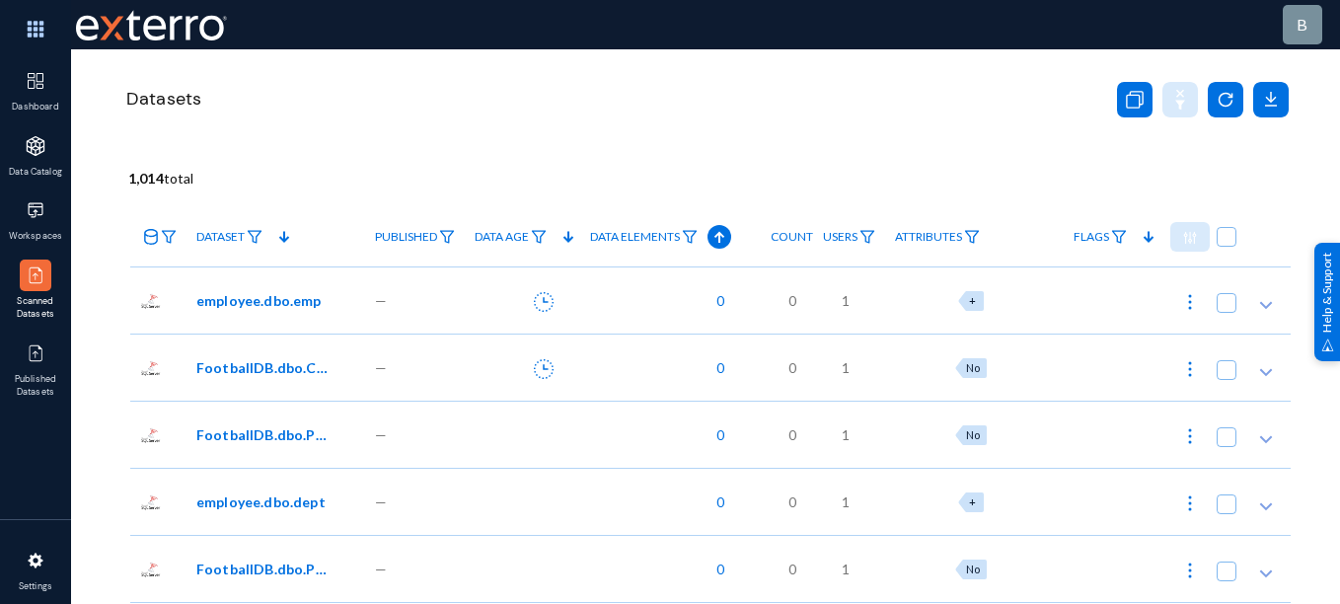
click at [976, 303] on span "+" at bounding box center [972, 300] width 7 height 13
checkbox input "true"
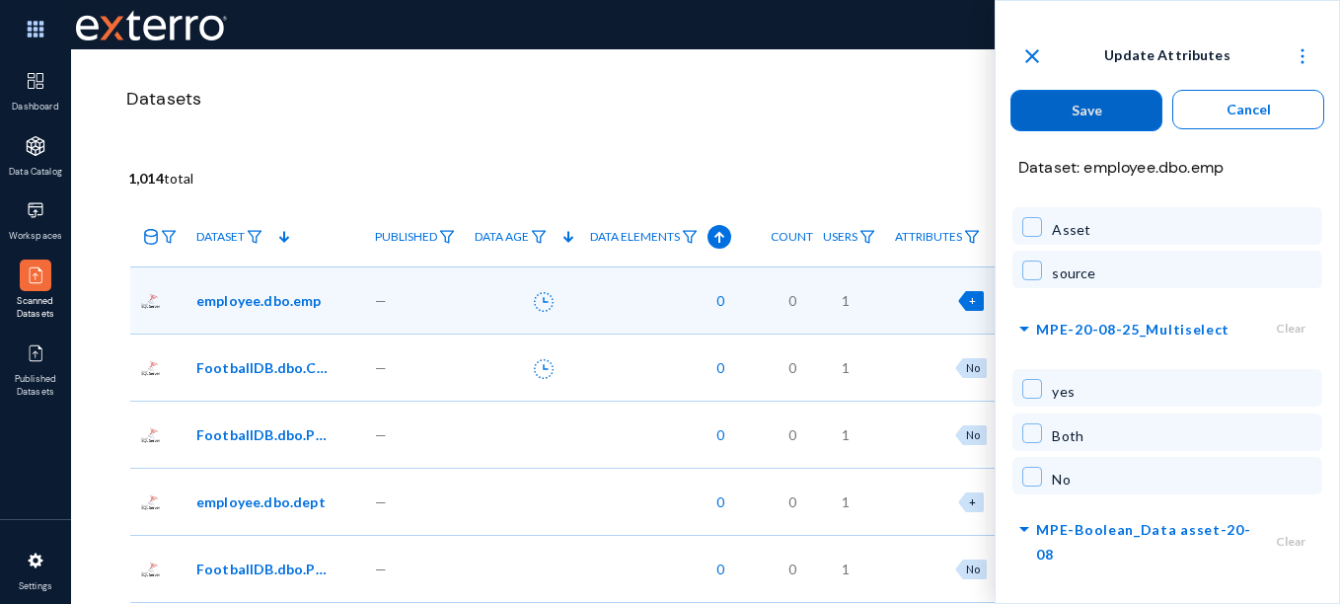
scroll to position [295, 0]
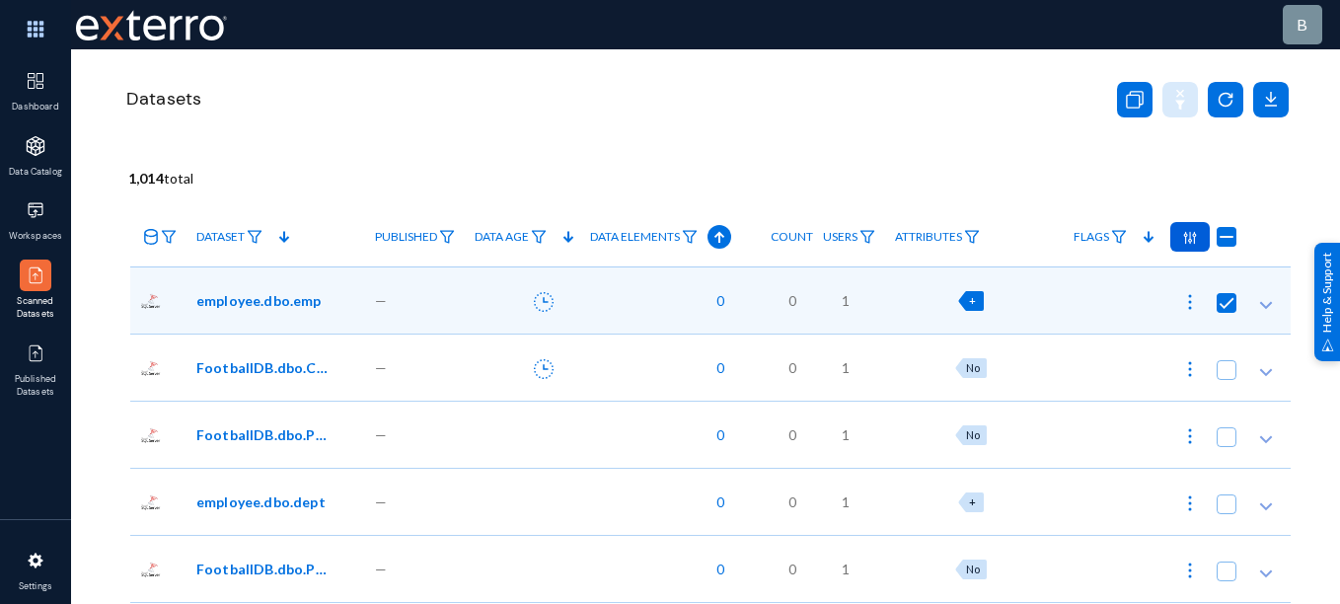
click at [830, 160] on div "1,014 total" at bounding box center [709, 173] width 1163 height 31
